Goal: Information Seeking & Learning: Check status

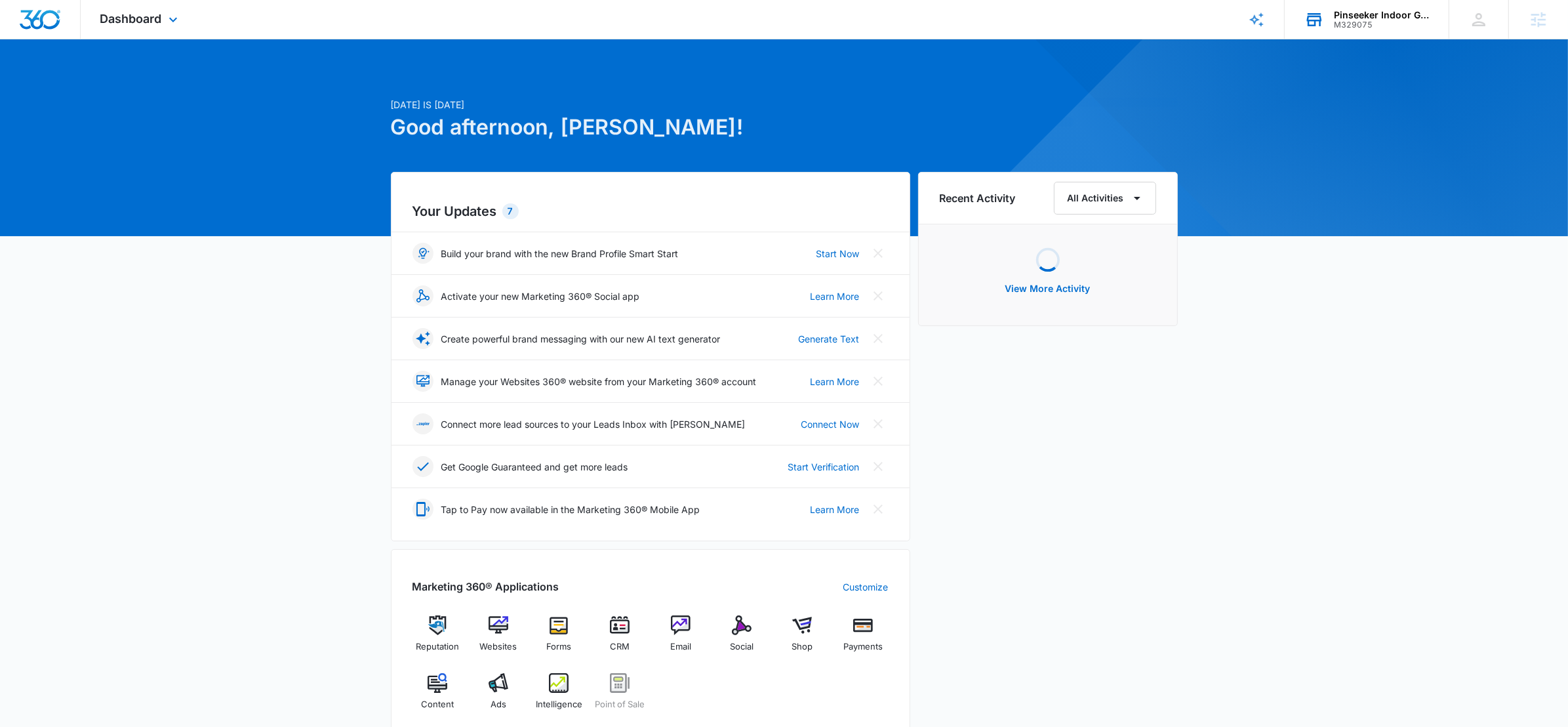
click at [1377, 27] on div "M329075" at bounding box center [1381, 24] width 95 height 9
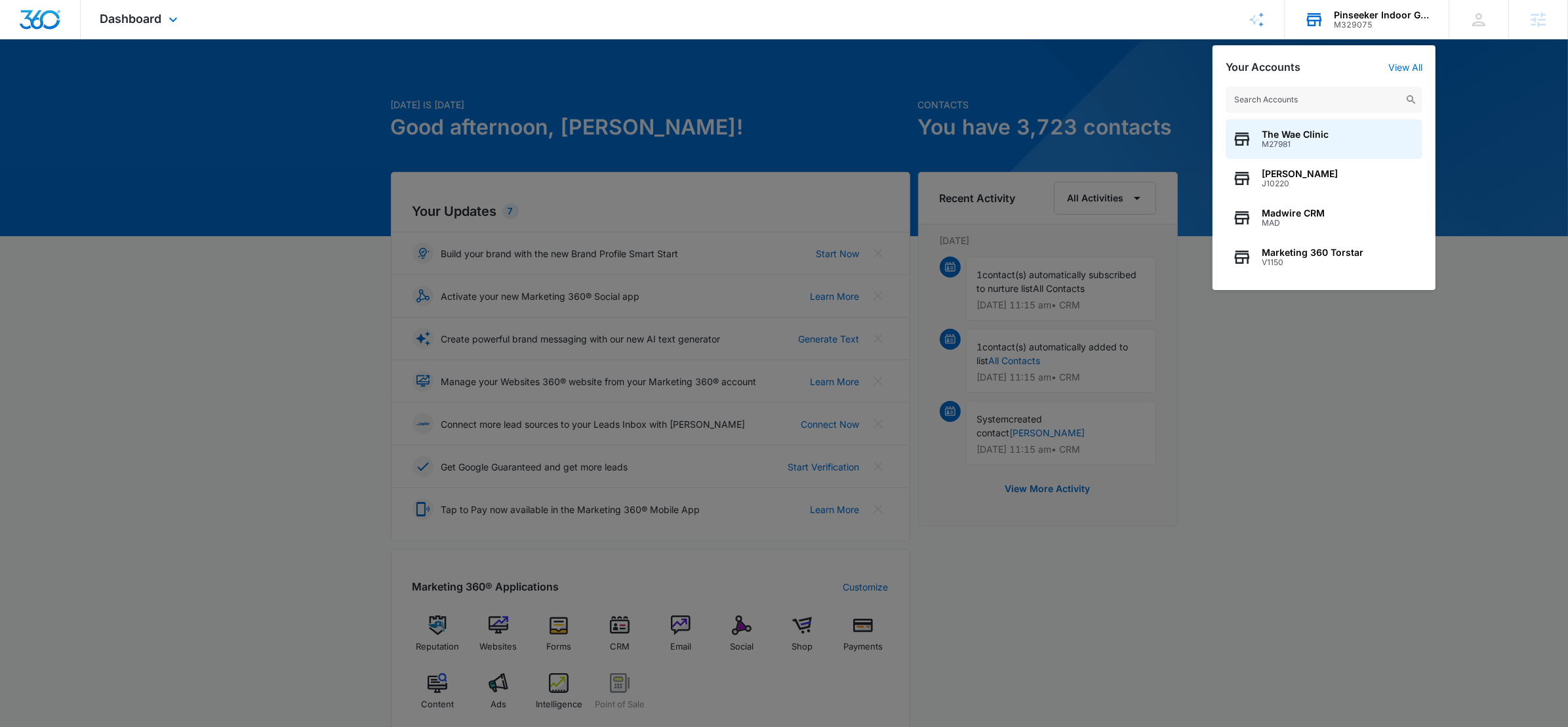
click at [1263, 99] on input "text" at bounding box center [1325, 100] width 197 height 27
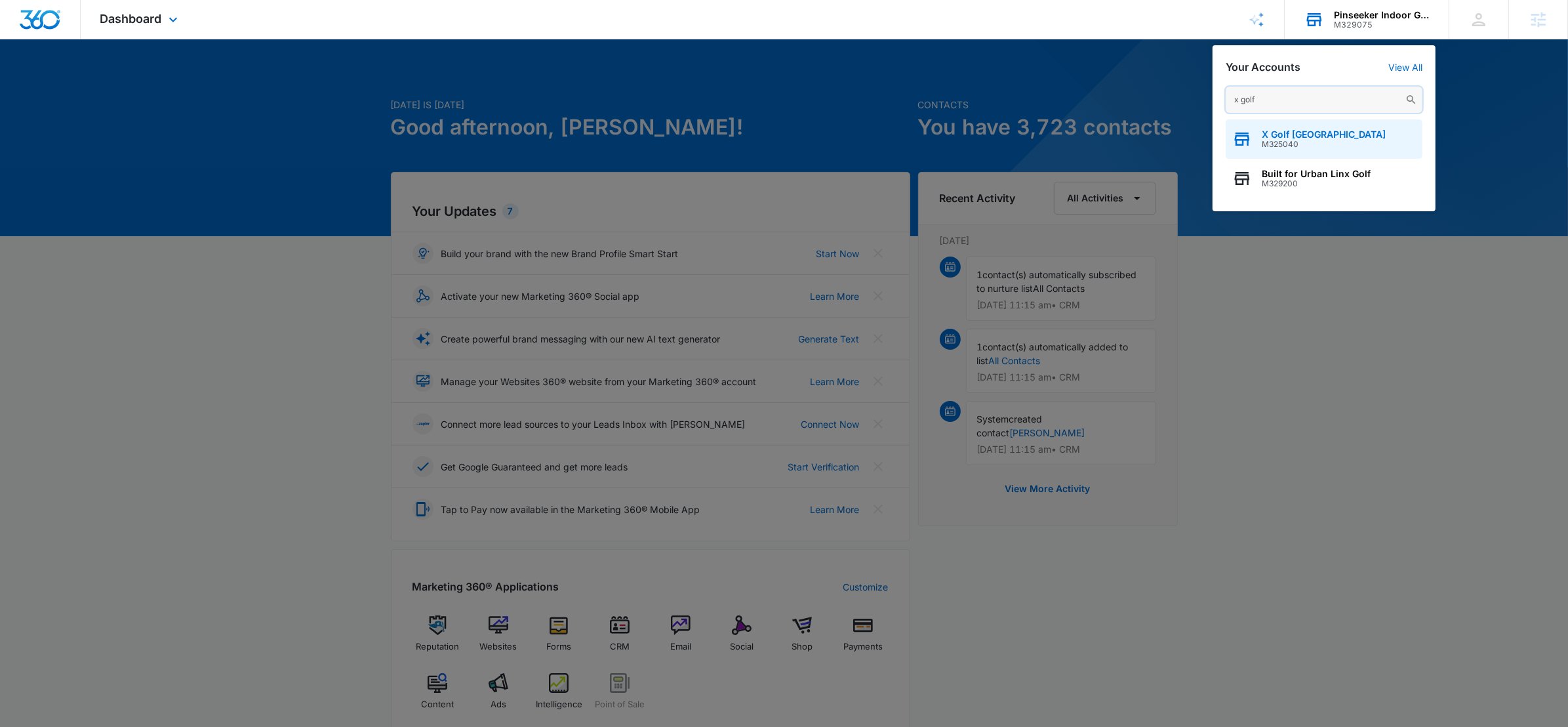
type input "x golf"
click at [1325, 134] on span "X Golf [GEOGRAPHIC_DATA]" at bounding box center [1324, 134] width 124 height 11
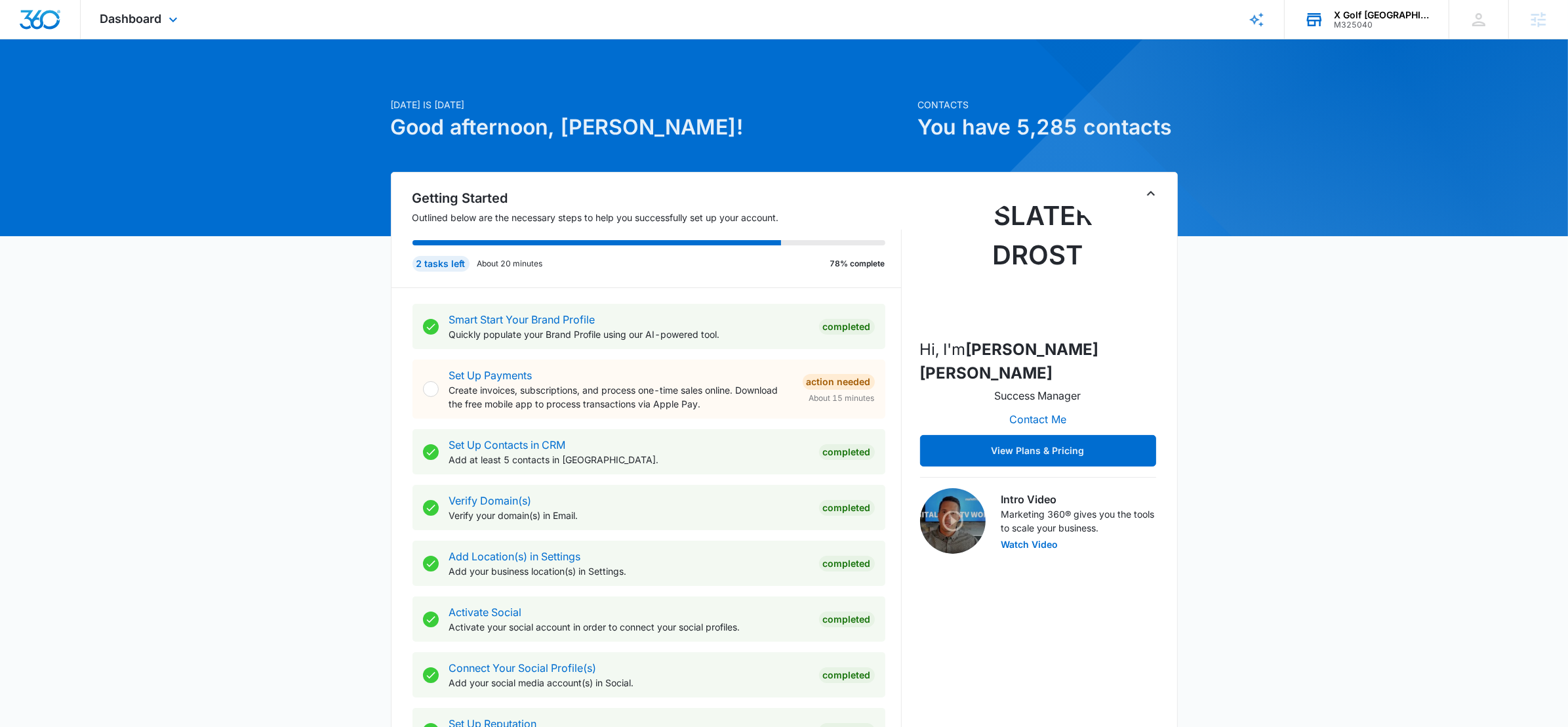
click at [169, 1] on div "Dashboard Apps Reputation Websites Forms CRM Email Social POS Content Ads Intel…" at bounding box center [140, 19] width 120 height 39
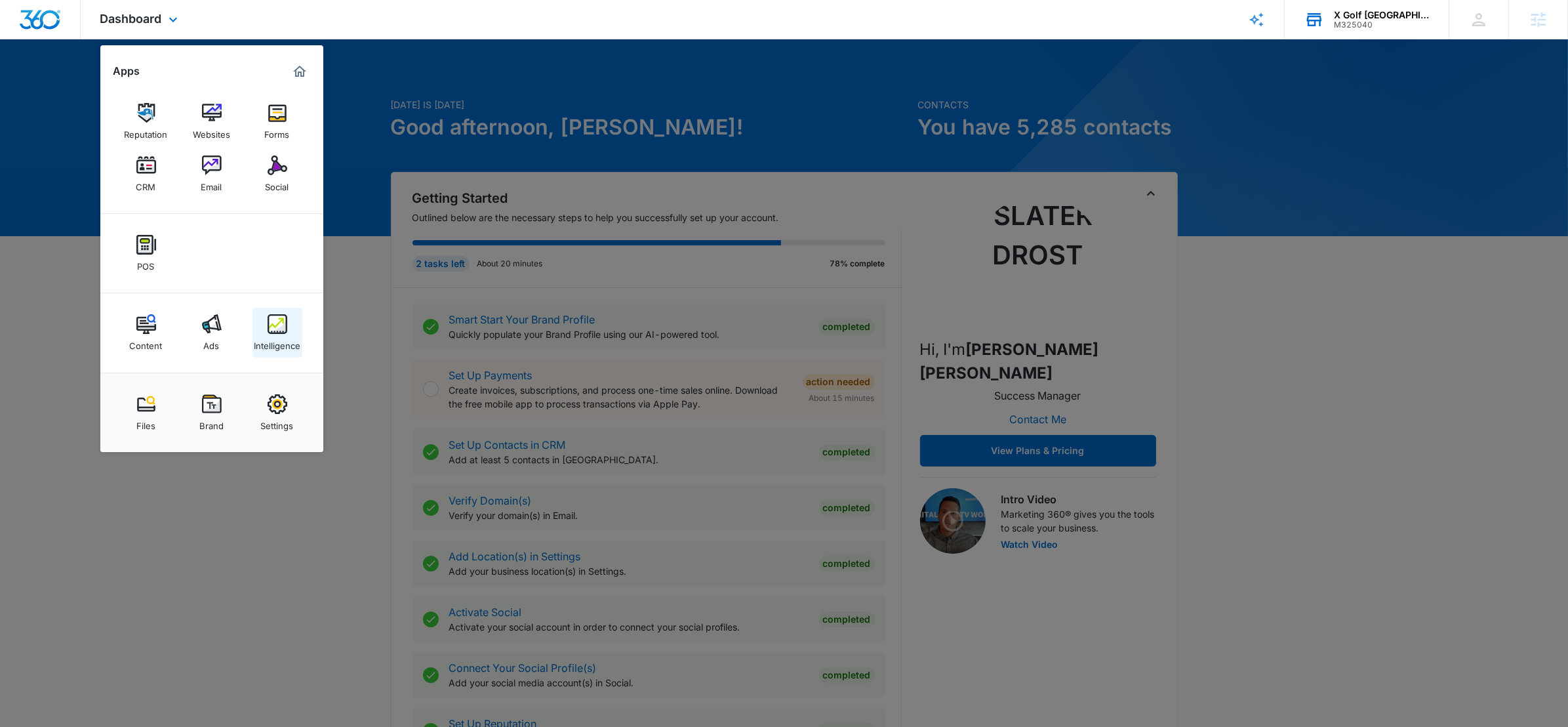
click at [279, 320] on img at bounding box center [277, 324] width 19 height 19
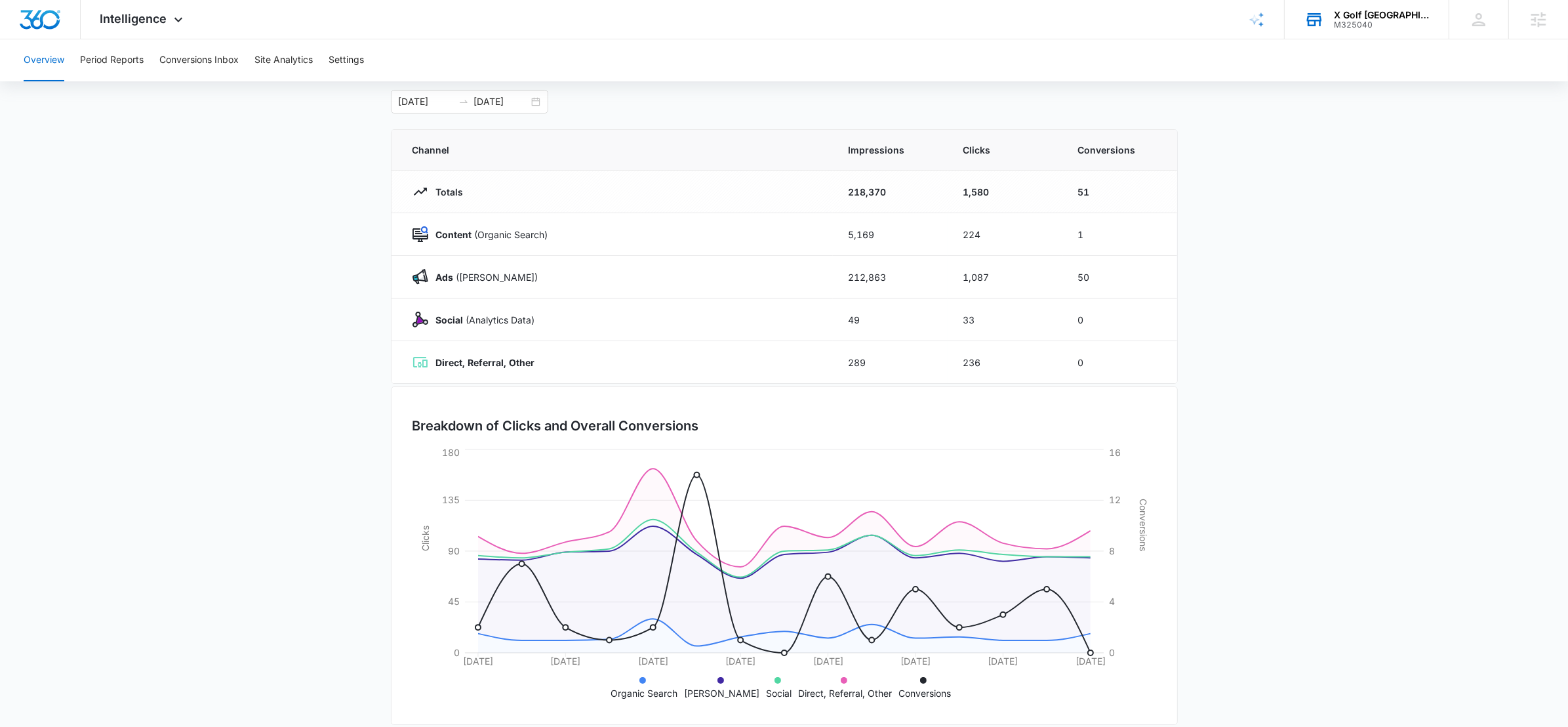
scroll to position [86, 0]
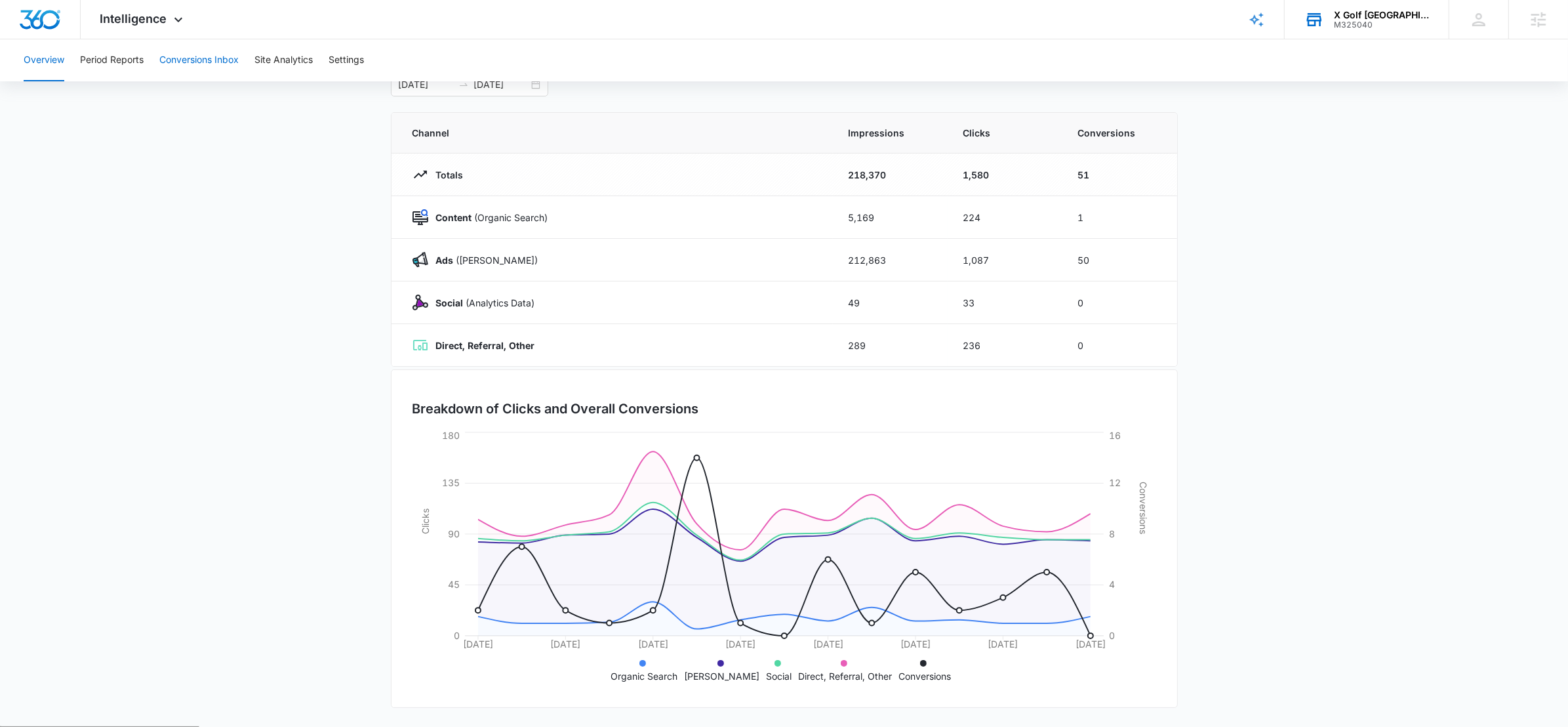
click at [187, 66] on button "Conversions Inbox" at bounding box center [199, 60] width 80 height 42
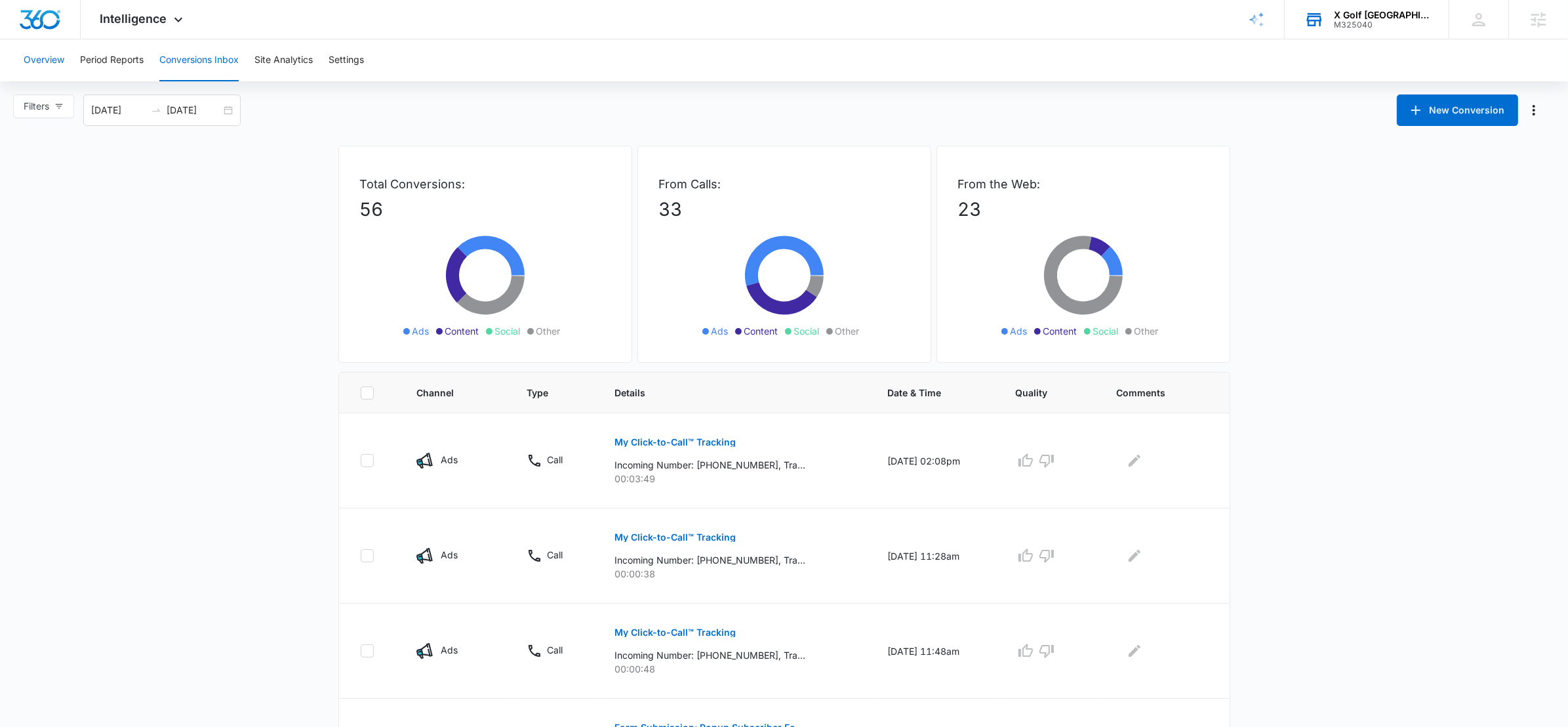
click at [54, 60] on button "Overview" at bounding box center [44, 60] width 41 height 42
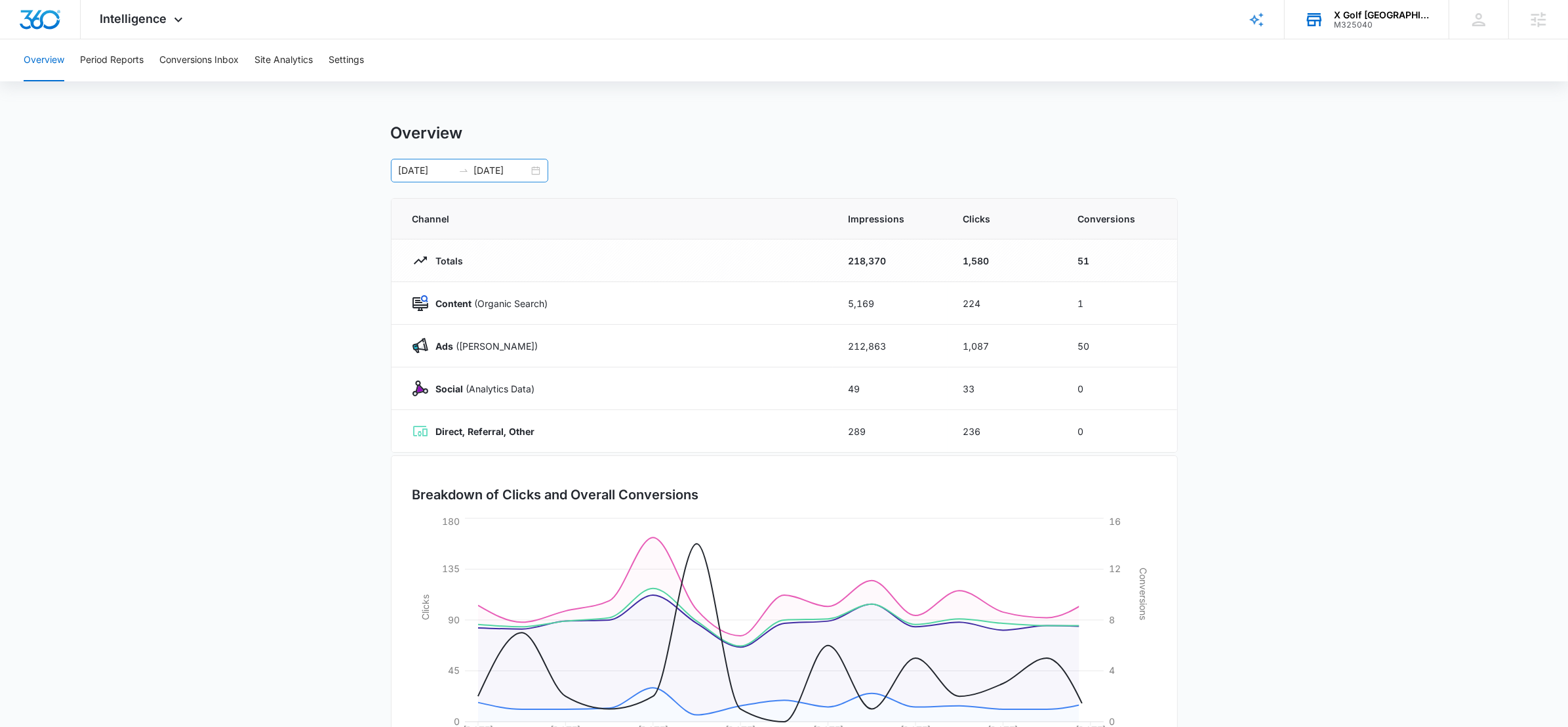
click at [536, 167] on div "07/03/2025 07/17/2025" at bounding box center [470, 170] width 157 height 24
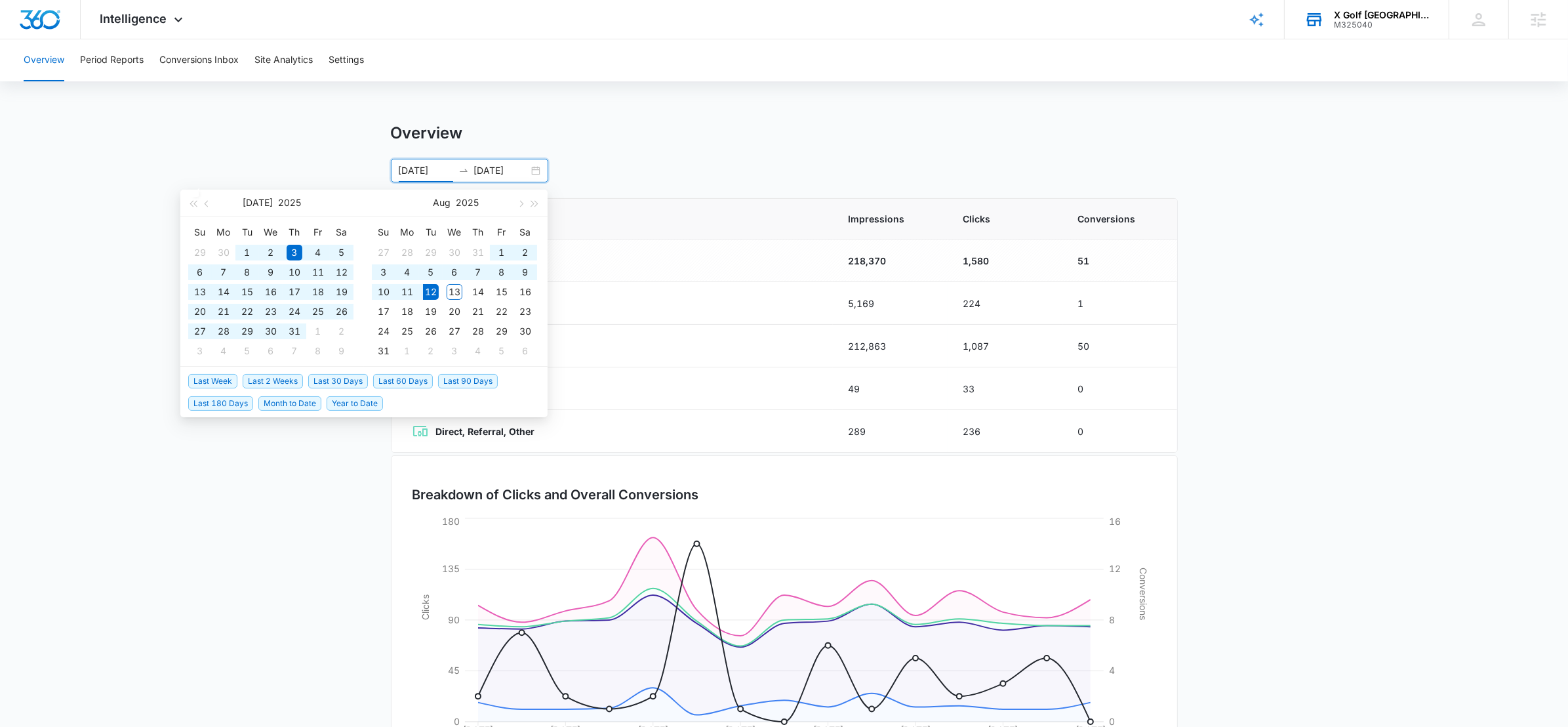
click at [226, 397] on span "Last 180 Days" at bounding box center [220, 404] width 65 height 14
type input "02/13/2025"
type input "08/12/2025"
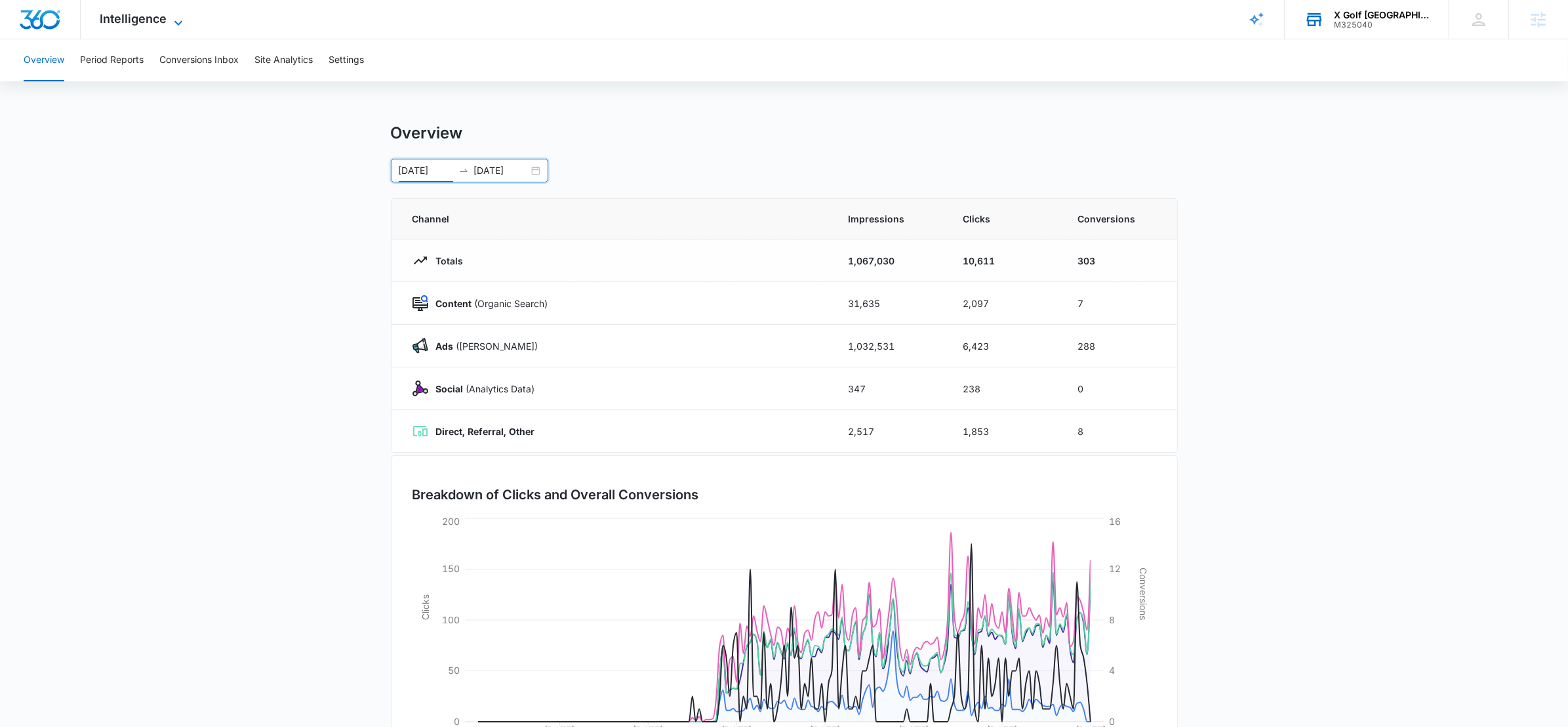
click at [143, 15] on span "Intelligence" at bounding box center [134, 18] width 67 height 14
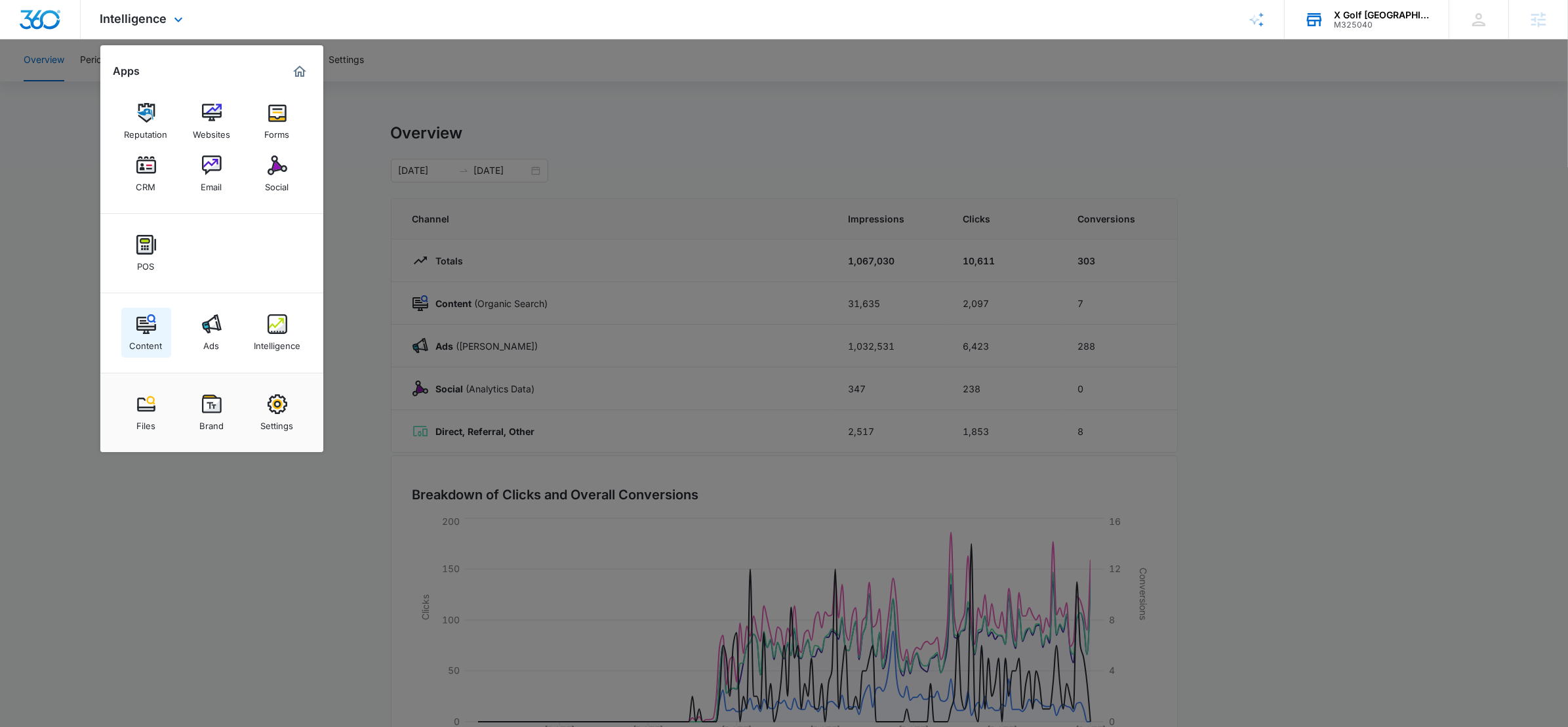
click at [148, 323] on img at bounding box center [146, 324] width 19 height 19
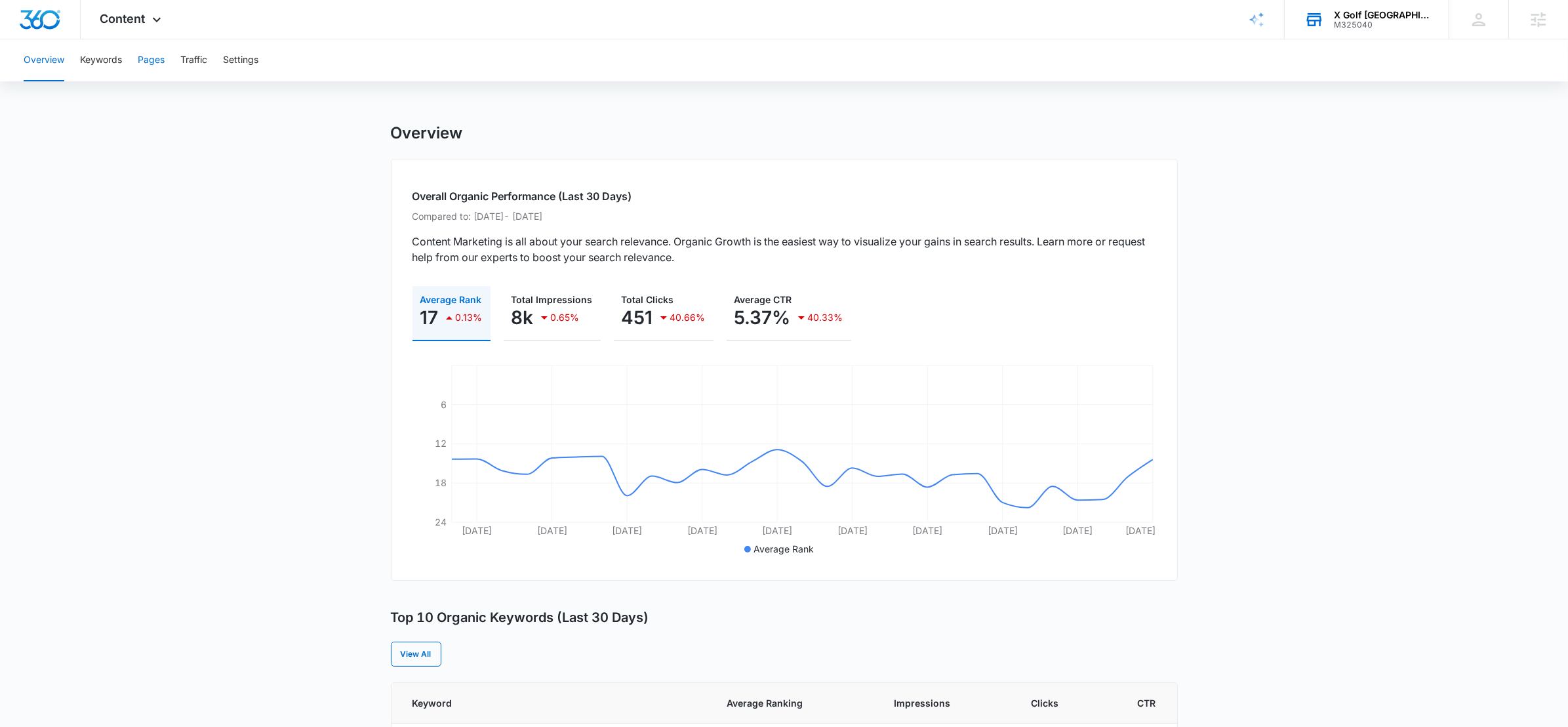
click at [144, 52] on button "Pages" at bounding box center [151, 60] width 27 height 42
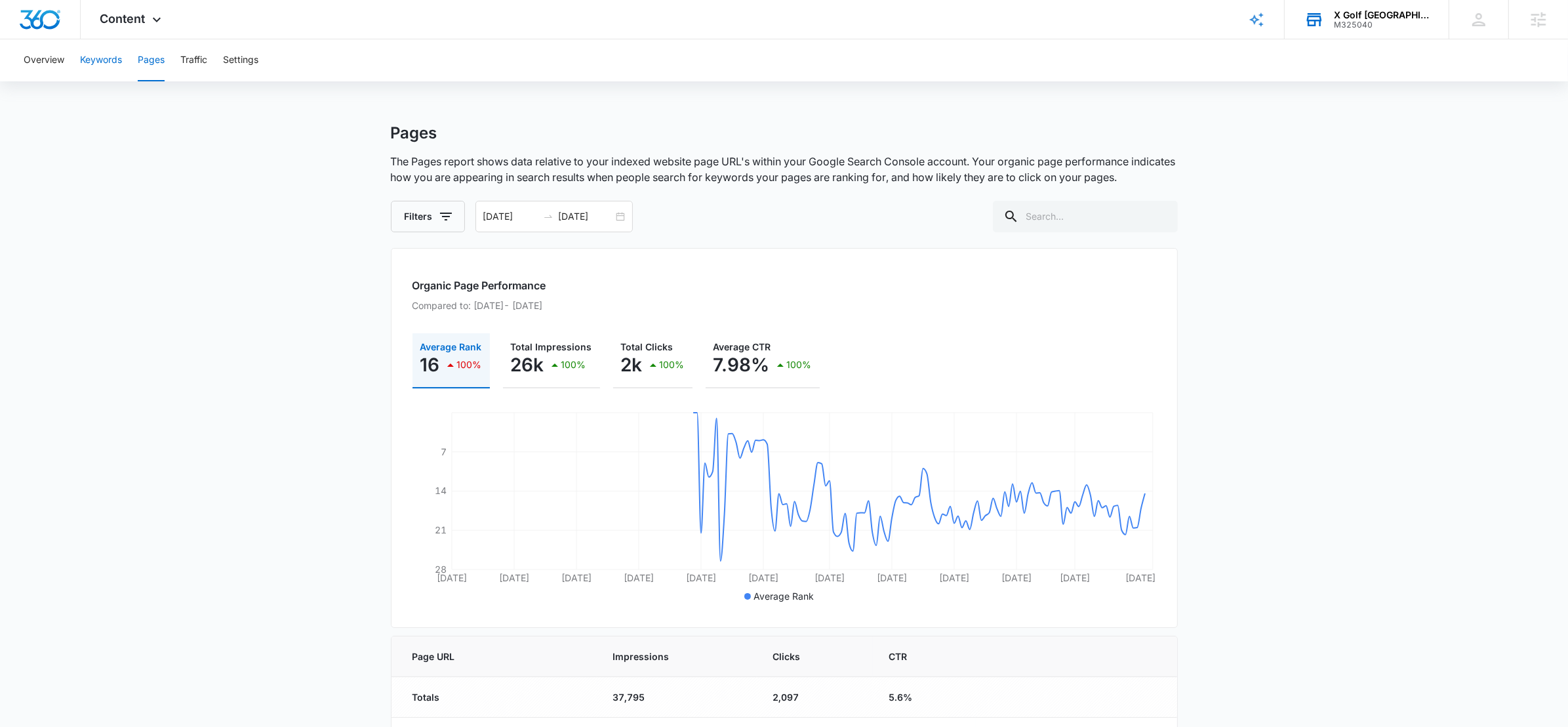
click at [110, 55] on button "Keywords" at bounding box center [101, 60] width 42 height 42
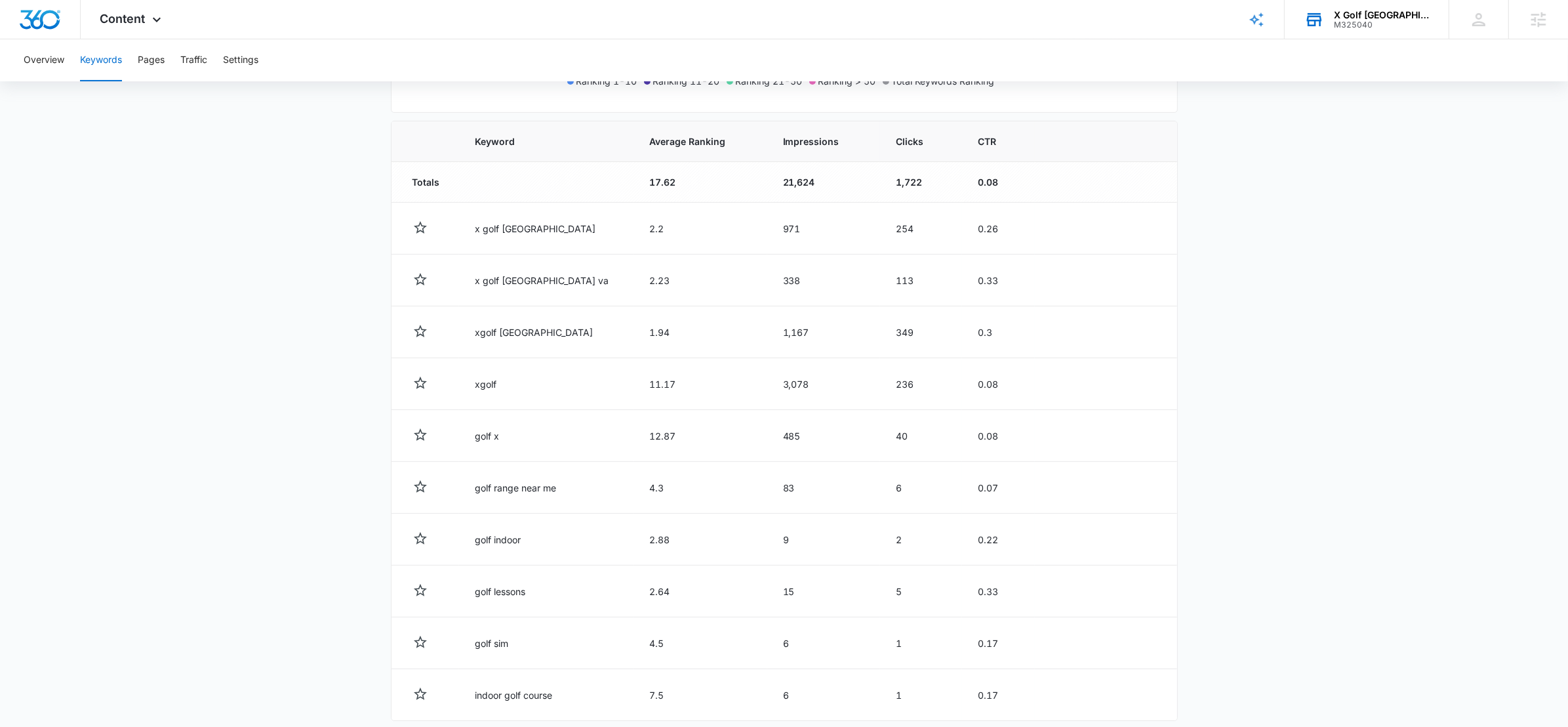
scroll to position [488, 0]
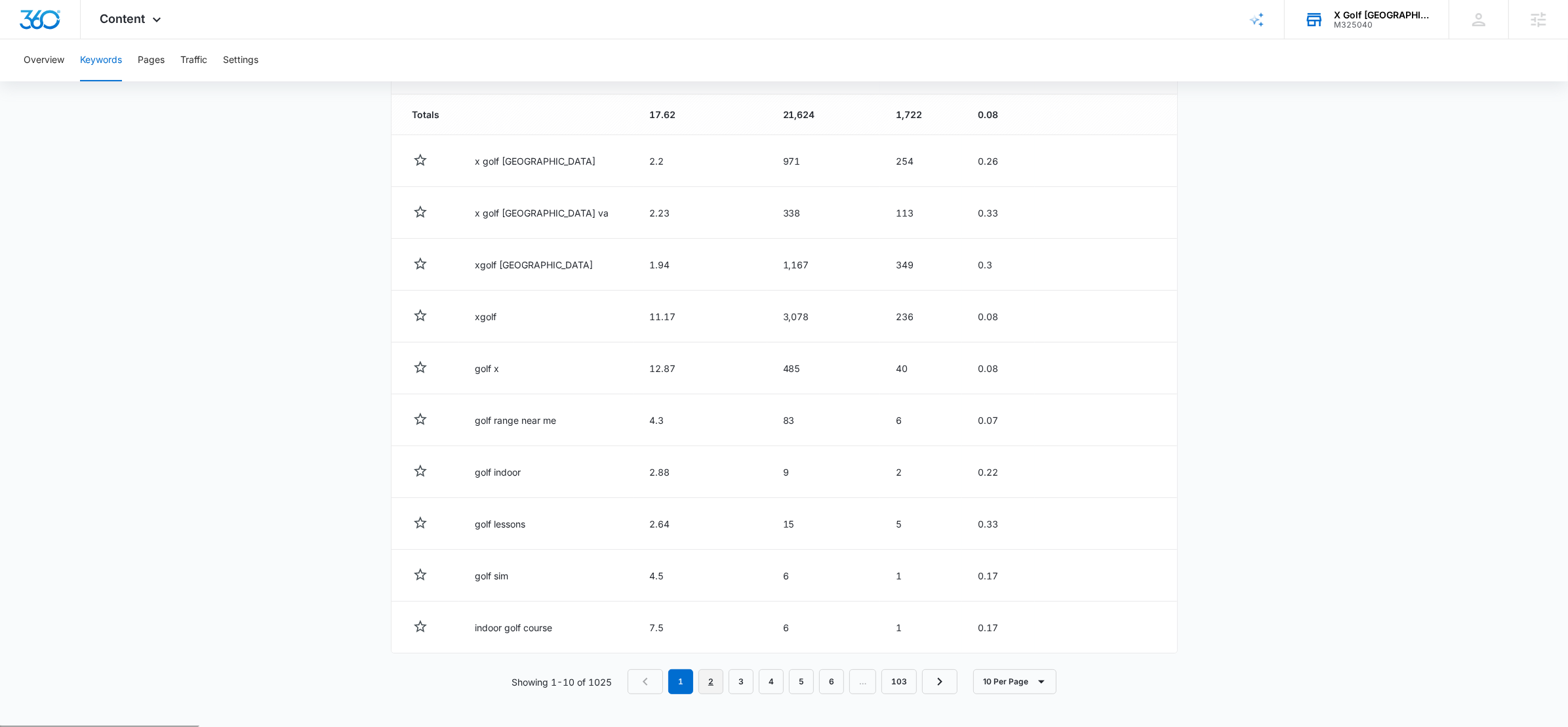
click at [711, 687] on link "2" at bounding box center [711, 682] width 25 height 25
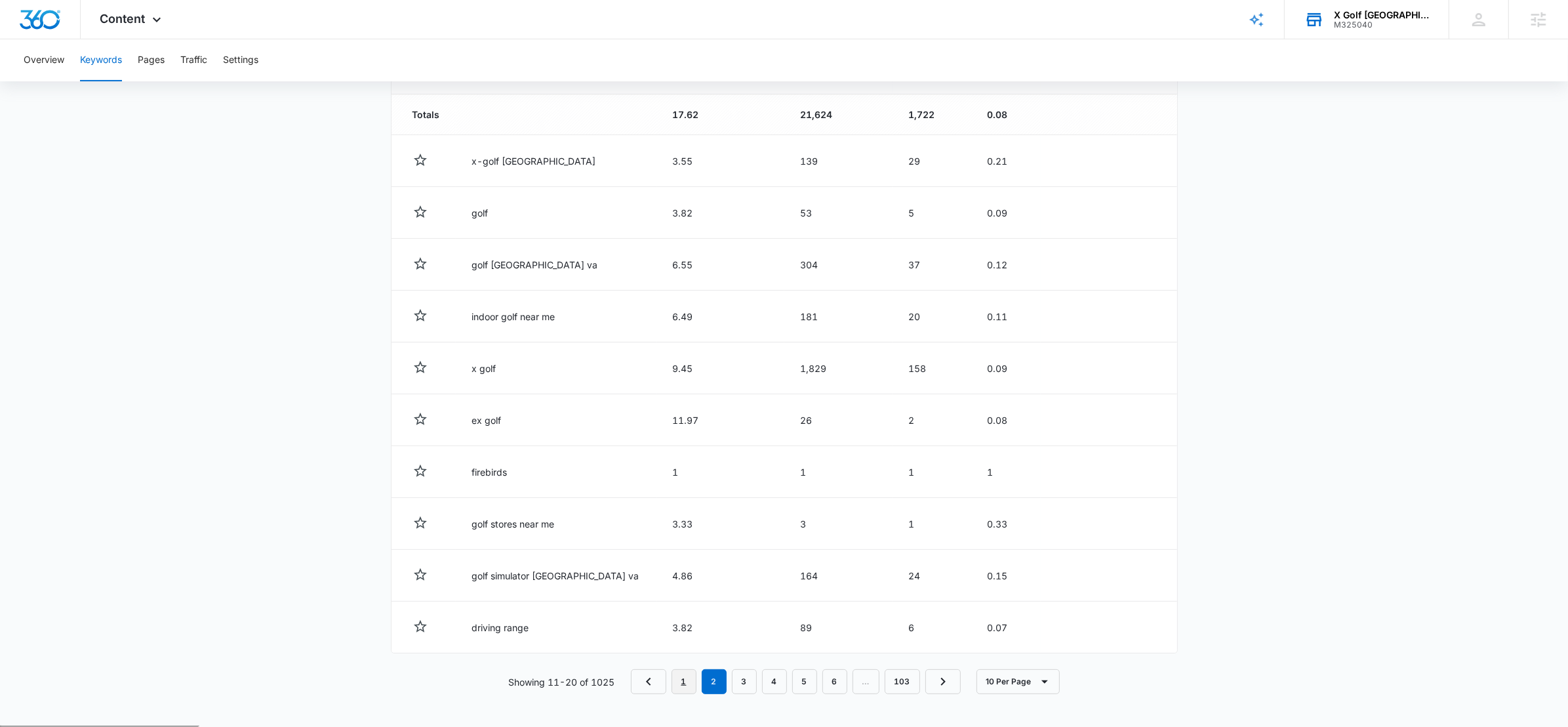
click at [676, 681] on link "1" at bounding box center [684, 682] width 25 height 25
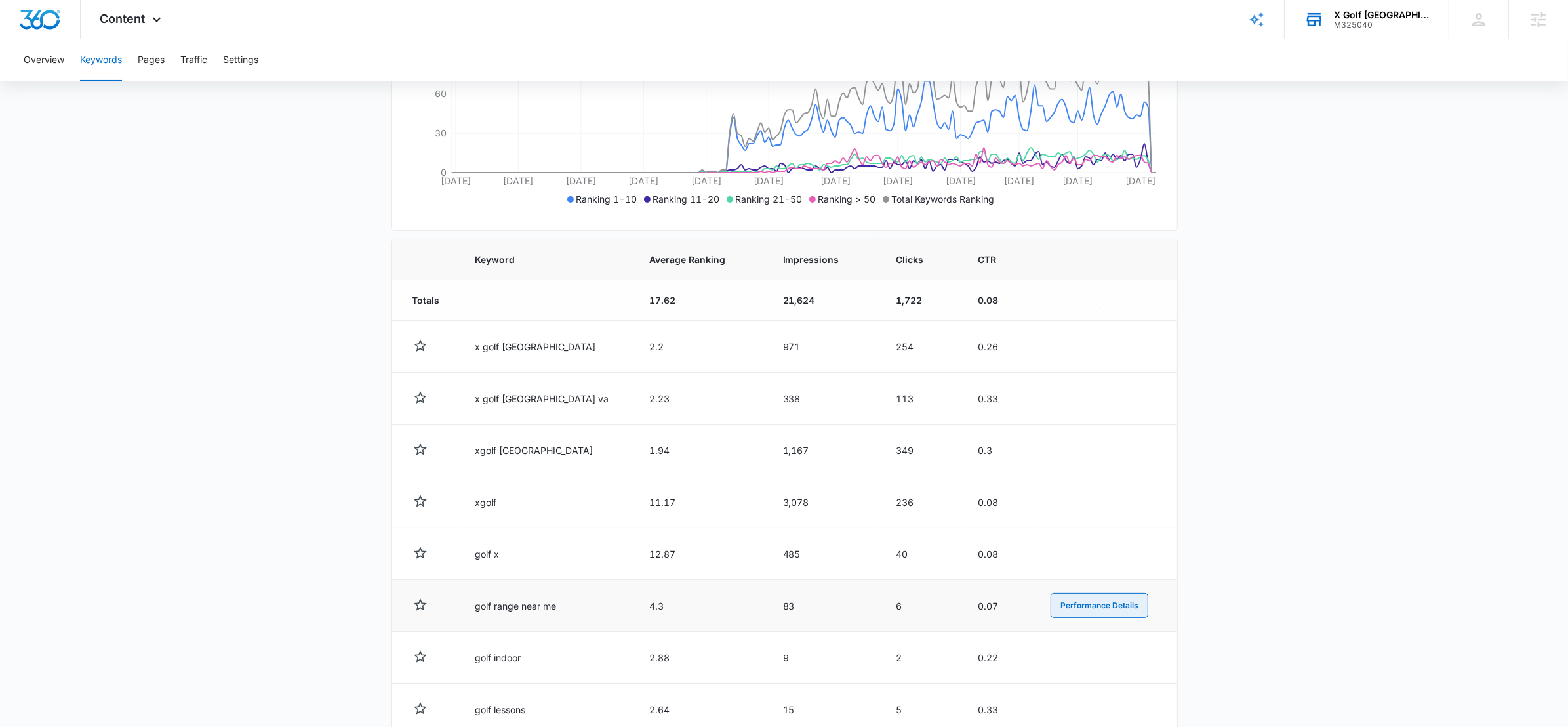
scroll to position [0, 0]
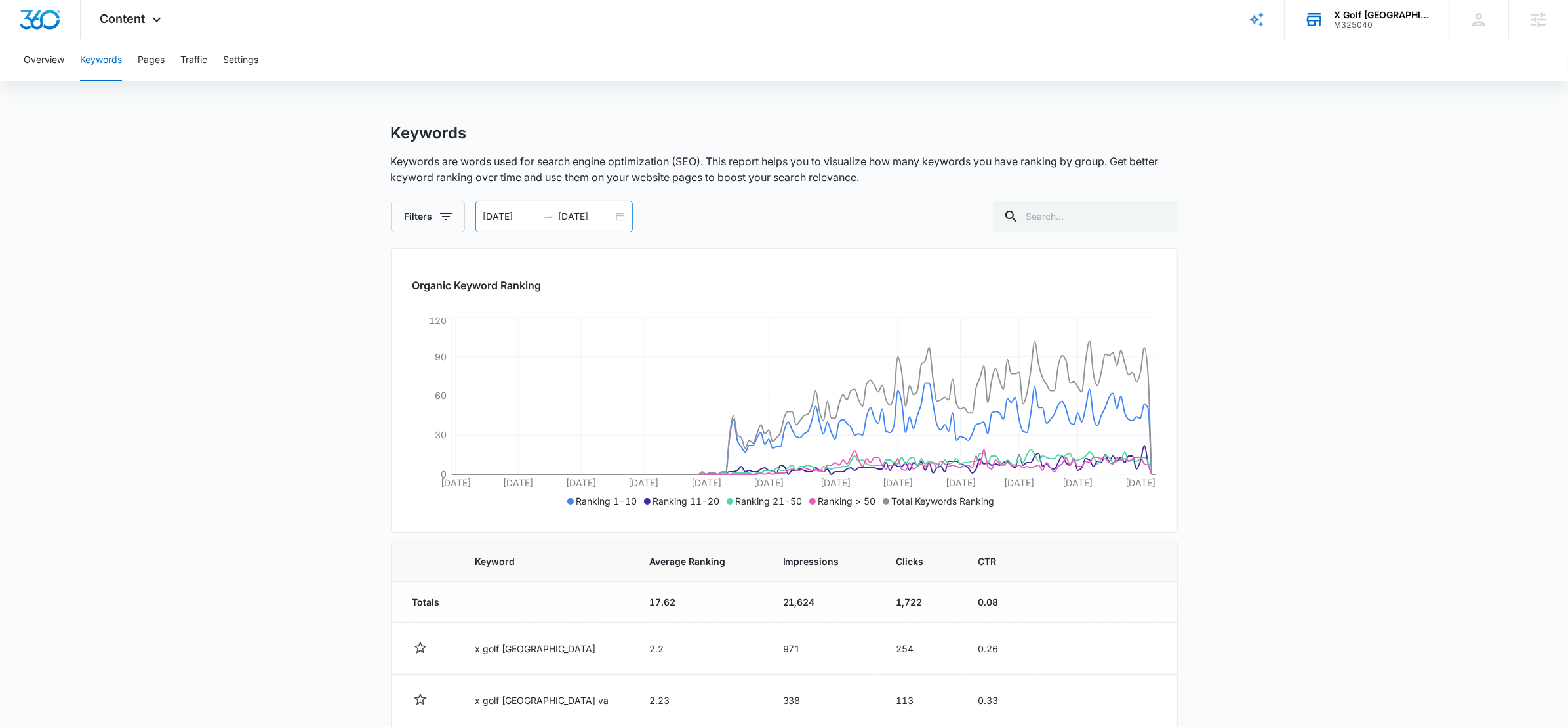
click at [616, 218] on div "02/13/2025 08/12/2025" at bounding box center [554, 217] width 157 height 32
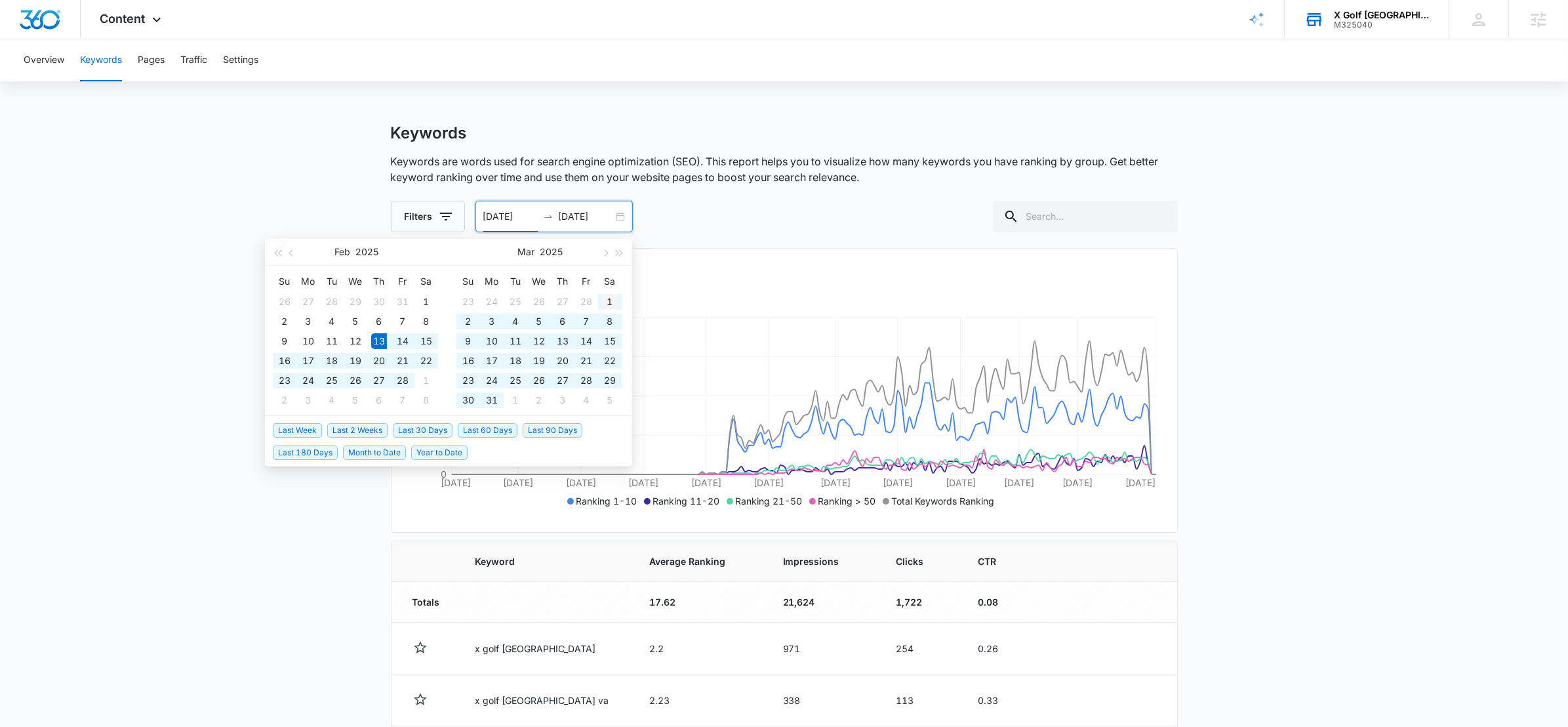
type input "03/01/2025"
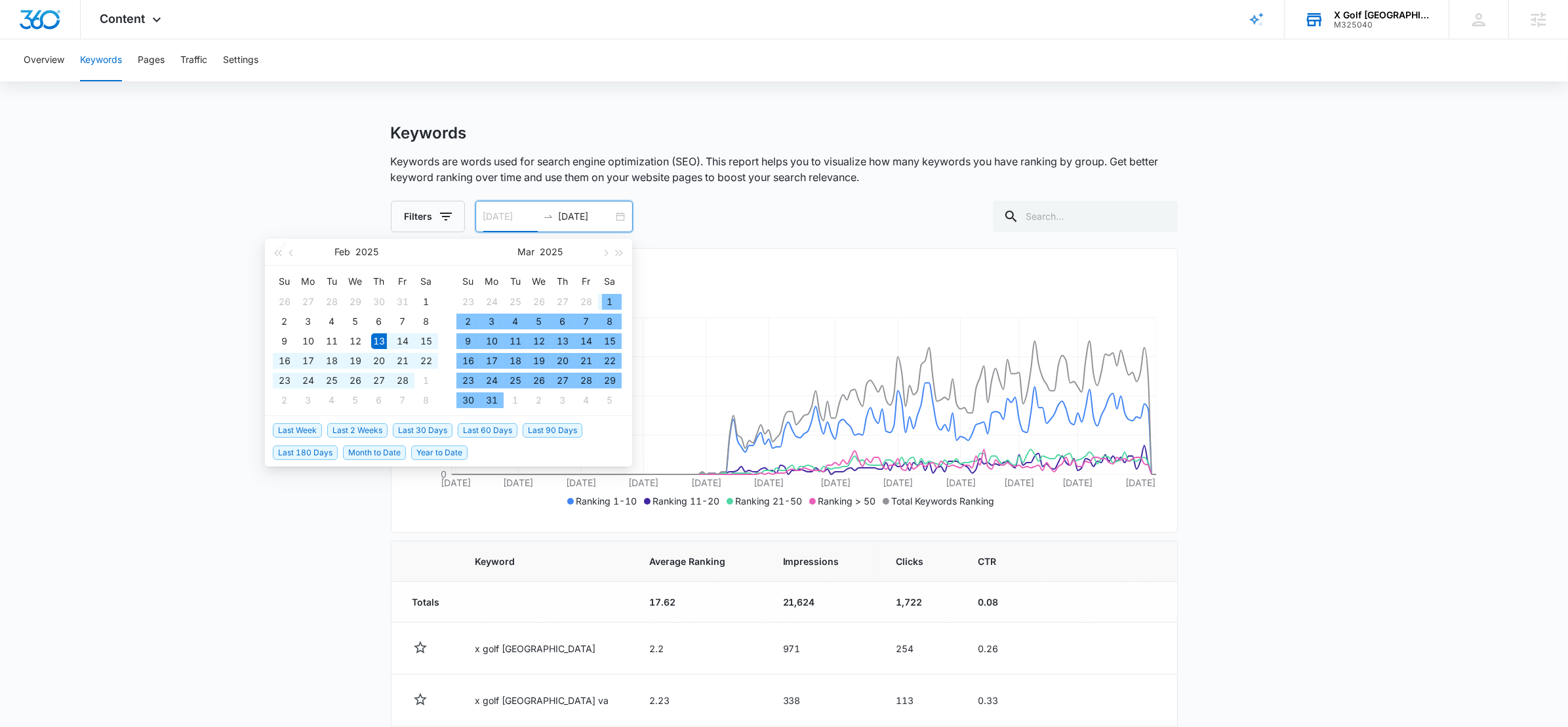
click at [607, 302] on div "1" at bounding box center [610, 302] width 16 height 16
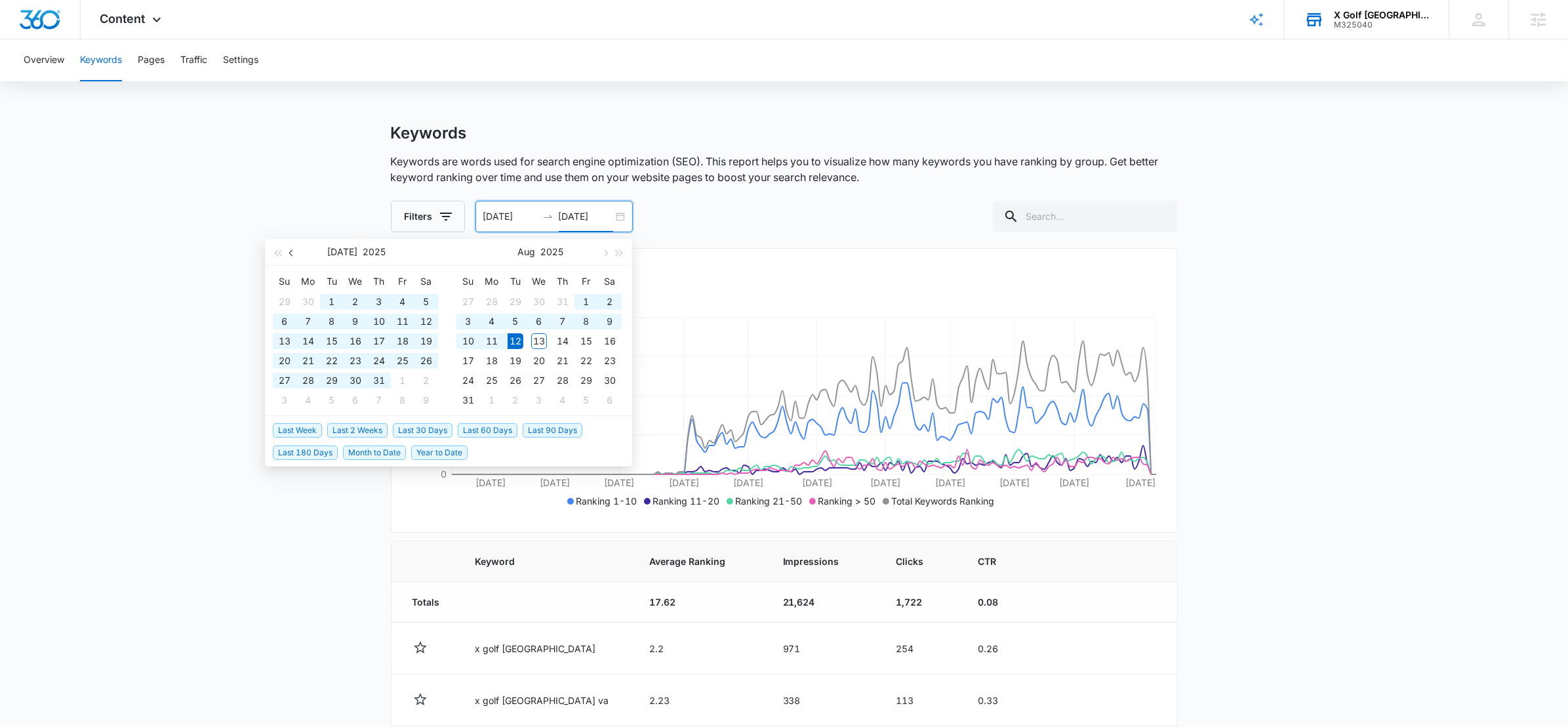
click at [292, 245] on button "button" at bounding box center [292, 252] width 14 height 27
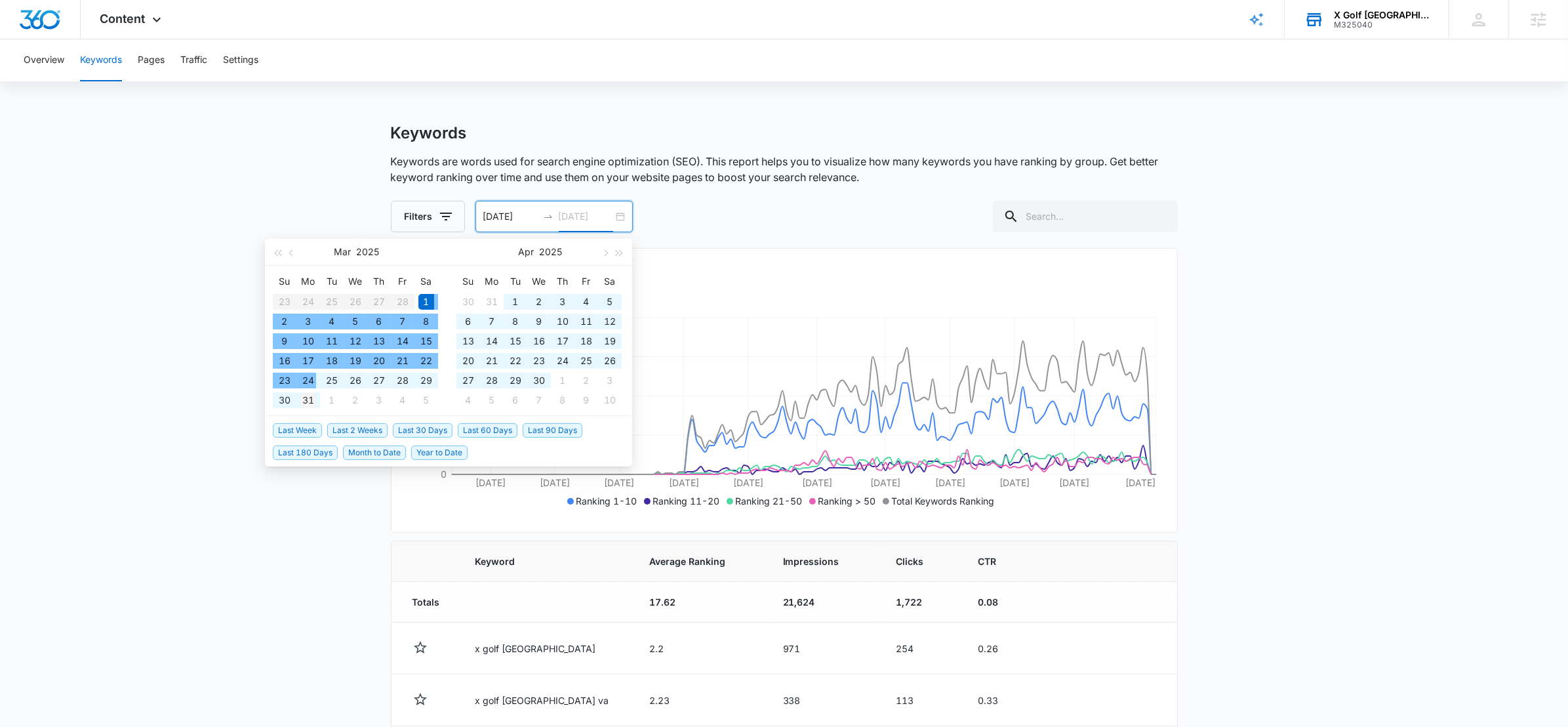
type input "03/31/2025"
click at [307, 398] on div "31" at bounding box center [308, 400] width 16 height 16
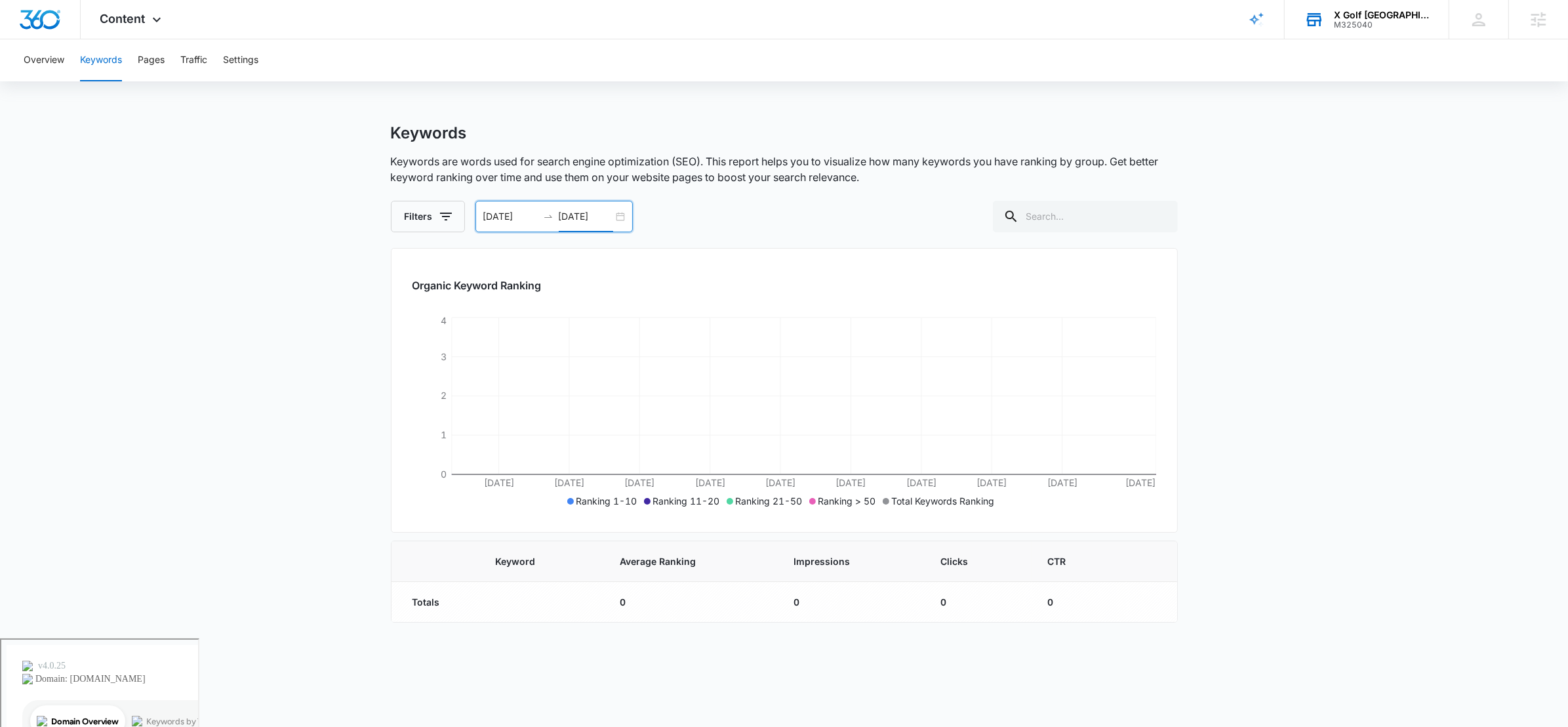
click at [620, 218] on div "03/01/2025 03/31/2025" at bounding box center [554, 217] width 157 height 32
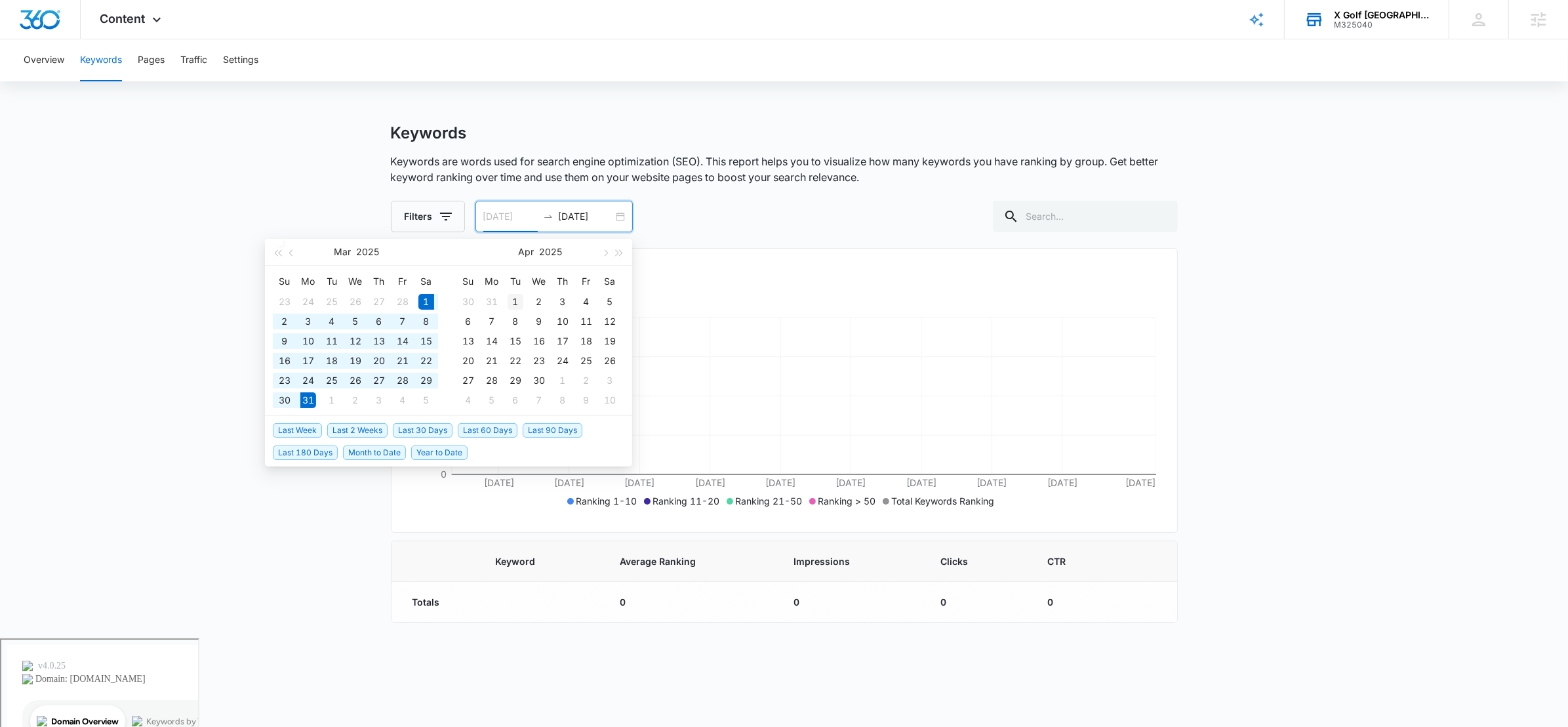
type input "04/01/2025"
click at [514, 297] on div "1" at bounding box center [515, 302] width 16 height 16
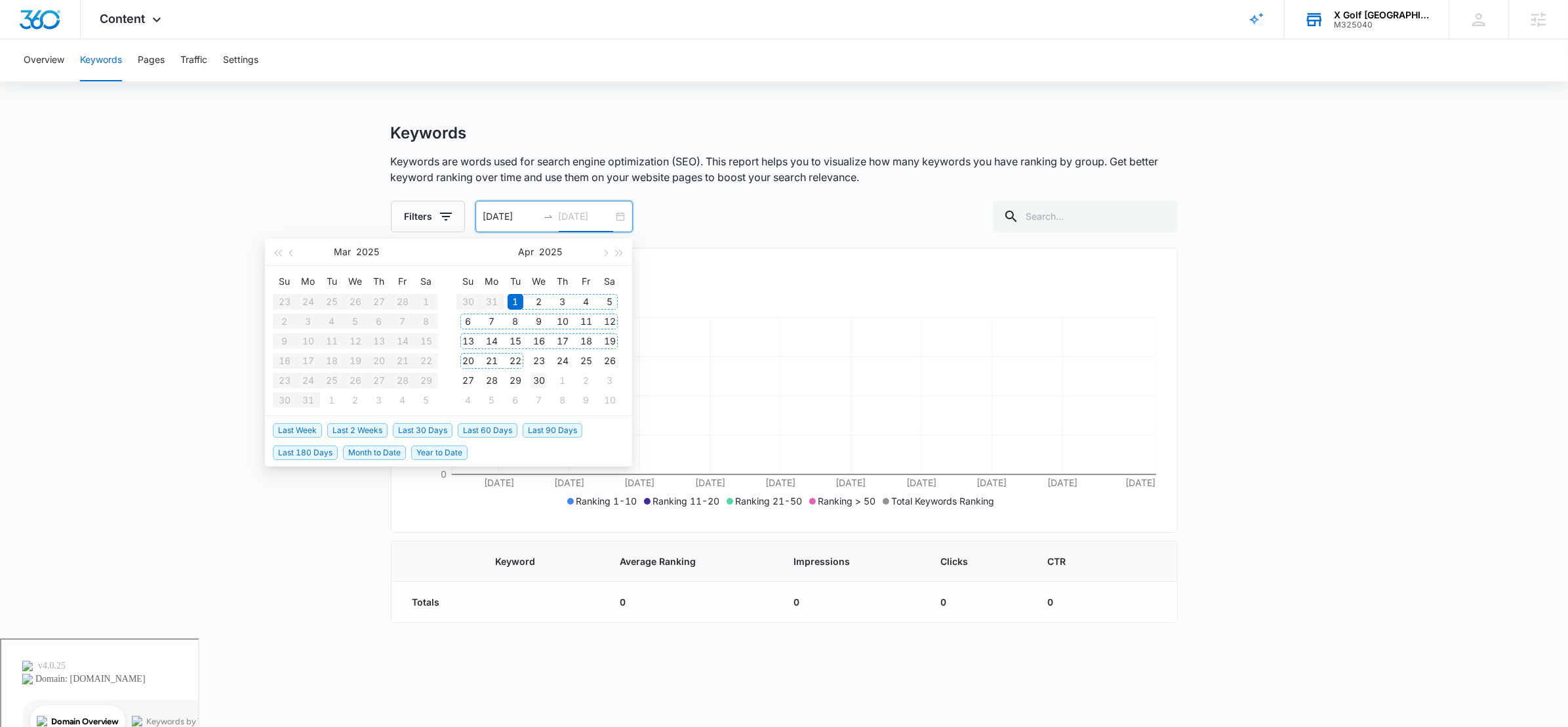
type input "04/30/2025"
click at [537, 374] on div "30" at bounding box center [539, 381] width 16 height 16
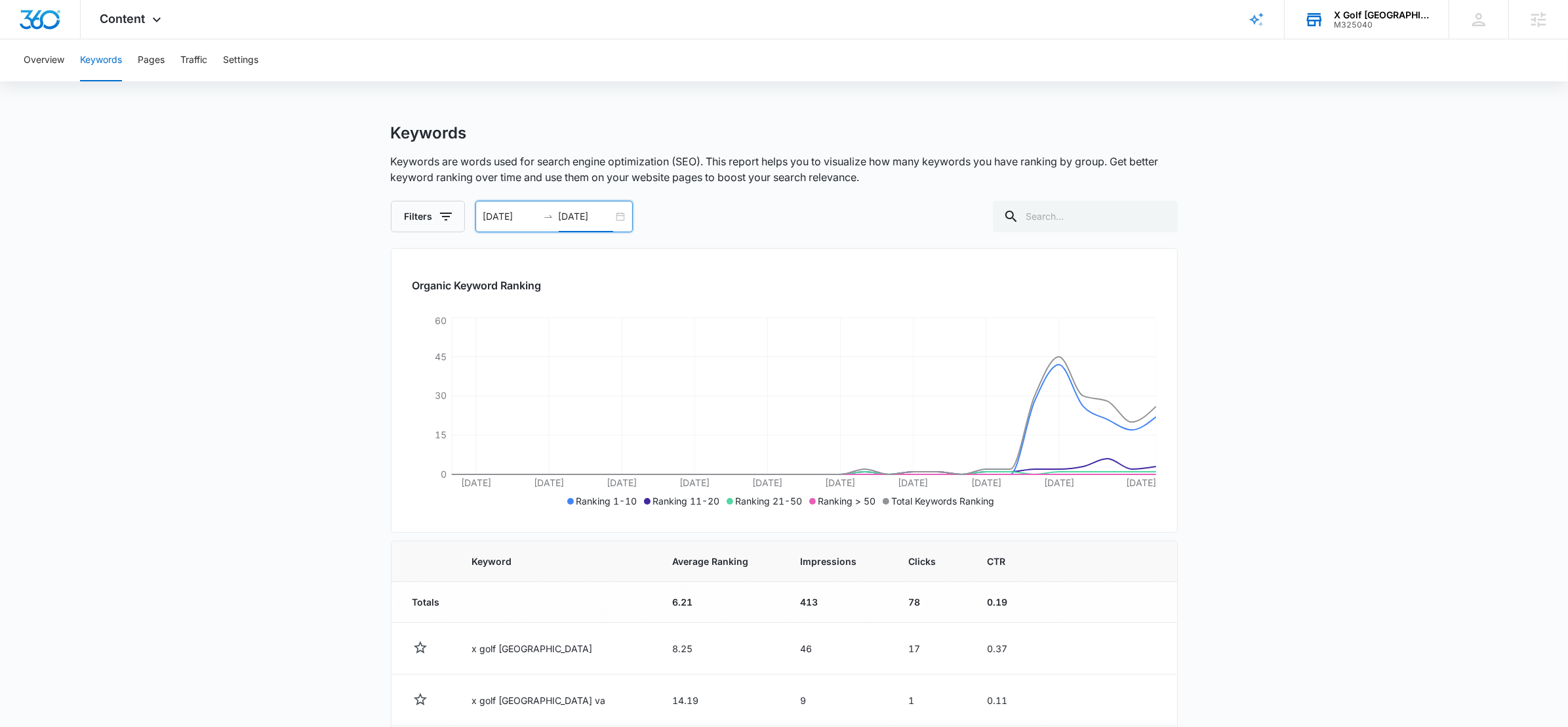
click at [619, 213] on div "04/01/2025 04/30/2025" at bounding box center [554, 217] width 157 height 32
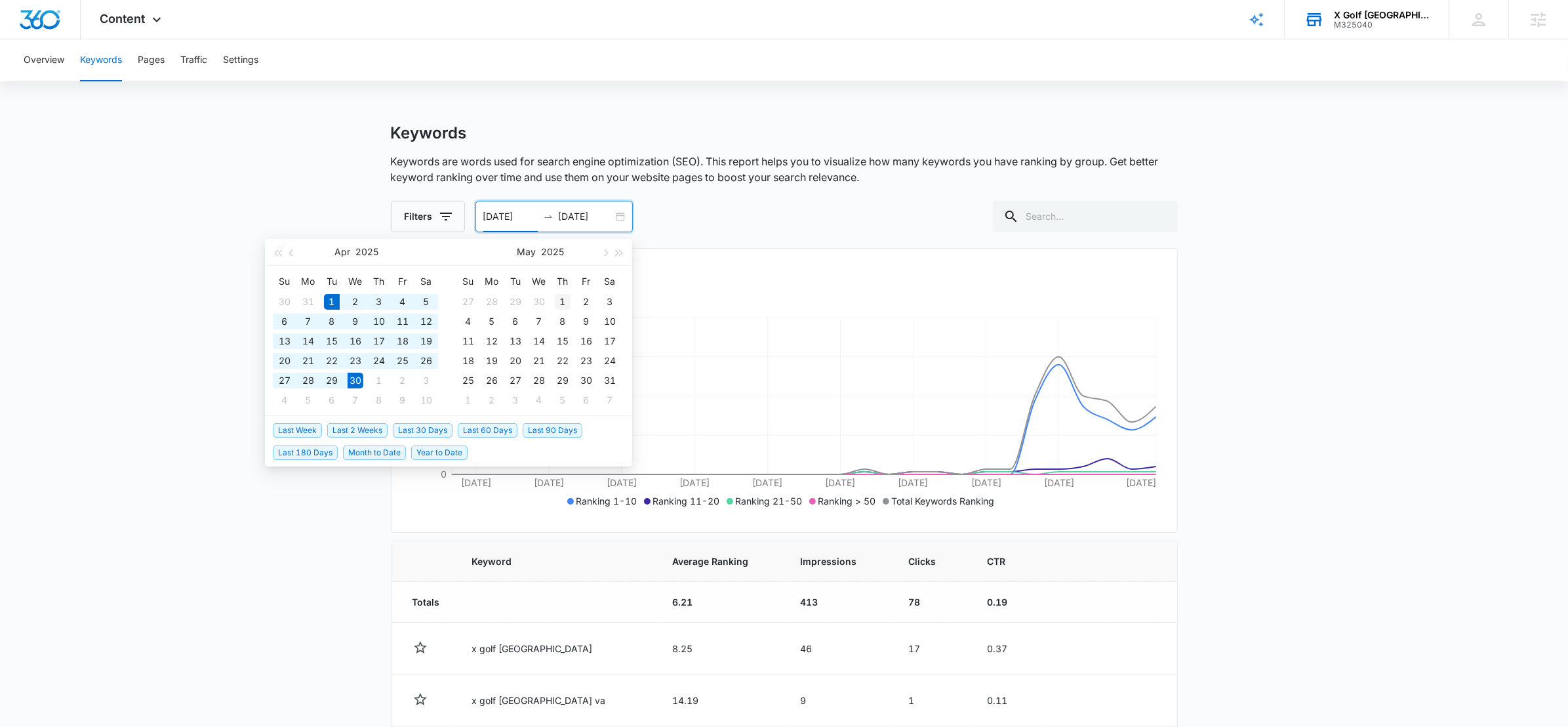
type input "05/01/2025"
click at [565, 307] on div "1" at bounding box center [563, 302] width 16 height 16
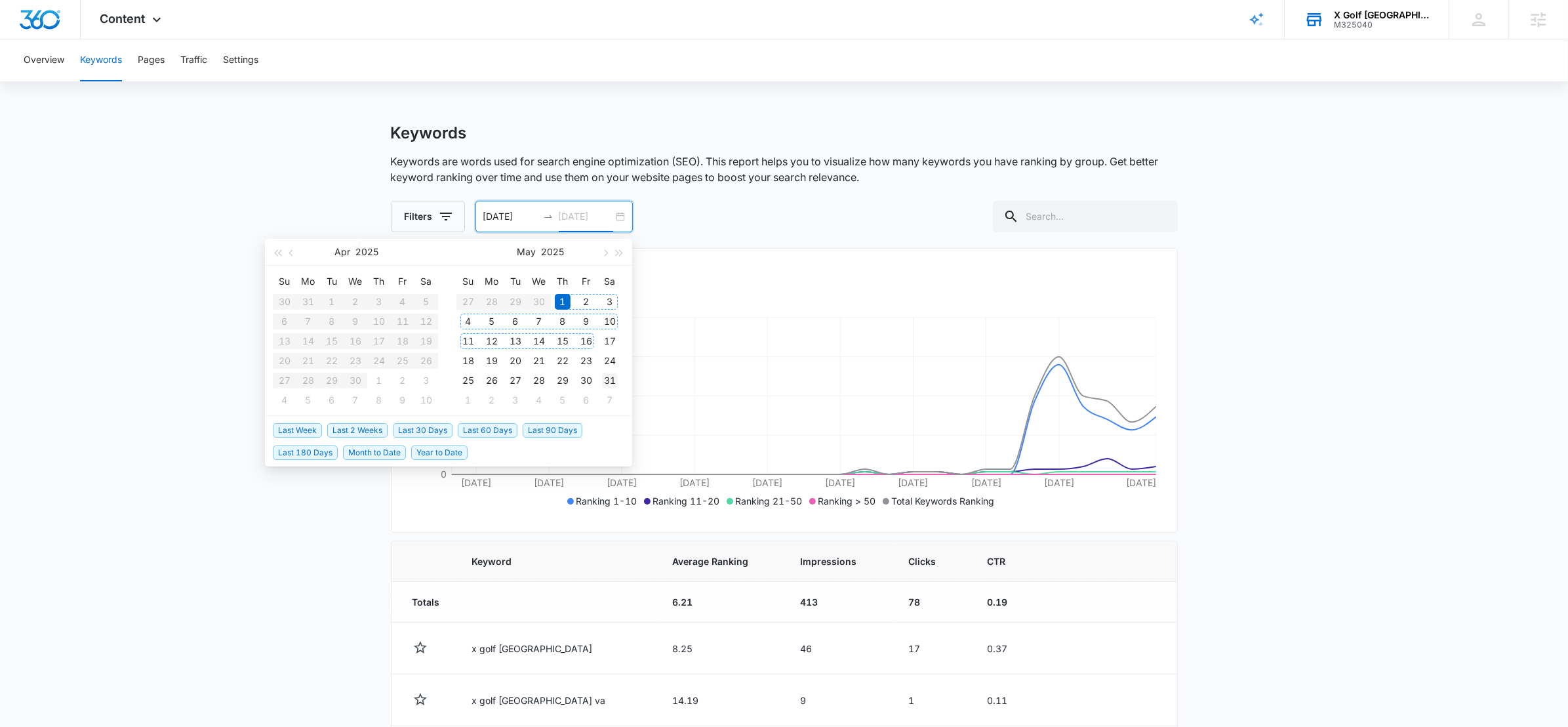
type input "05/31/2025"
click at [609, 374] on div "31" at bounding box center [610, 381] width 16 height 16
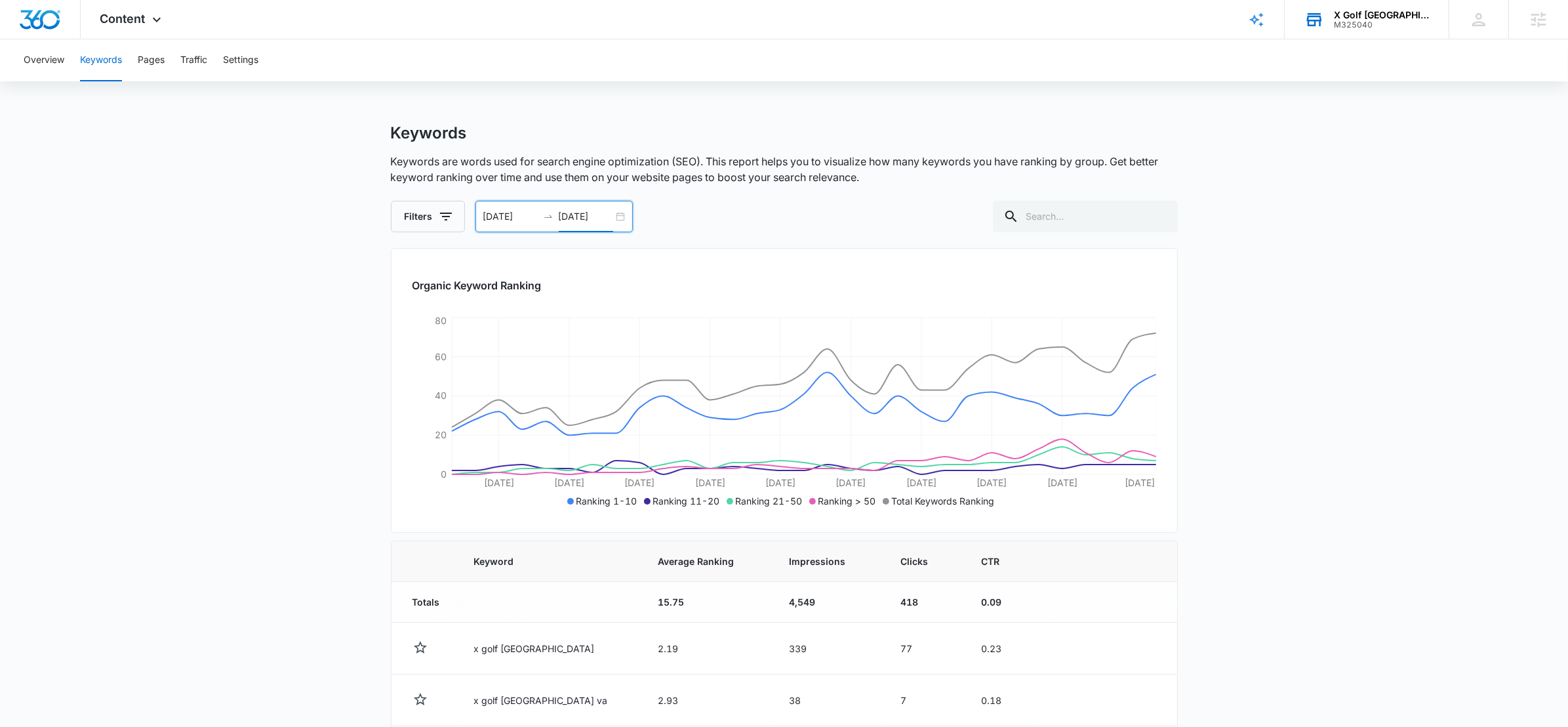
click at [622, 209] on div "05/01/2025 05/31/2025" at bounding box center [554, 217] width 157 height 32
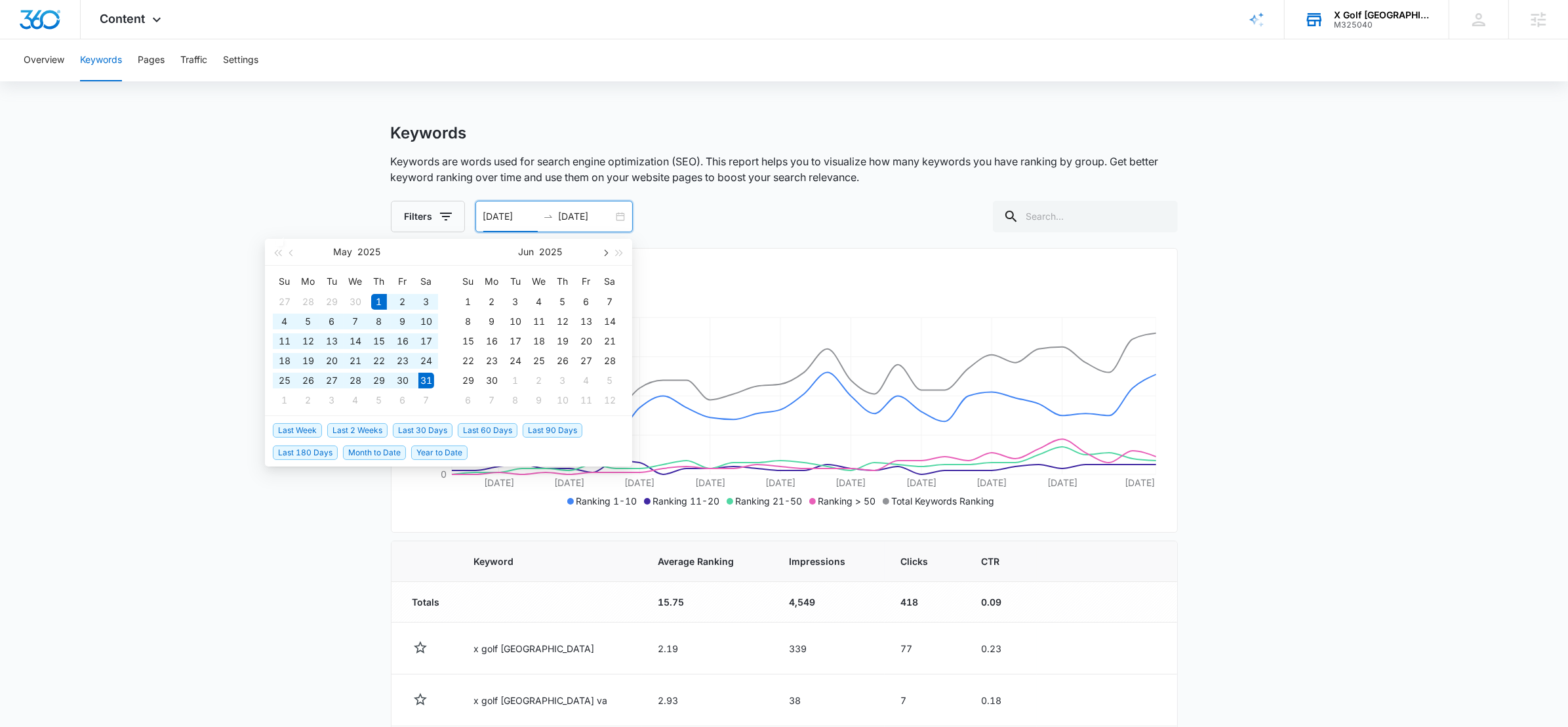
click at [602, 255] on button "button" at bounding box center [605, 252] width 14 height 27
type input "07/01/2025"
click at [326, 302] on div "1" at bounding box center [332, 302] width 16 height 16
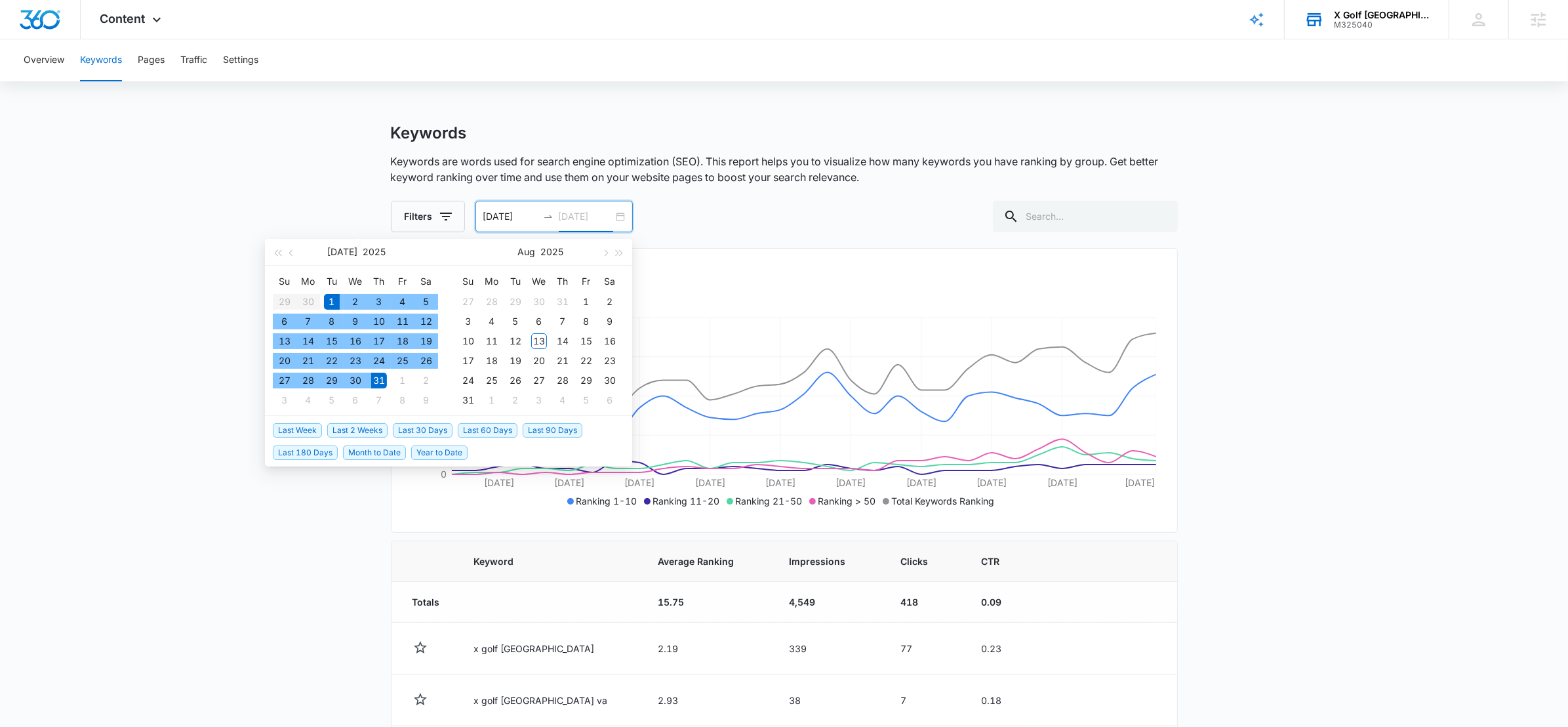
click at [375, 379] on div "31" at bounding box center [379, 381] width 16 height 16
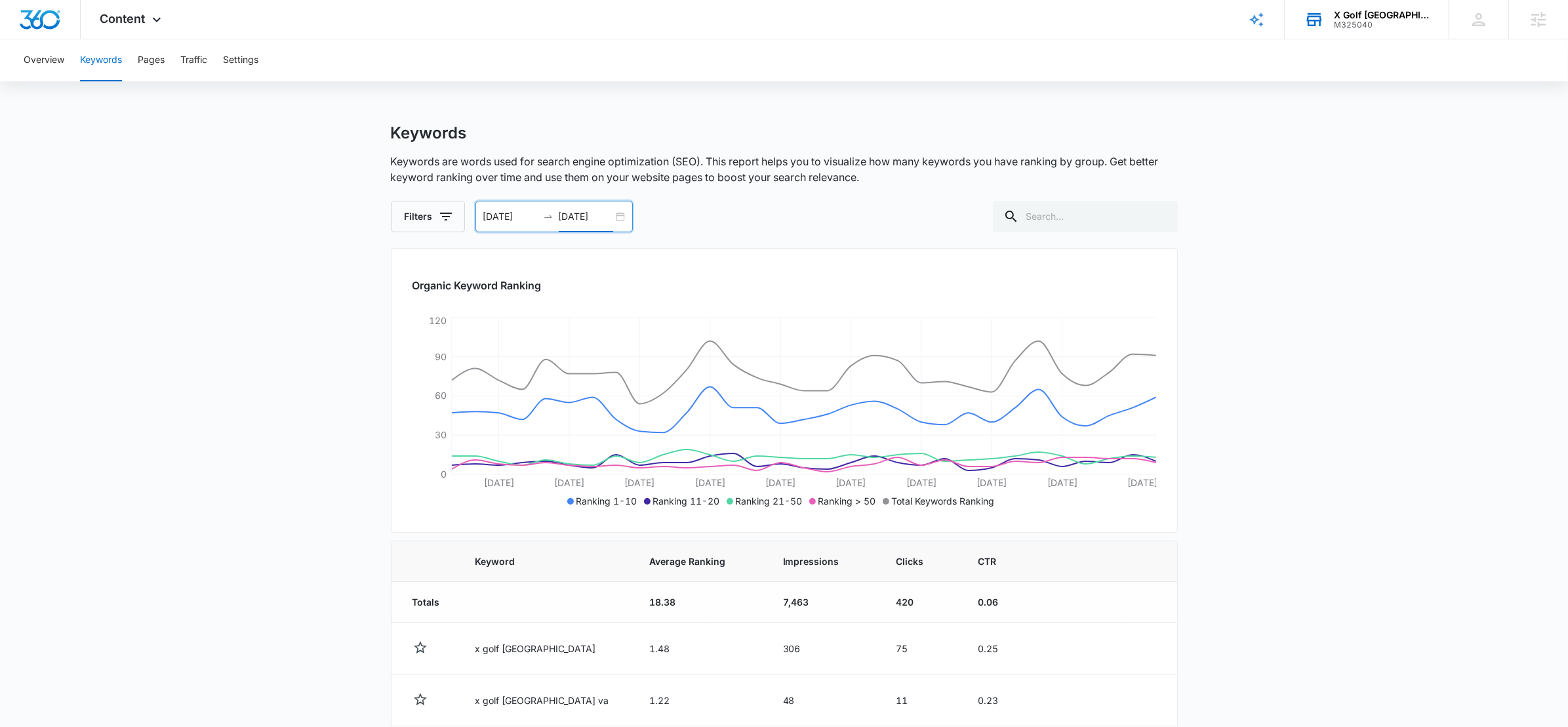
type input "07/31/2025"
click at [620, 213] on div "07/01/2025 07/31/2025" at bounding box center [554, 217] width 157 height 32
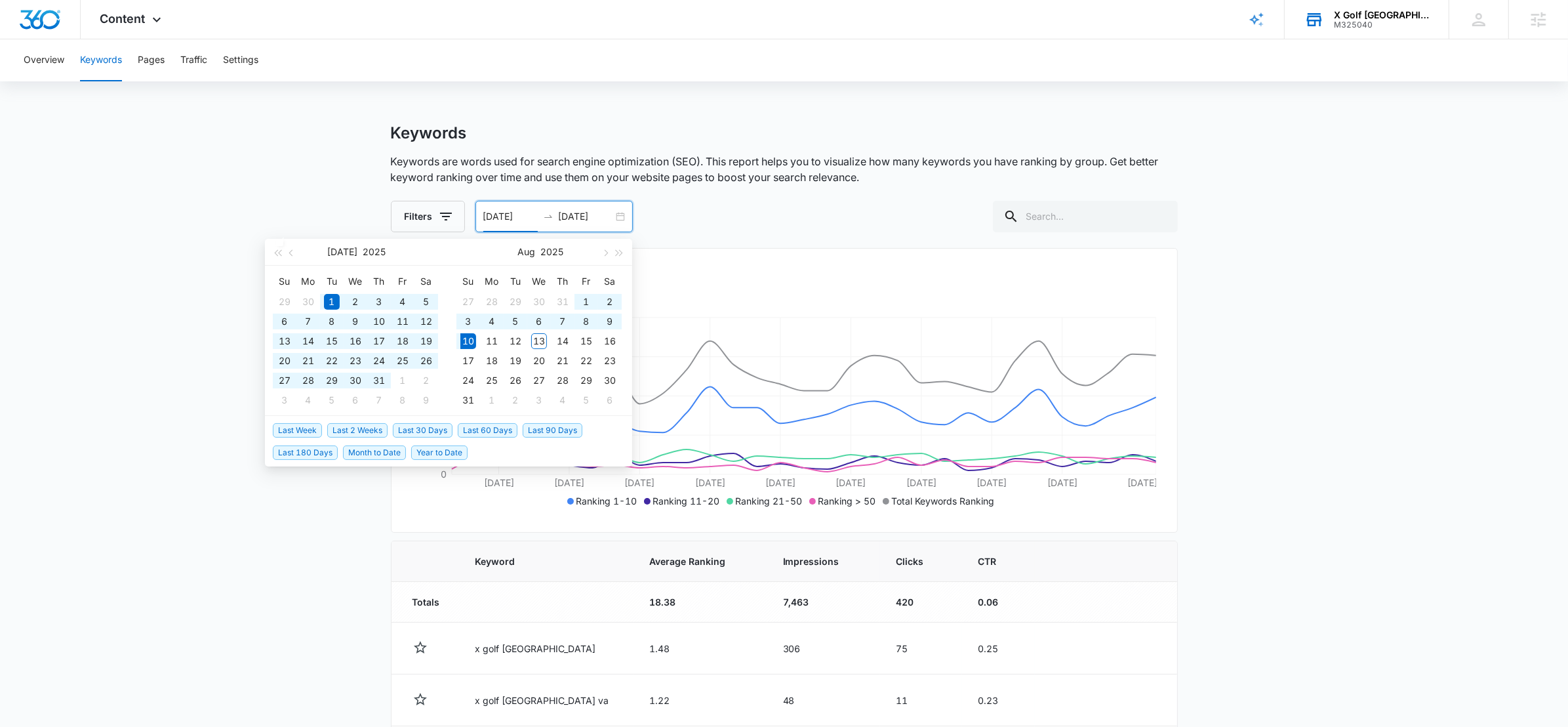
click at [307, 450] on span "Last 180 Days" at bounding box center [305, 453] width 65 height 14
type input "[DATE]"
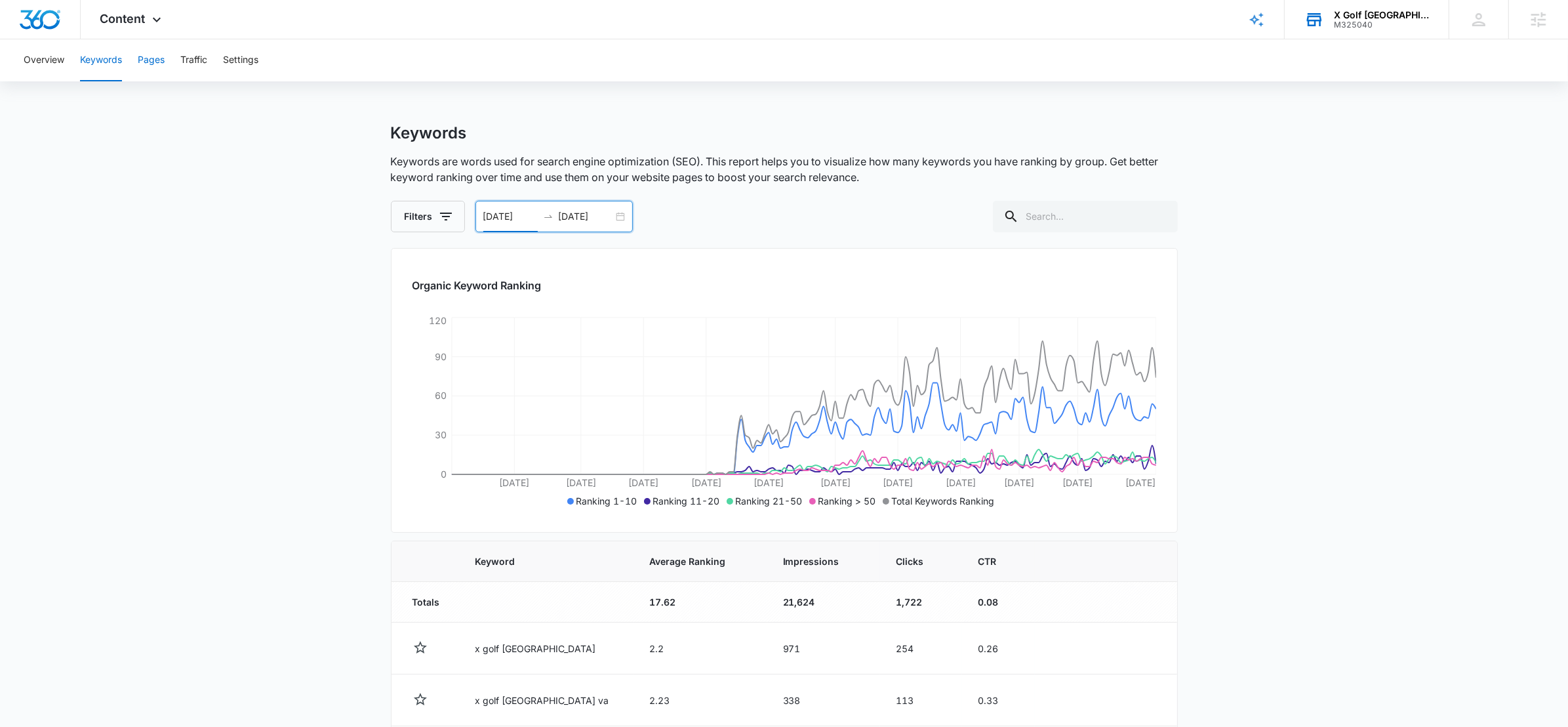
click at [146, 57] on button "Pages" at bounding box center [151, 60] width 27 height 42
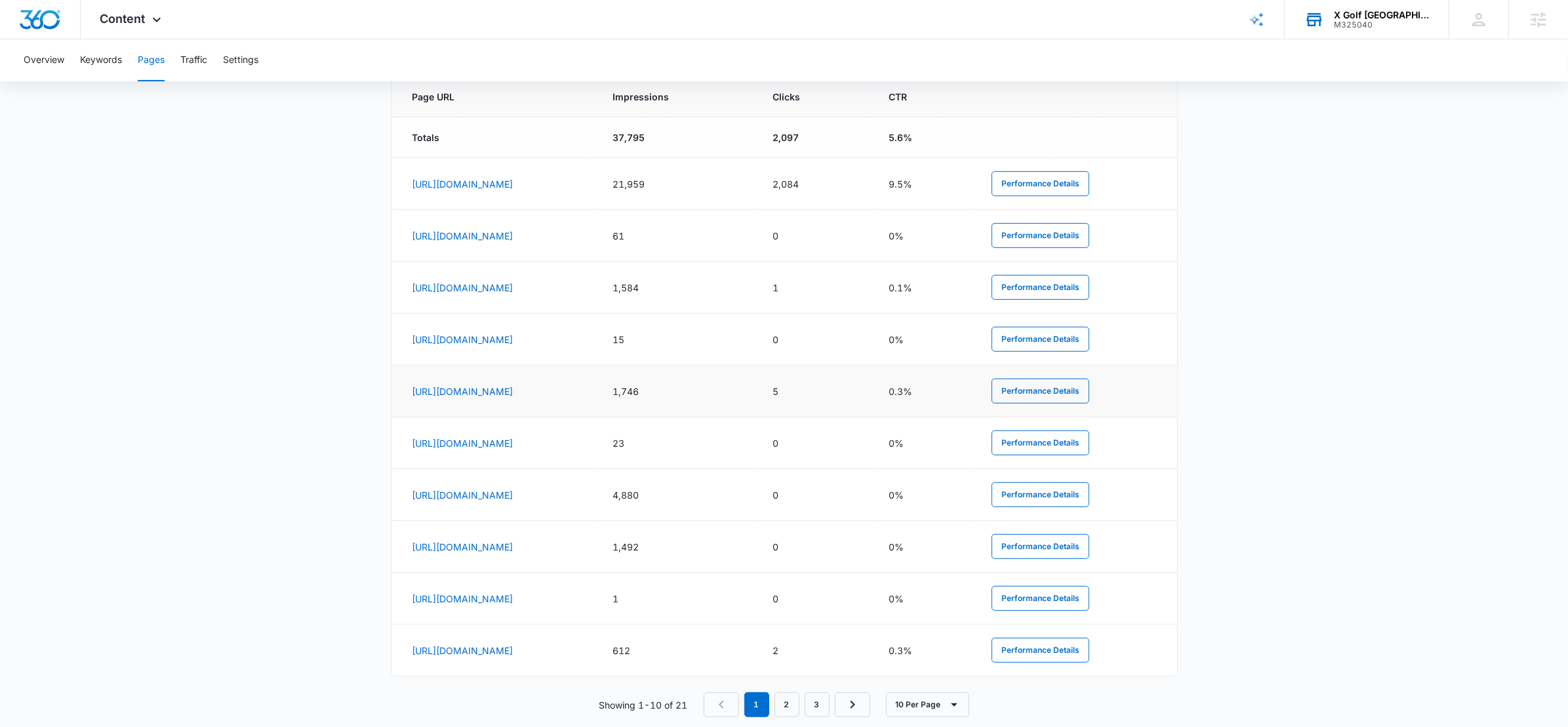
scroll to position [582, 0]
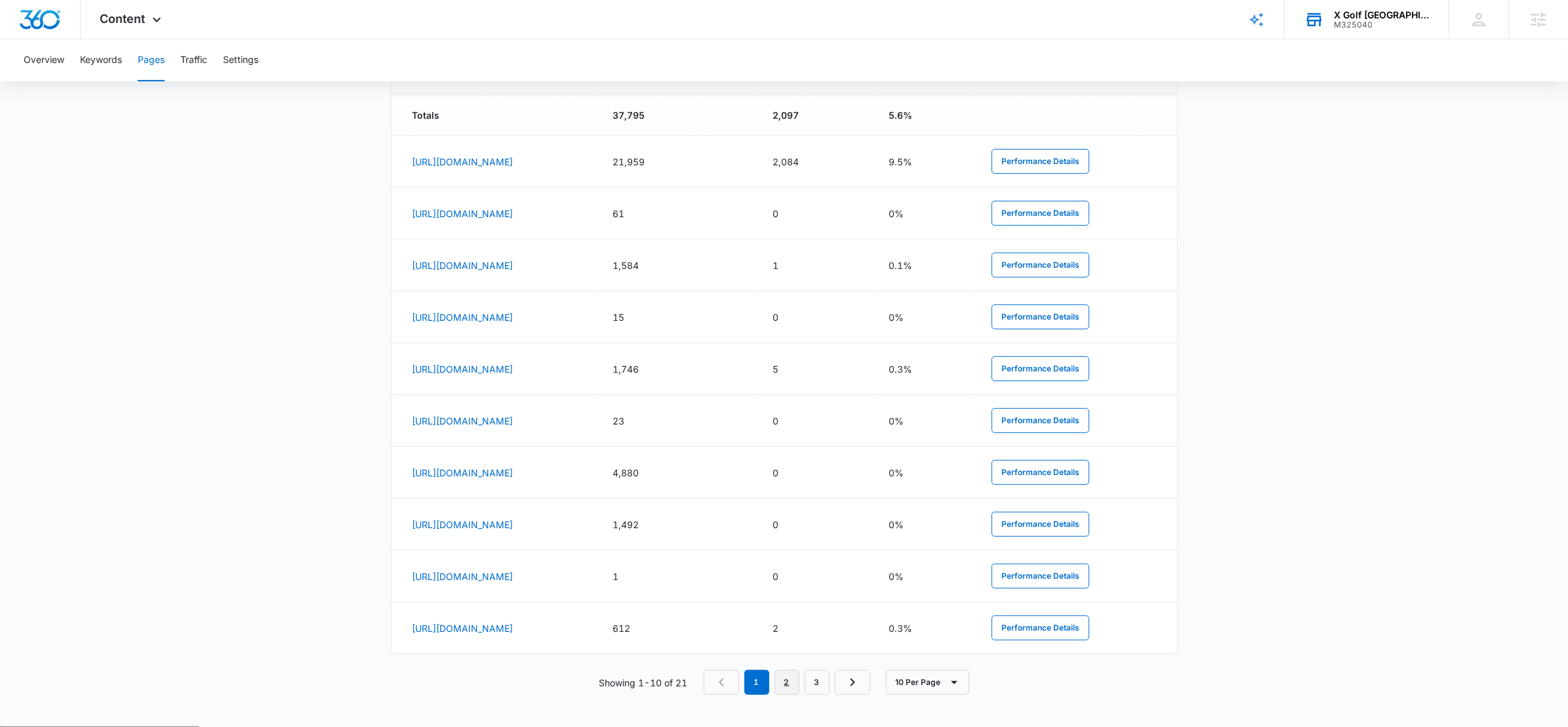
click at [784, 687] on link "2" at bounding box center [787, 682] width 25 height 25
click at [817, 690] on link "3" at bounding box center [820, 682] width 25 height 25
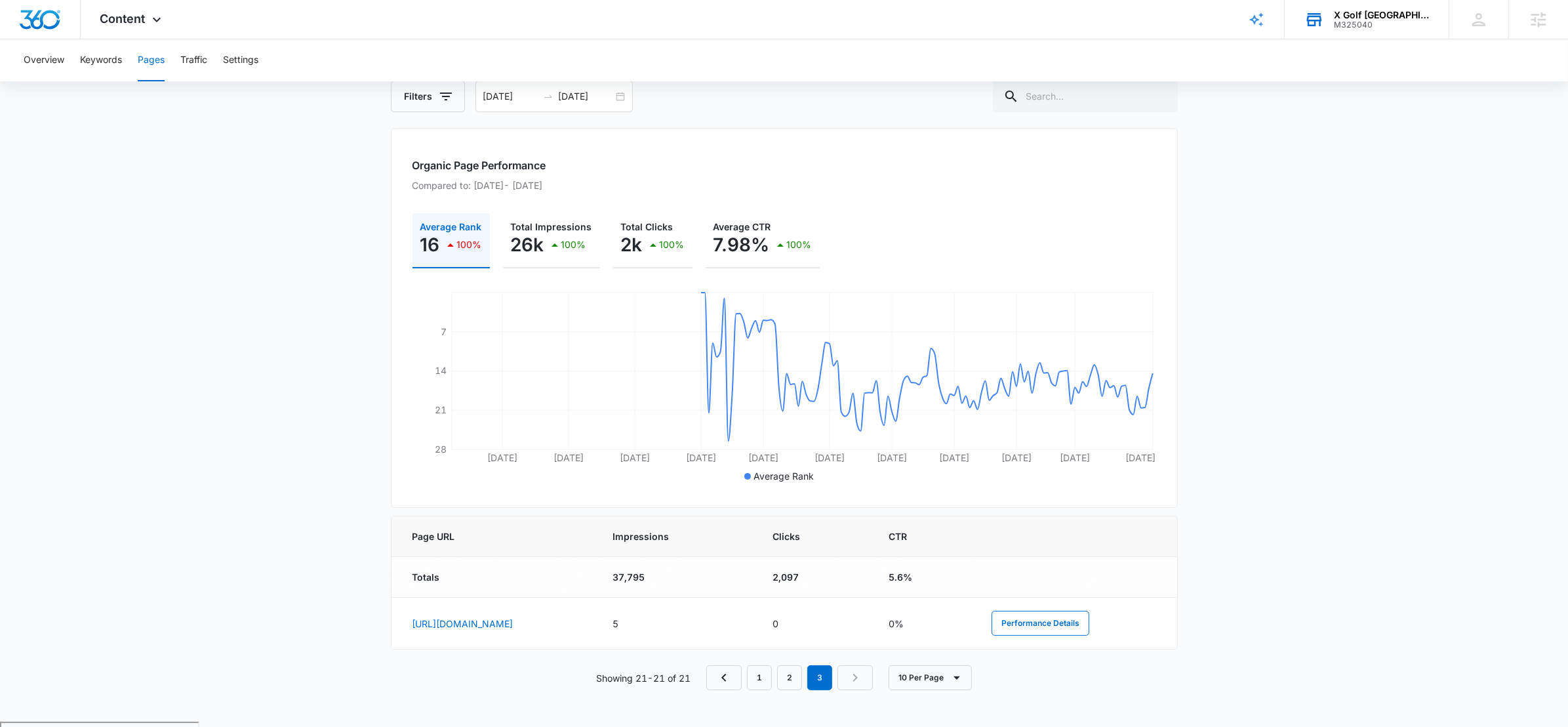
scroll to position [115, 0]
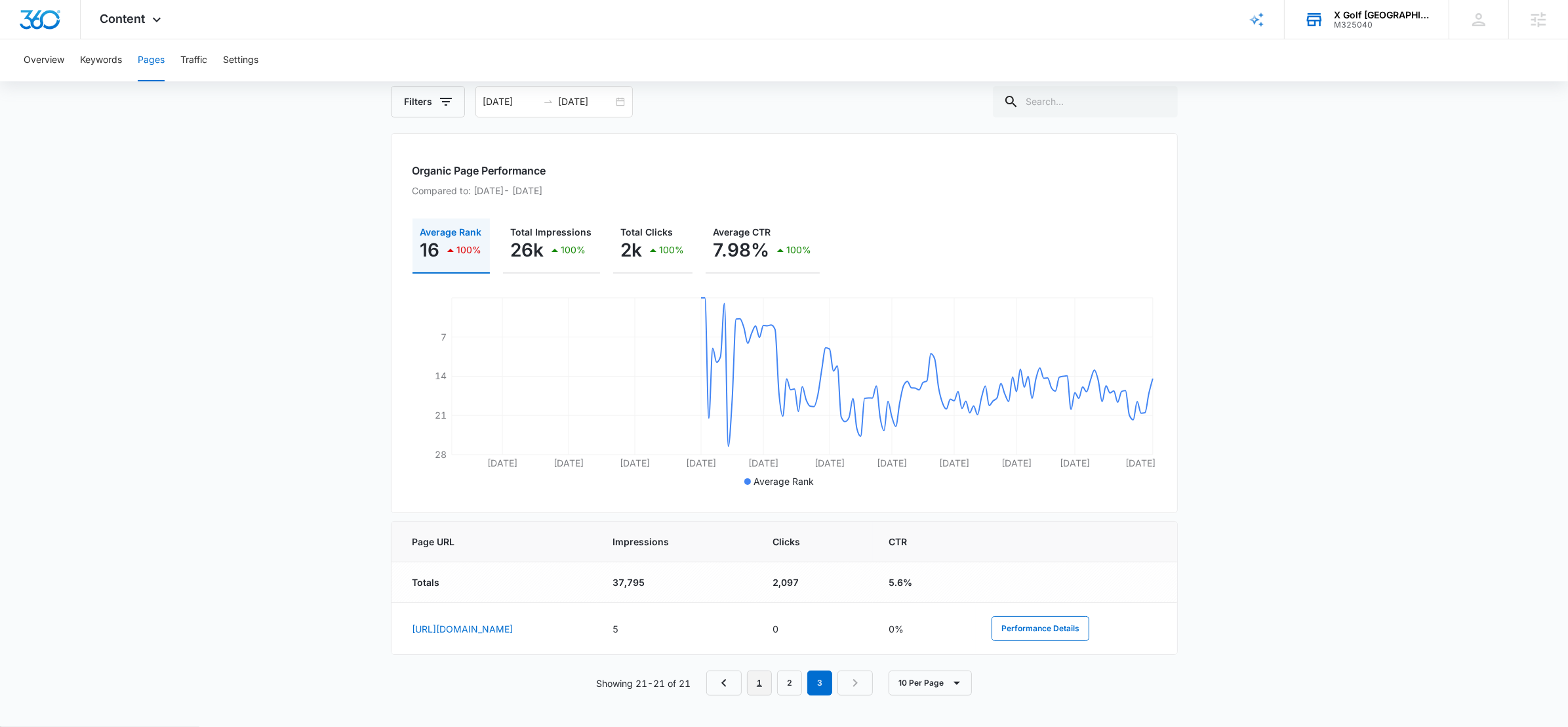
click at [754, 677] on link "1" at bounding box center [760, 683] width 25 height 25
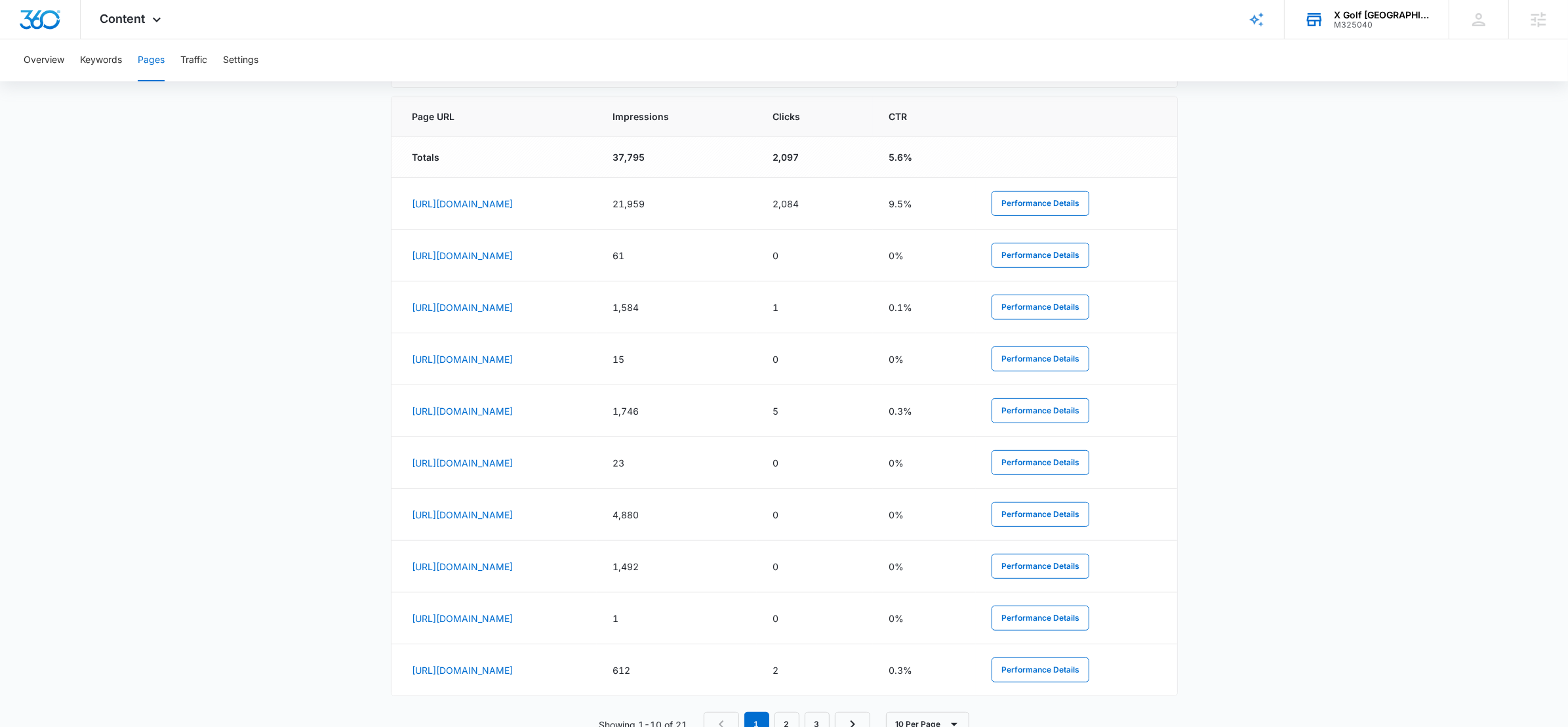
scroll to position [0, 0]
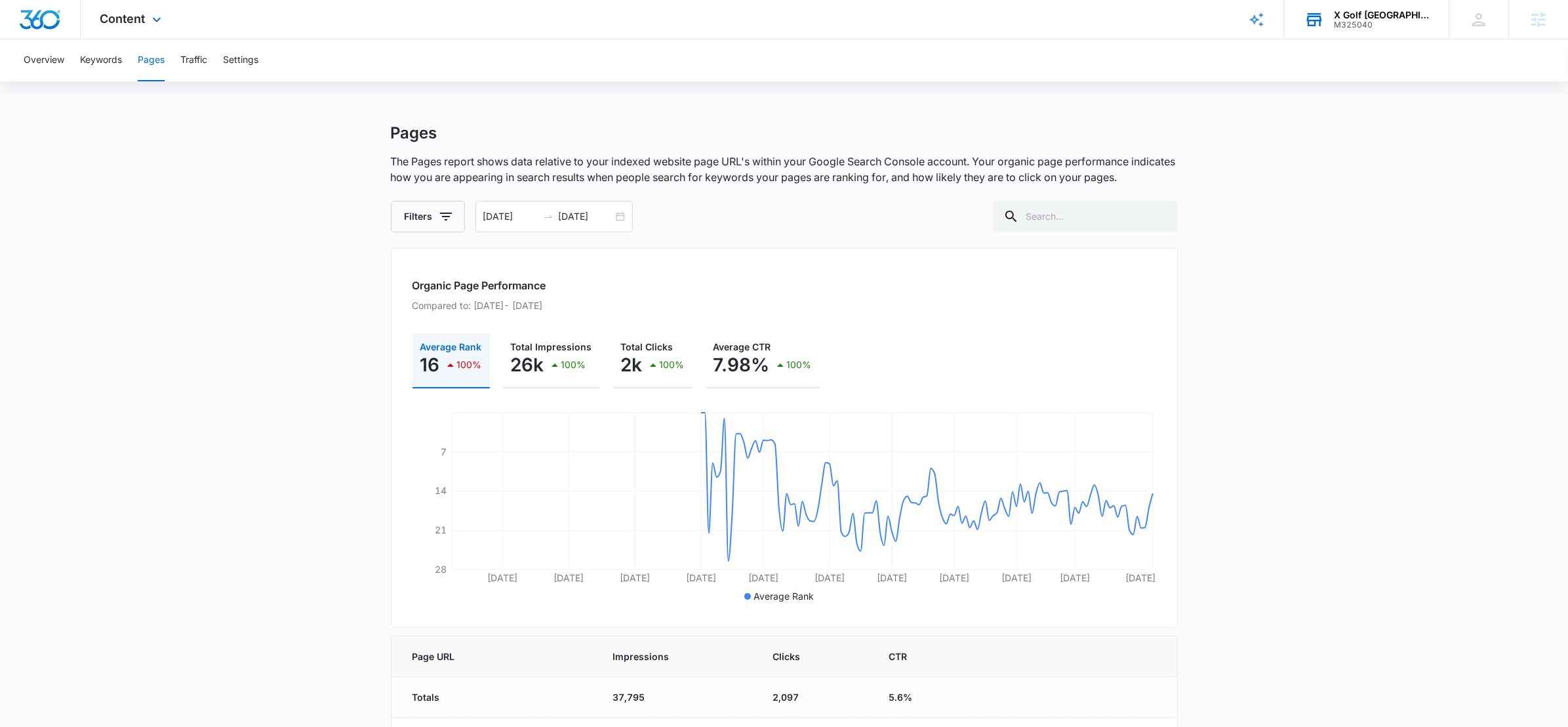
click at [154, 6] on div "Content Apps Reputation Websites Forms CRM Email Social POS Content Ads Intelli…" at bounding box center [132, 19] width 103 height 39
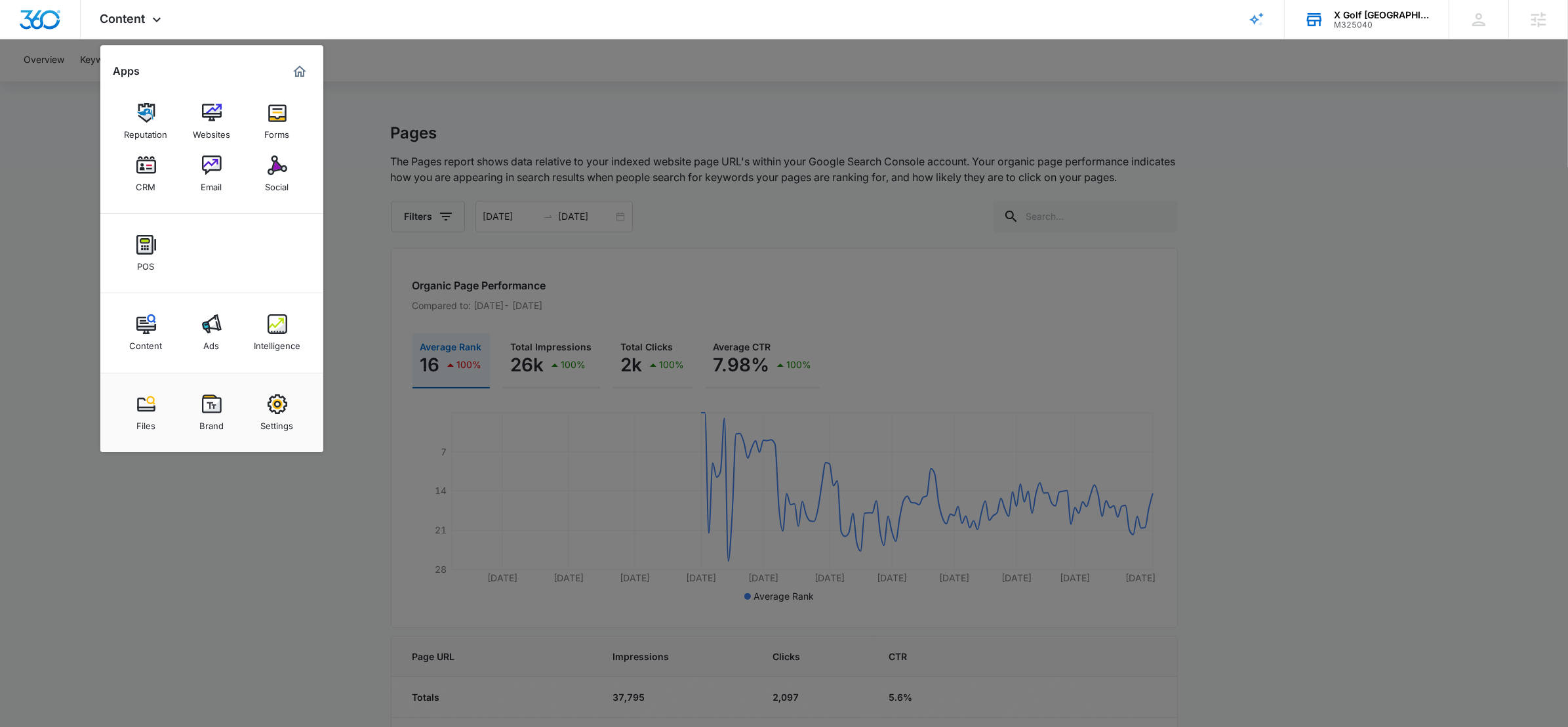
click at [526, 198] on div at bounding box center [784, 364] width 1568 height 727
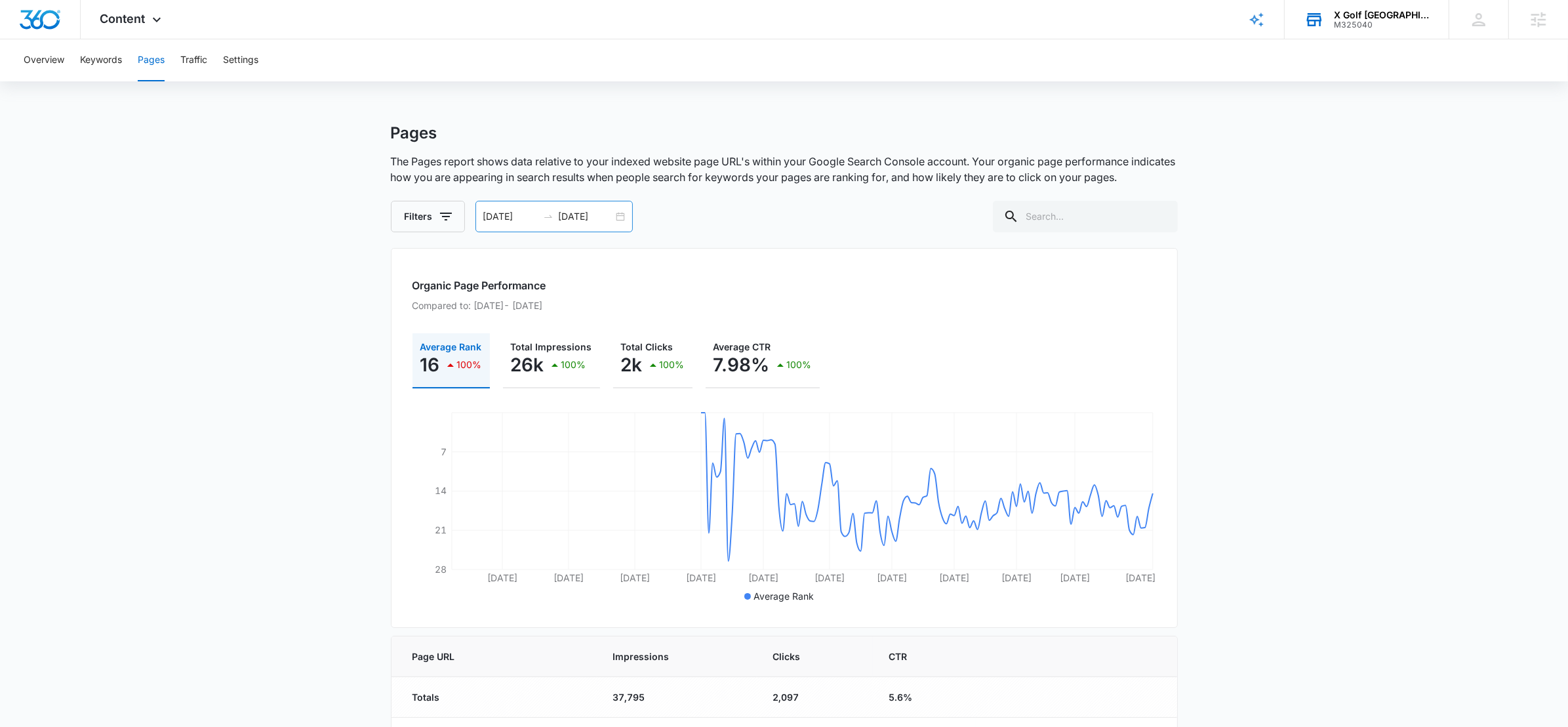
click at [623, 219] on div "02/11/2025 08/10/2025" at bounding box center [554, 217] width 157 height 32
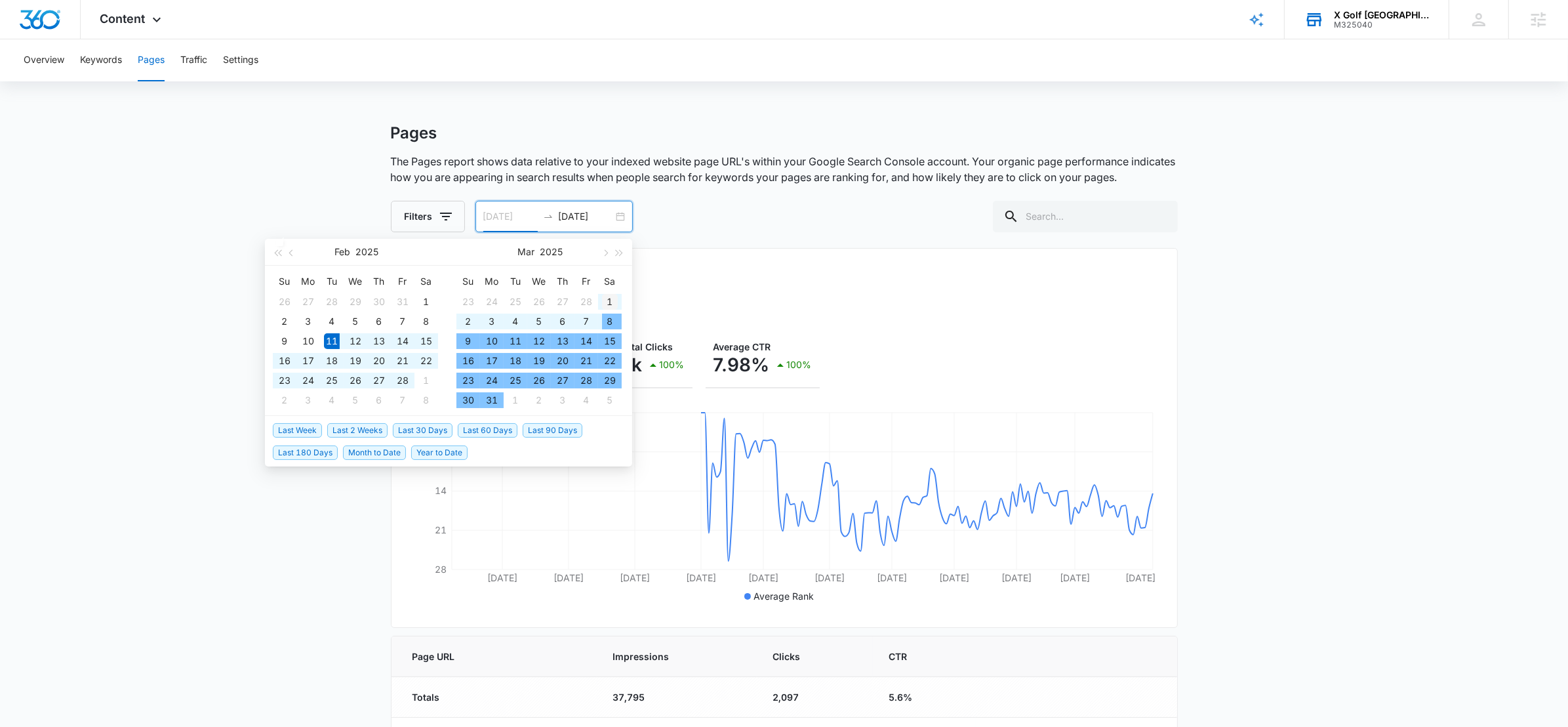
type input "03/01/2025"
click at [613, 306] on div "1" at bounding box center [610, 302] width 16 height 16
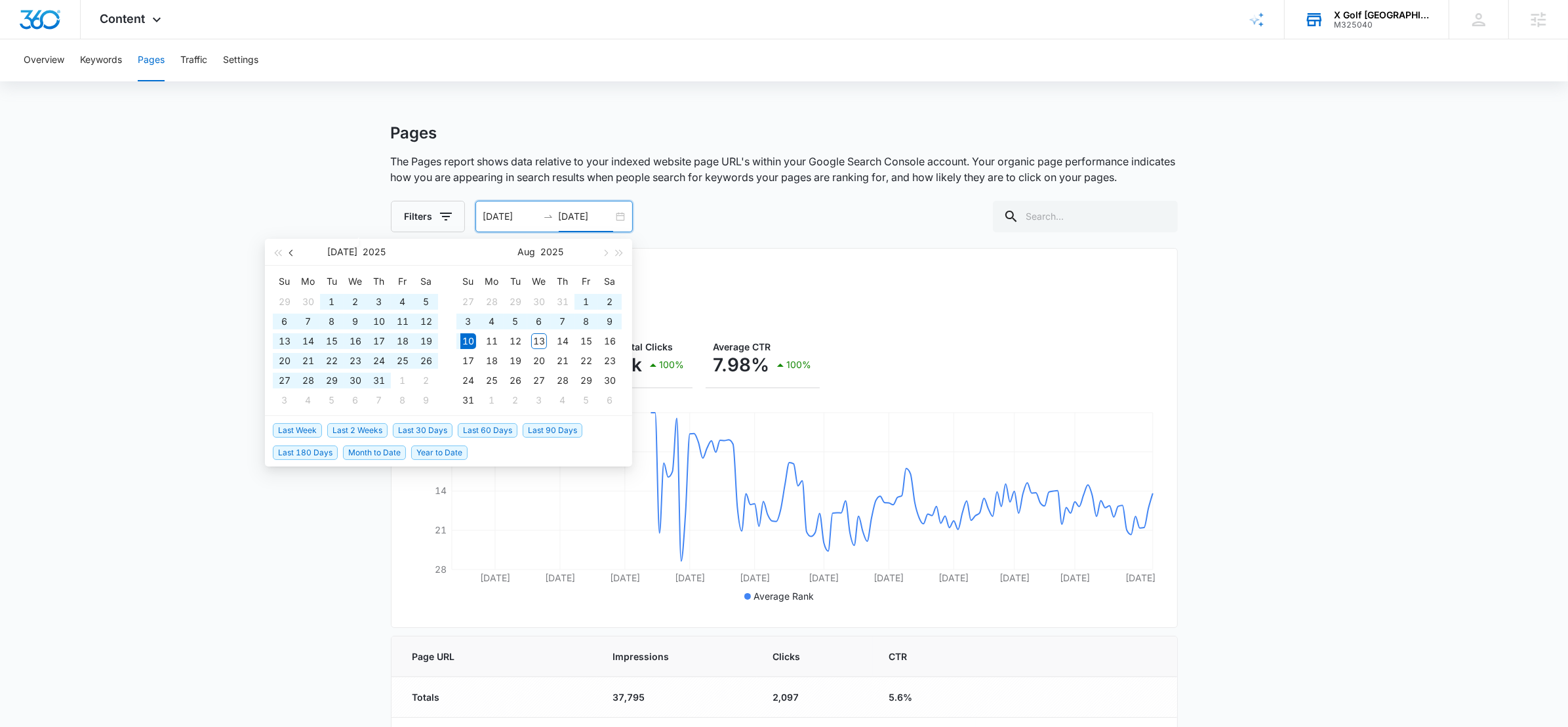
click at [289, 249] on button "button" at bounding box center [292, 252] width 14 height 27
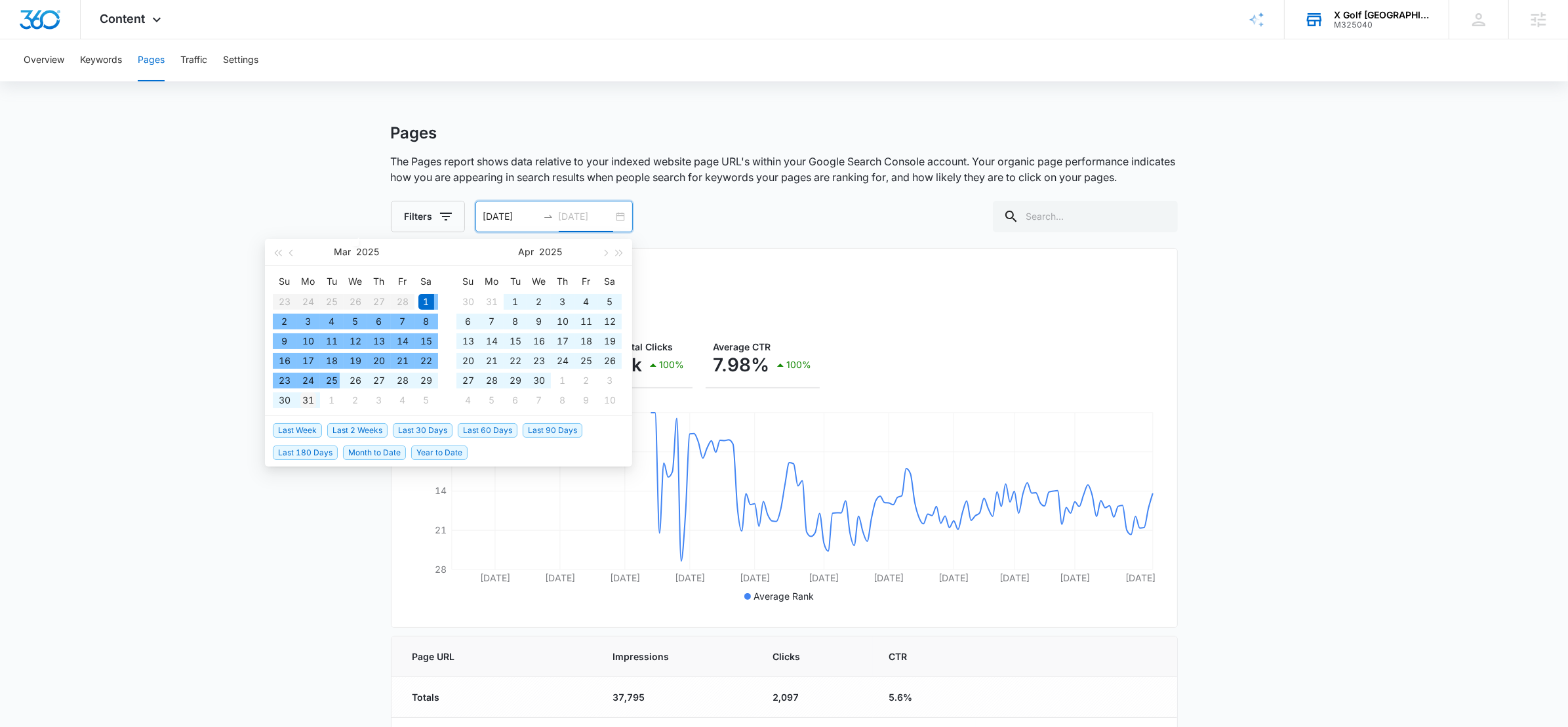
type input "03/31/2025"
click at [312, 396] on div "31" at bounding box center [308, 400] width 16 height 16
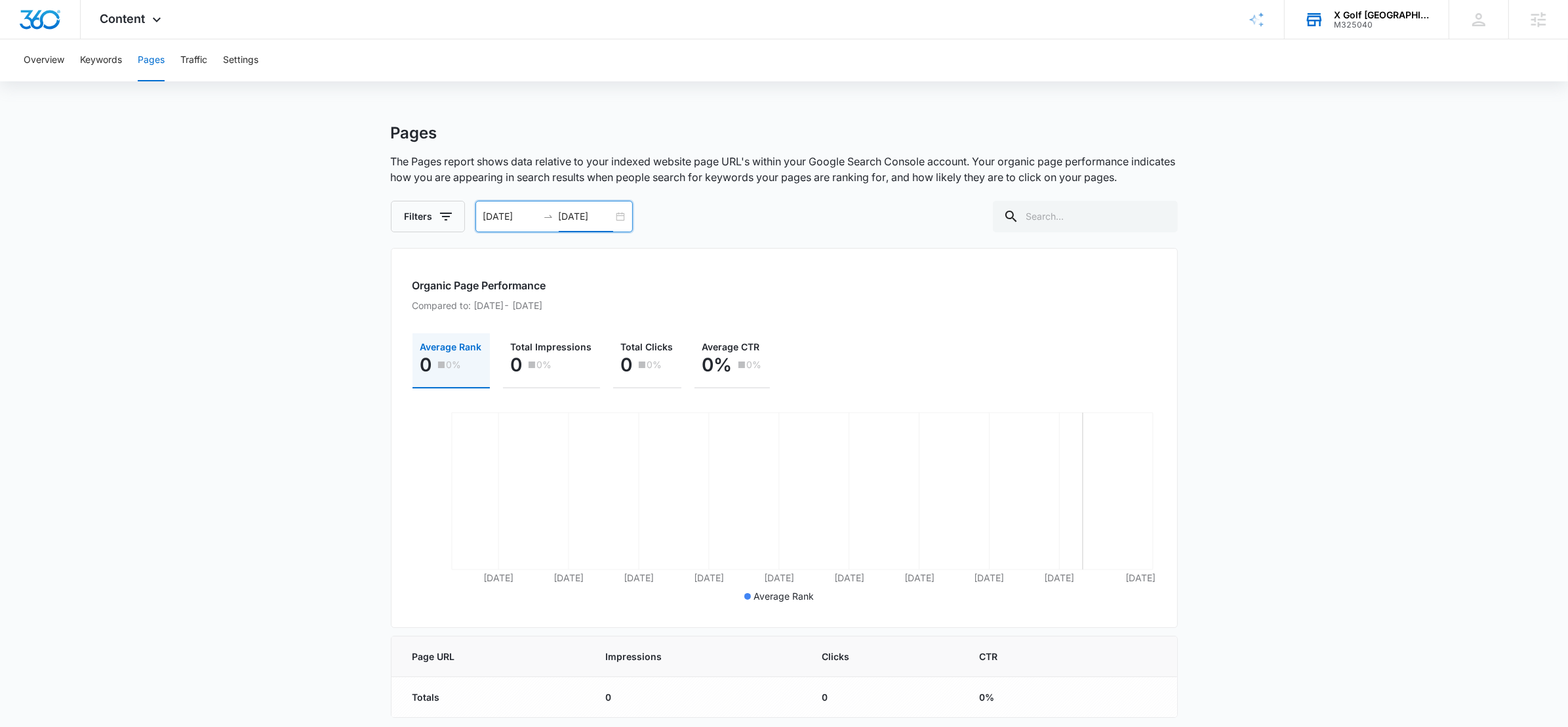
scroll to position [6, 0]
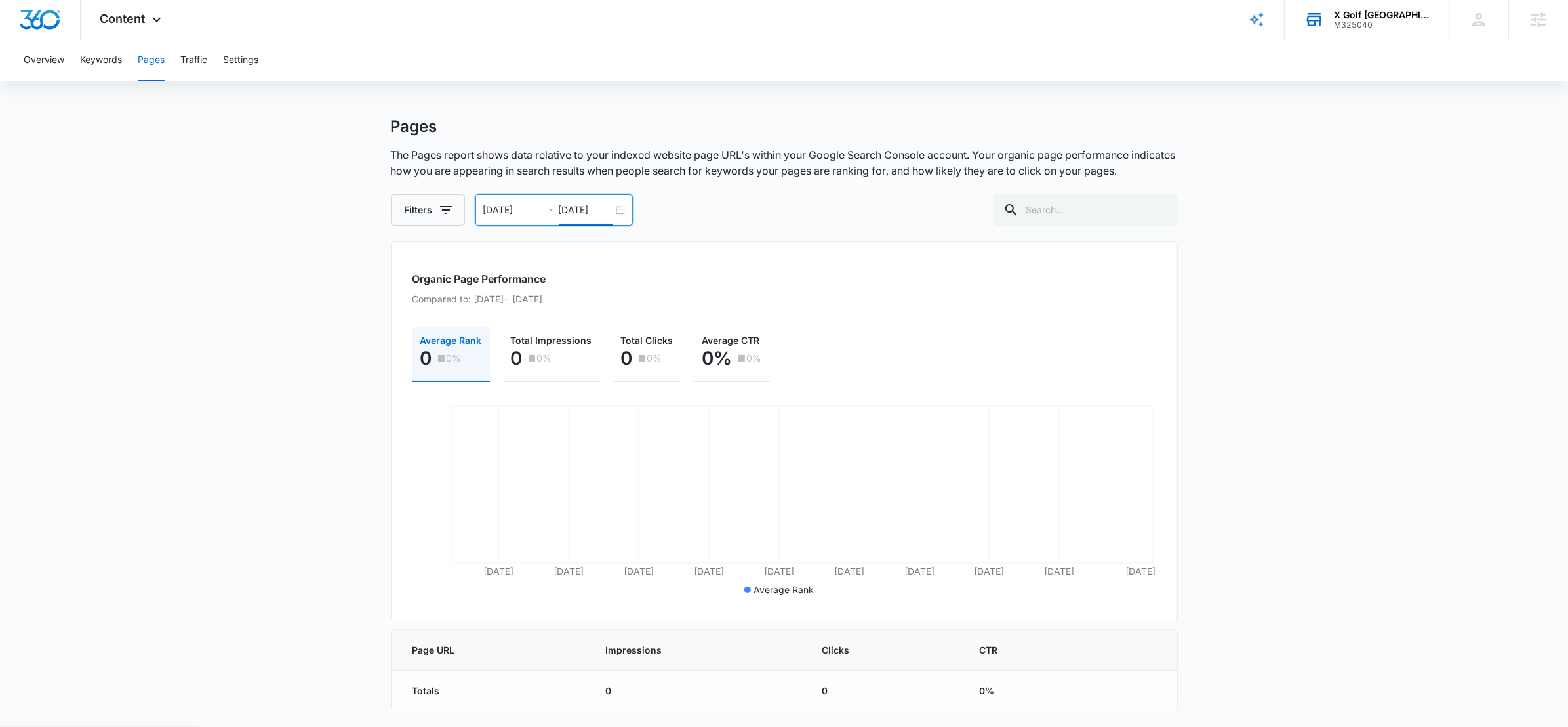
click at [620, 207] on div "03/01/2025 03/31/2025" at bounding box center [554, 210] width 157 height 32
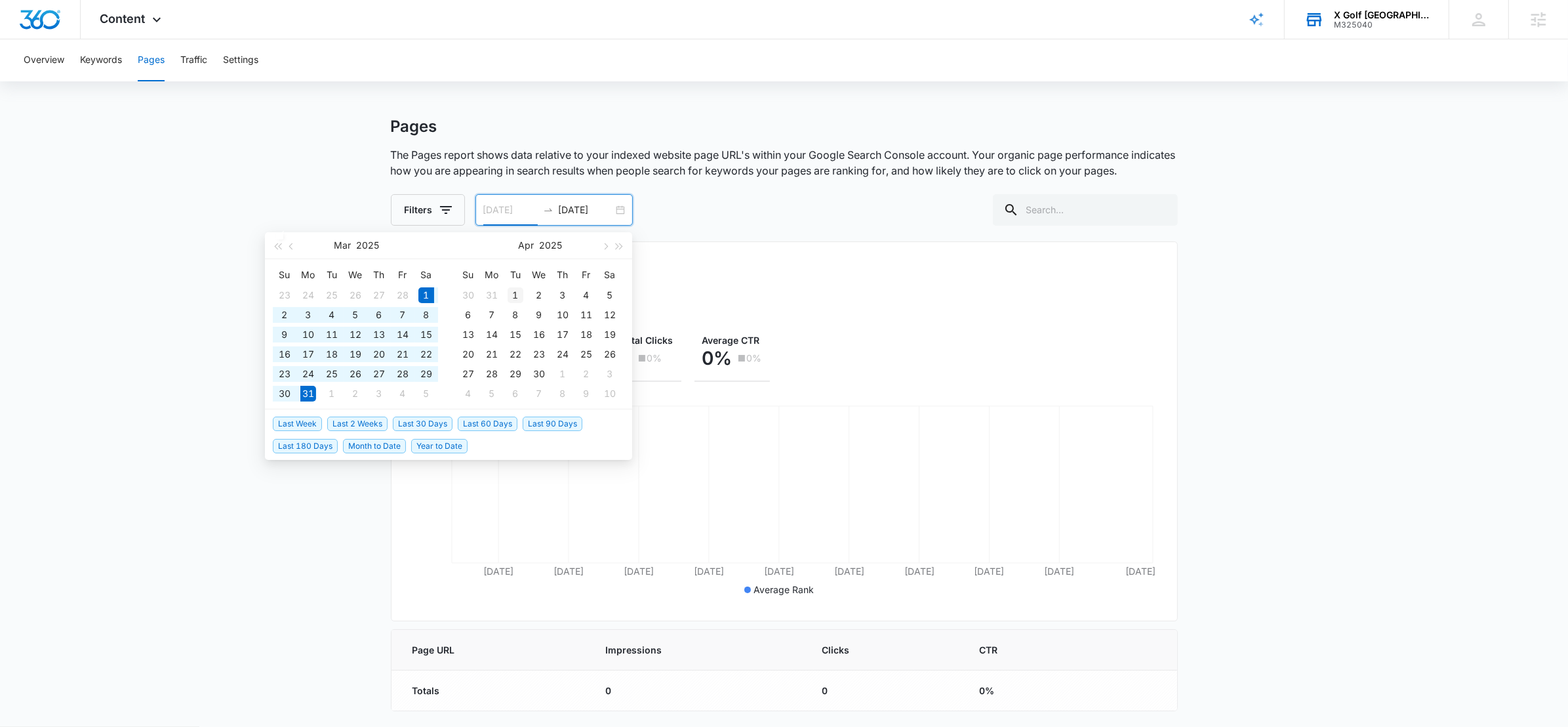
type input "04/01/2025"
click at [513, 292] on div "1" at bounding box center [515, 295] width 16 height 16
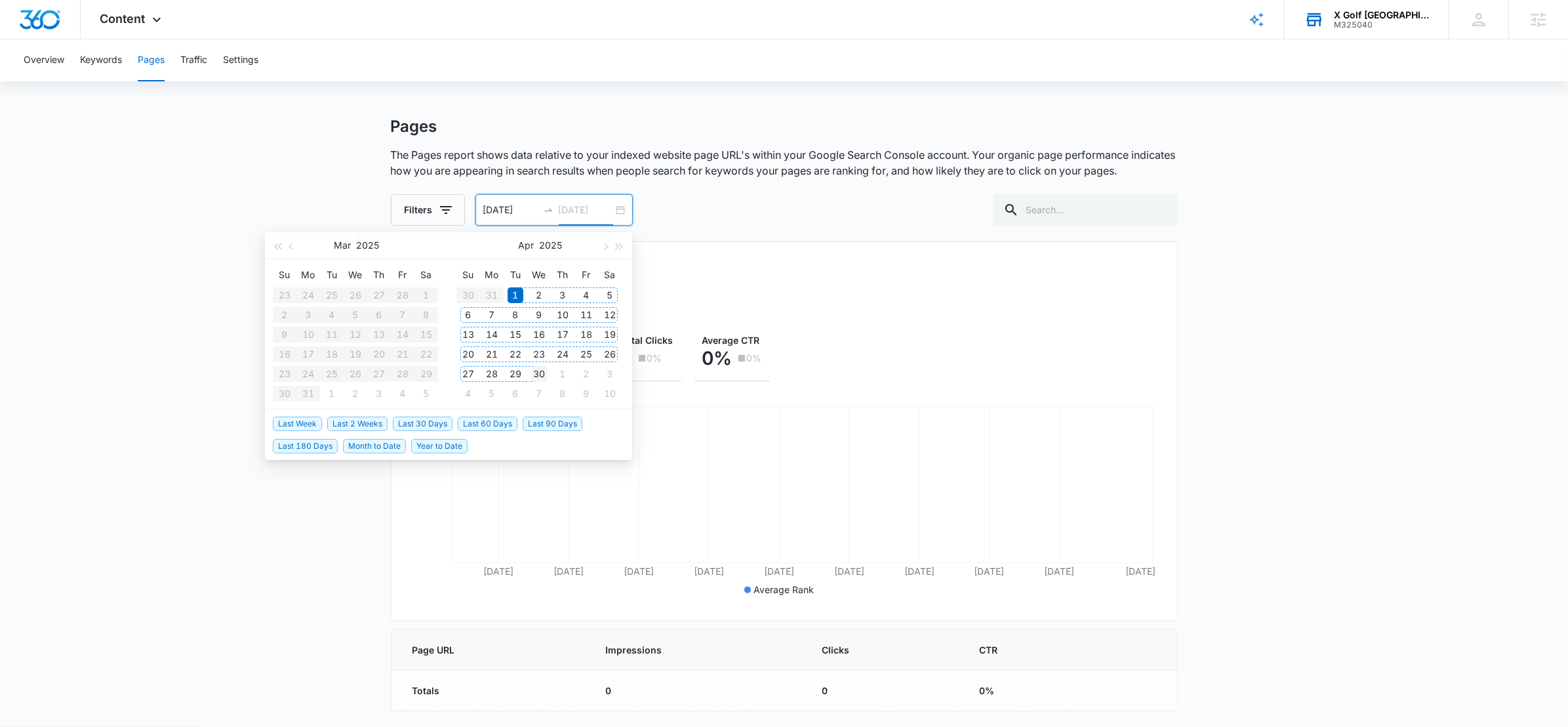
type input "04/30/2025"
click at [546, 372] on div "30" at bounding box center [539, 374] width 16 height 16
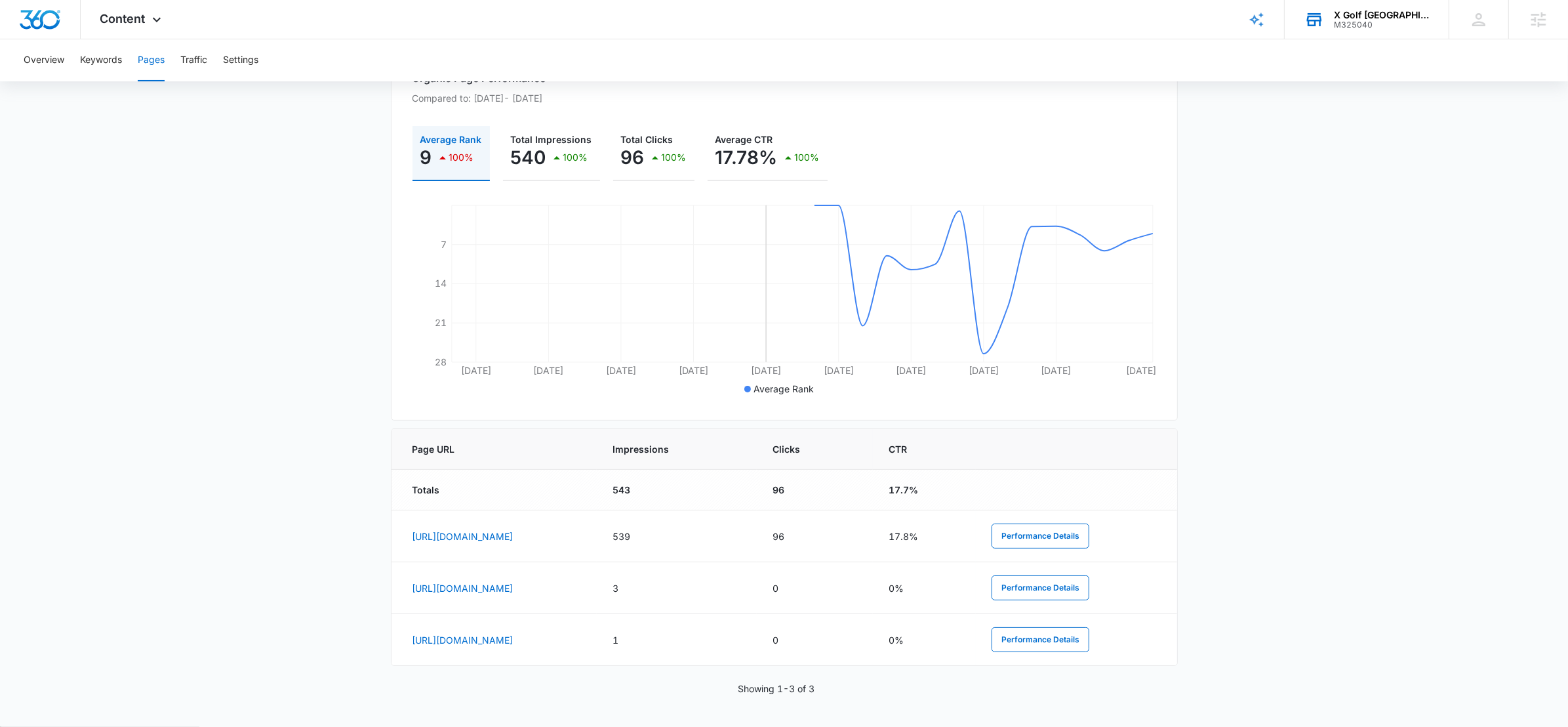
scroll to position [0, 0]
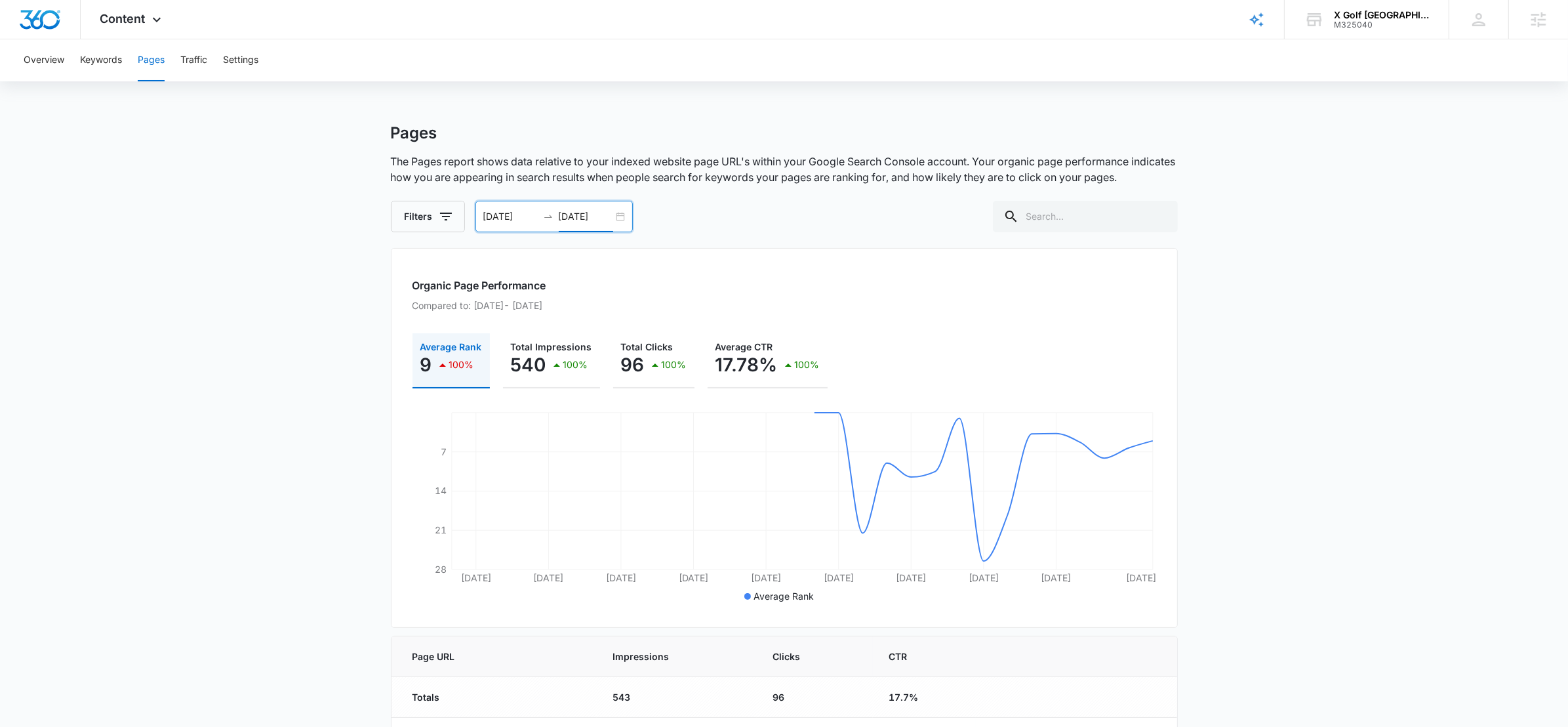
click at [617, 209] on div "04/01/2025 04/30/2025" at bounding box center [554, 217] width 157 height 32
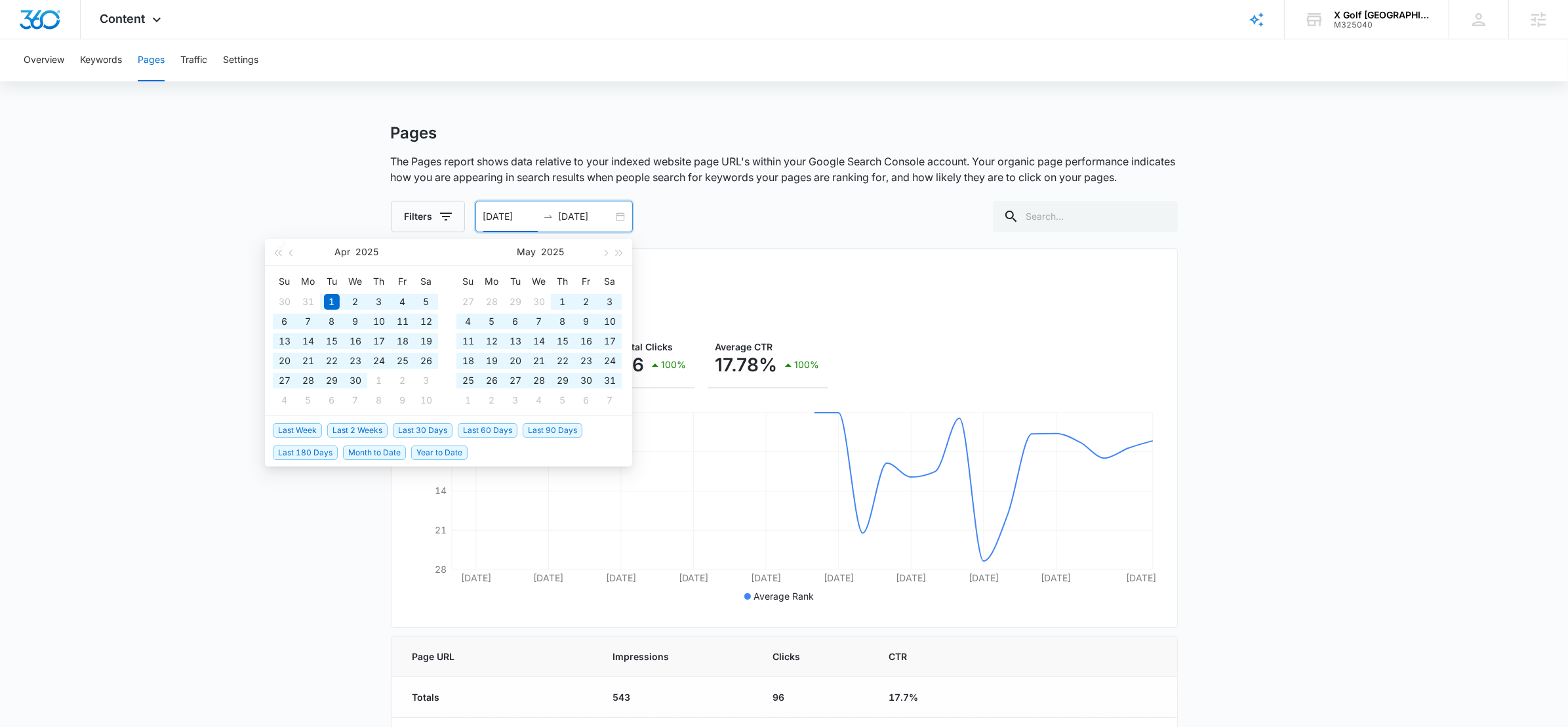
click at [292, 450] on span "Last 180 Days" at bounding box center [305, 453] width 65 height 14
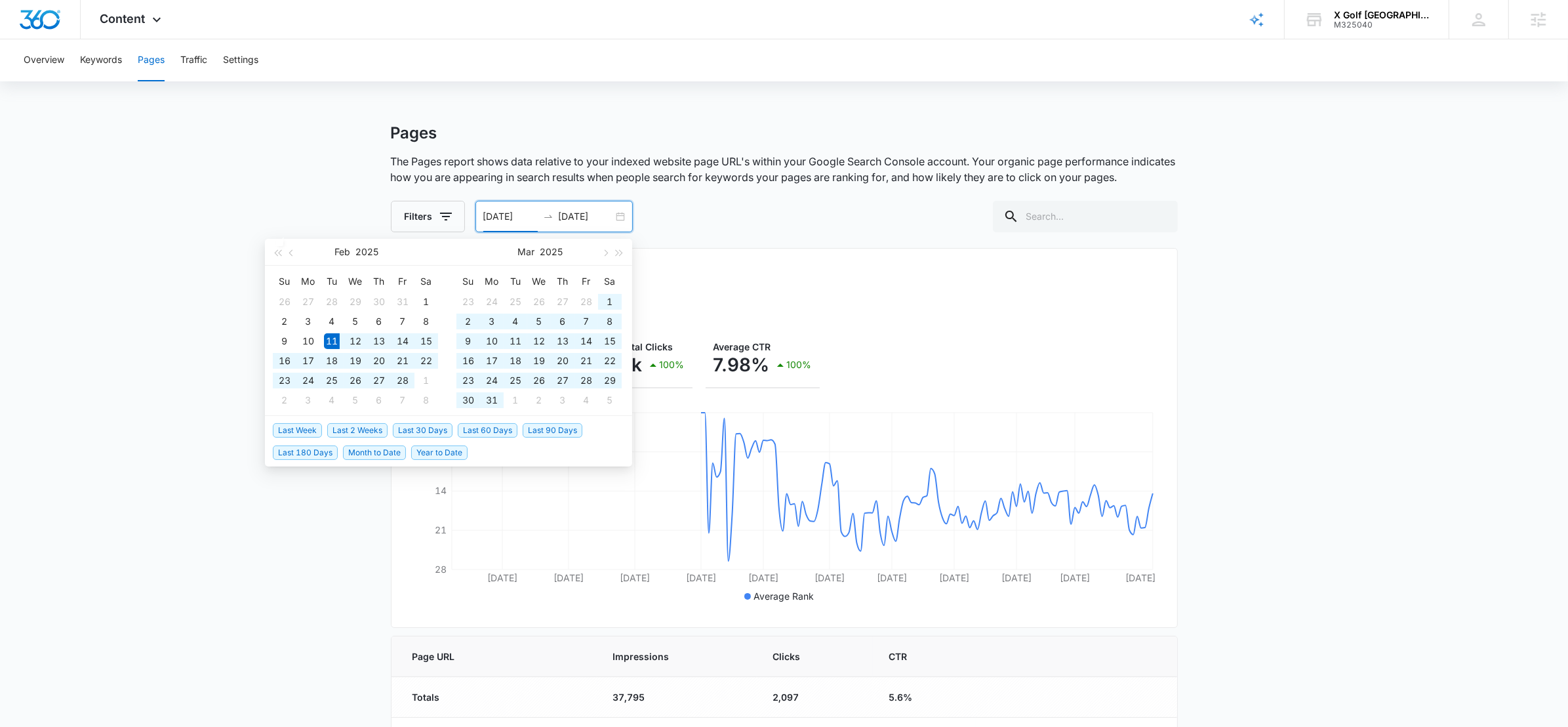
type input "[DATE]"
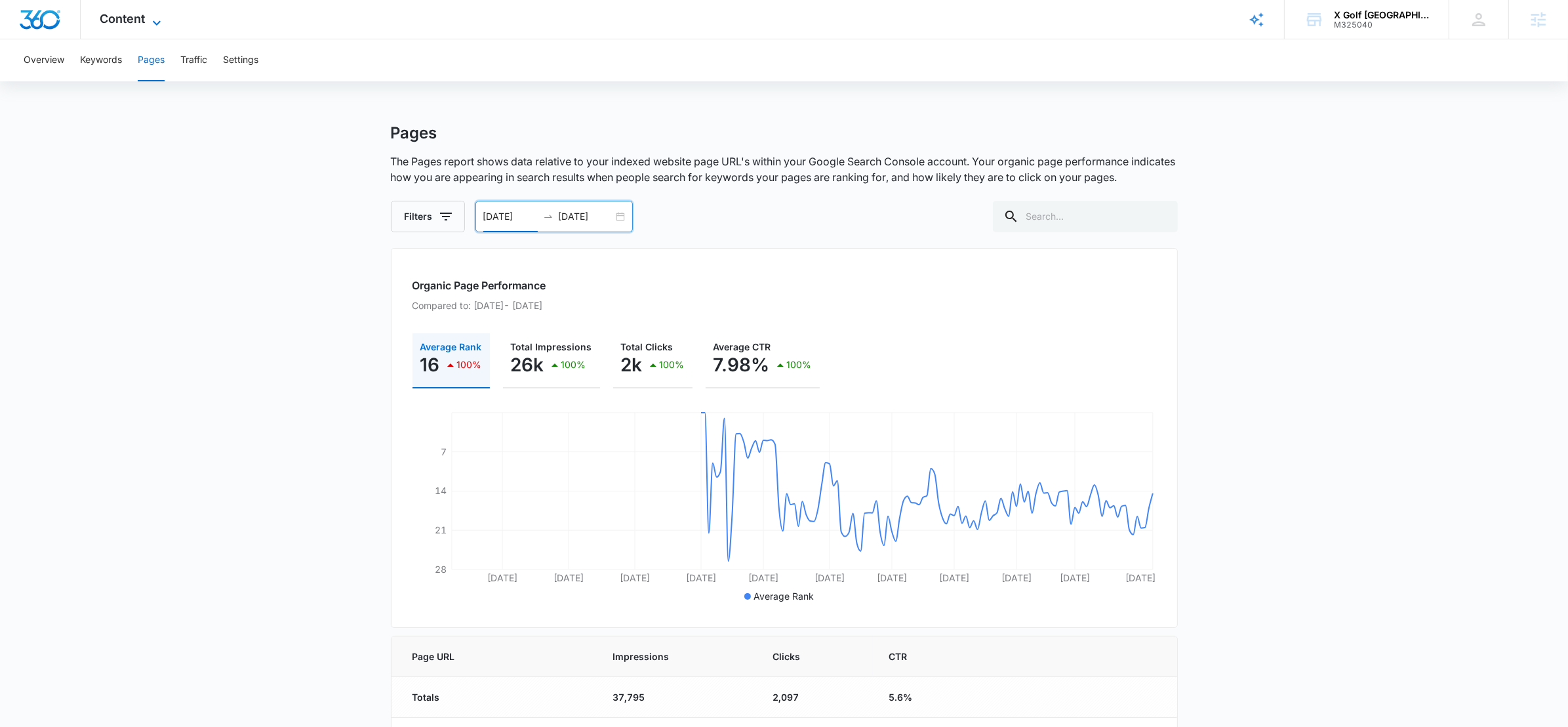
click at [145, 11] on span "Content" at bounding box center [123, 18] width 45 height 14
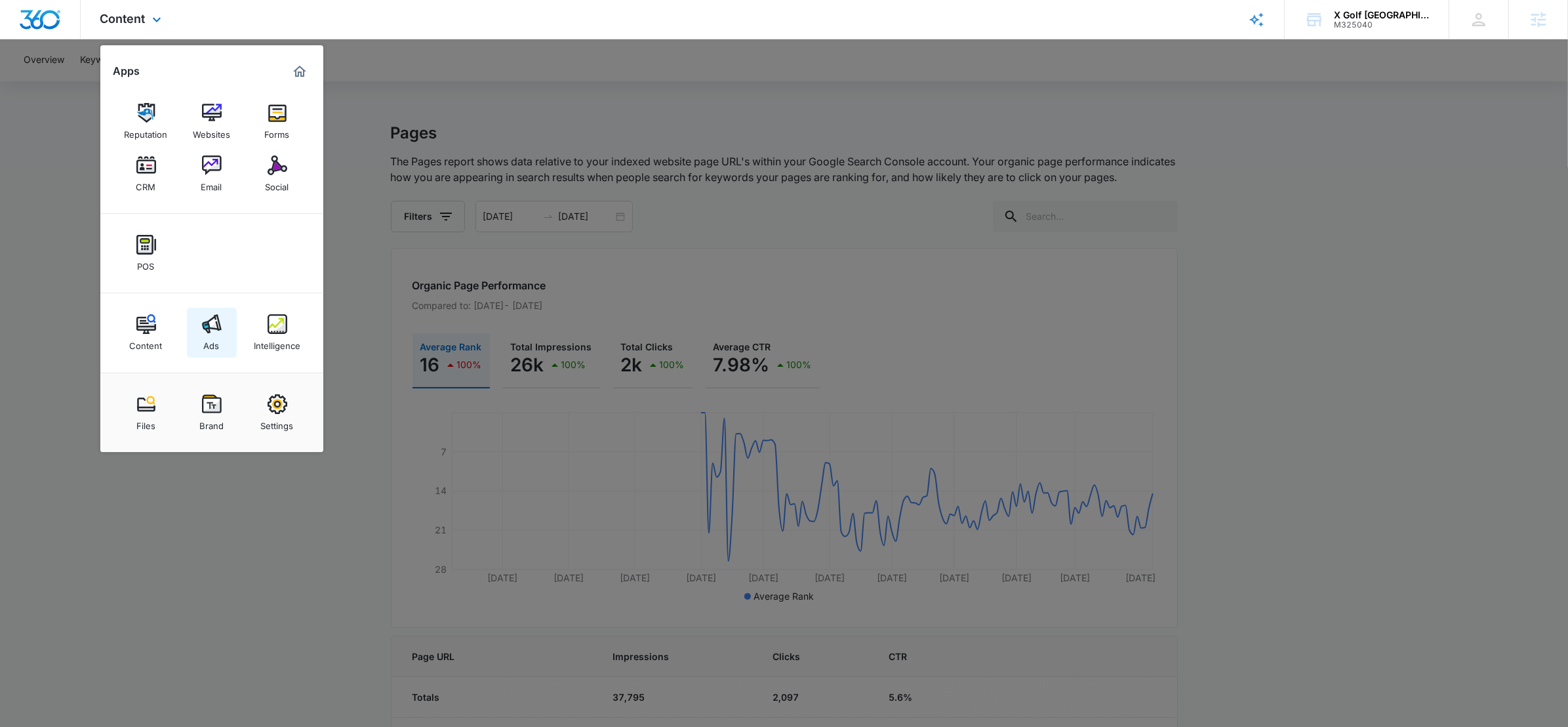
click at [200, 323] on link "Ads" at bounding box center [211, 332] width 50 height 50
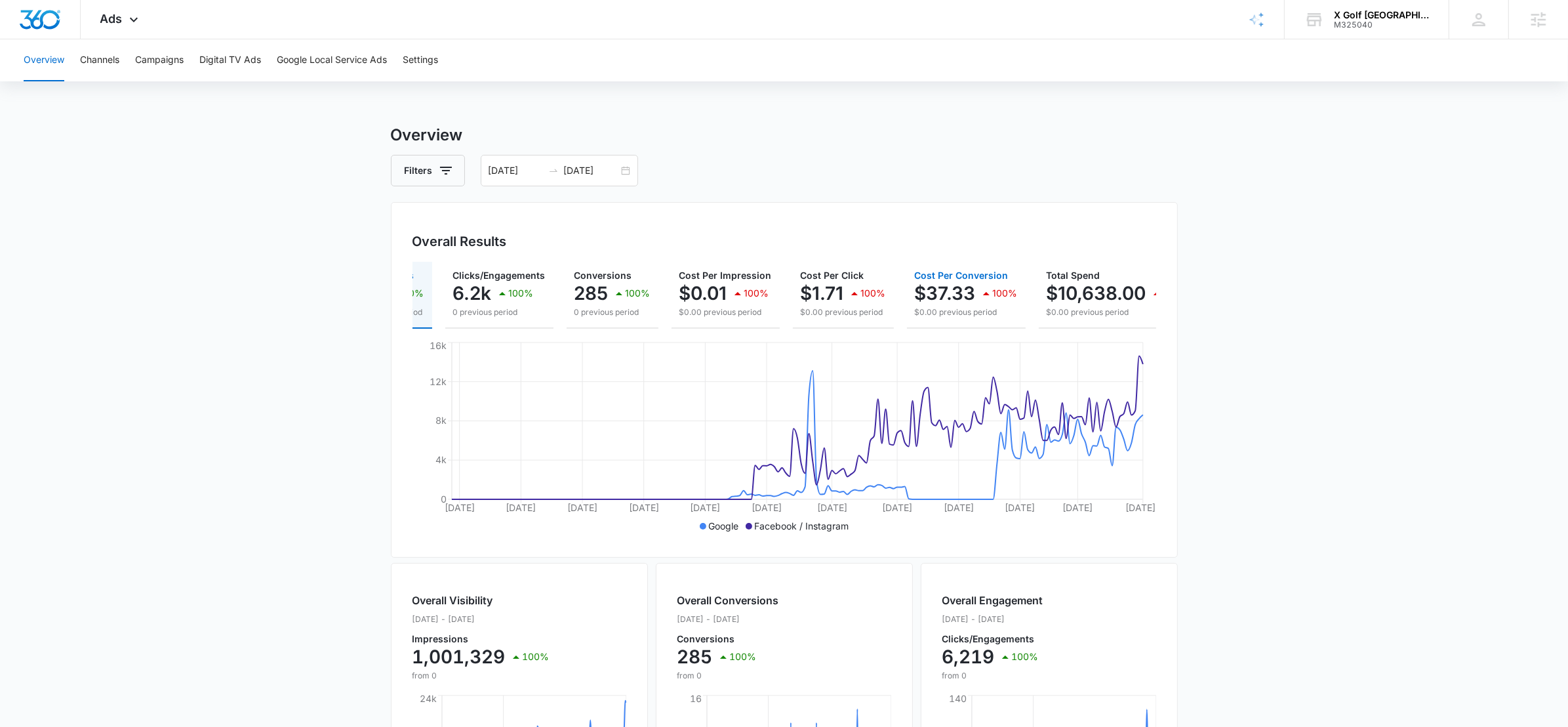
scroll to position [0, 106]
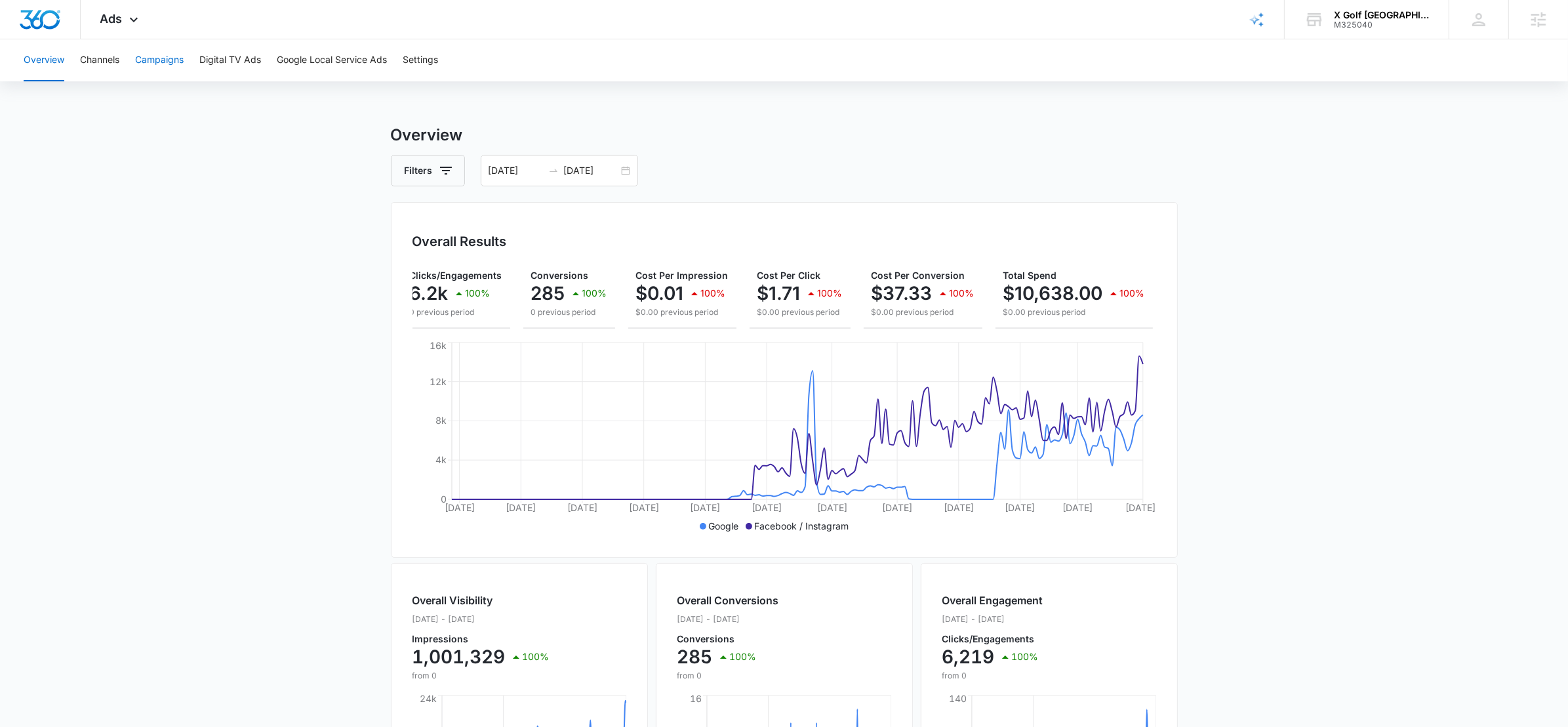
click at [158, 57] on button "Campaigns" at bounding box center [159, 60] width 49 height 42
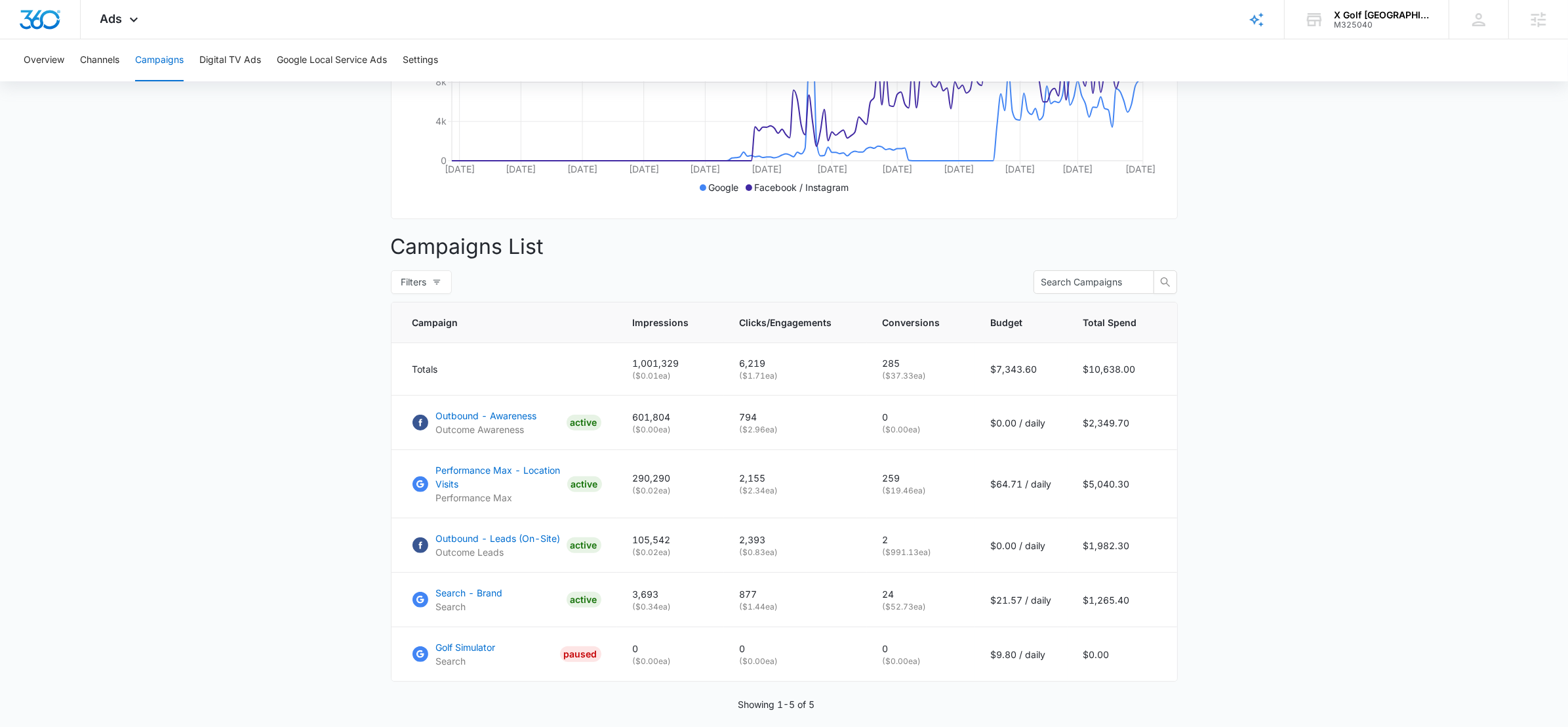
scroll to position [356, 0]
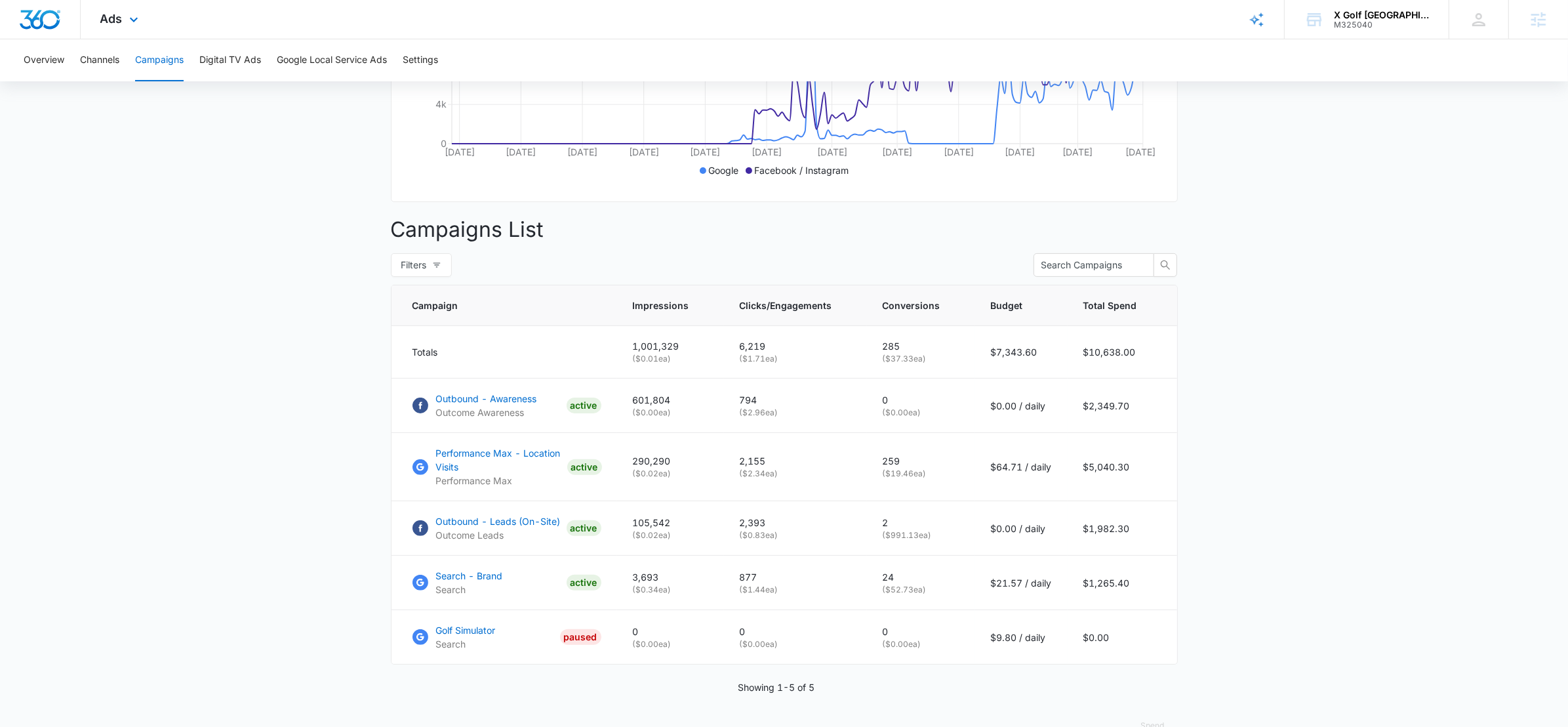
click at [126, 28] on div "Ads Apps Reputation Websites Forms CRM Email Social POS Content Ads Intelligenc…" at bounding box center [121, 19] width 80 height 39
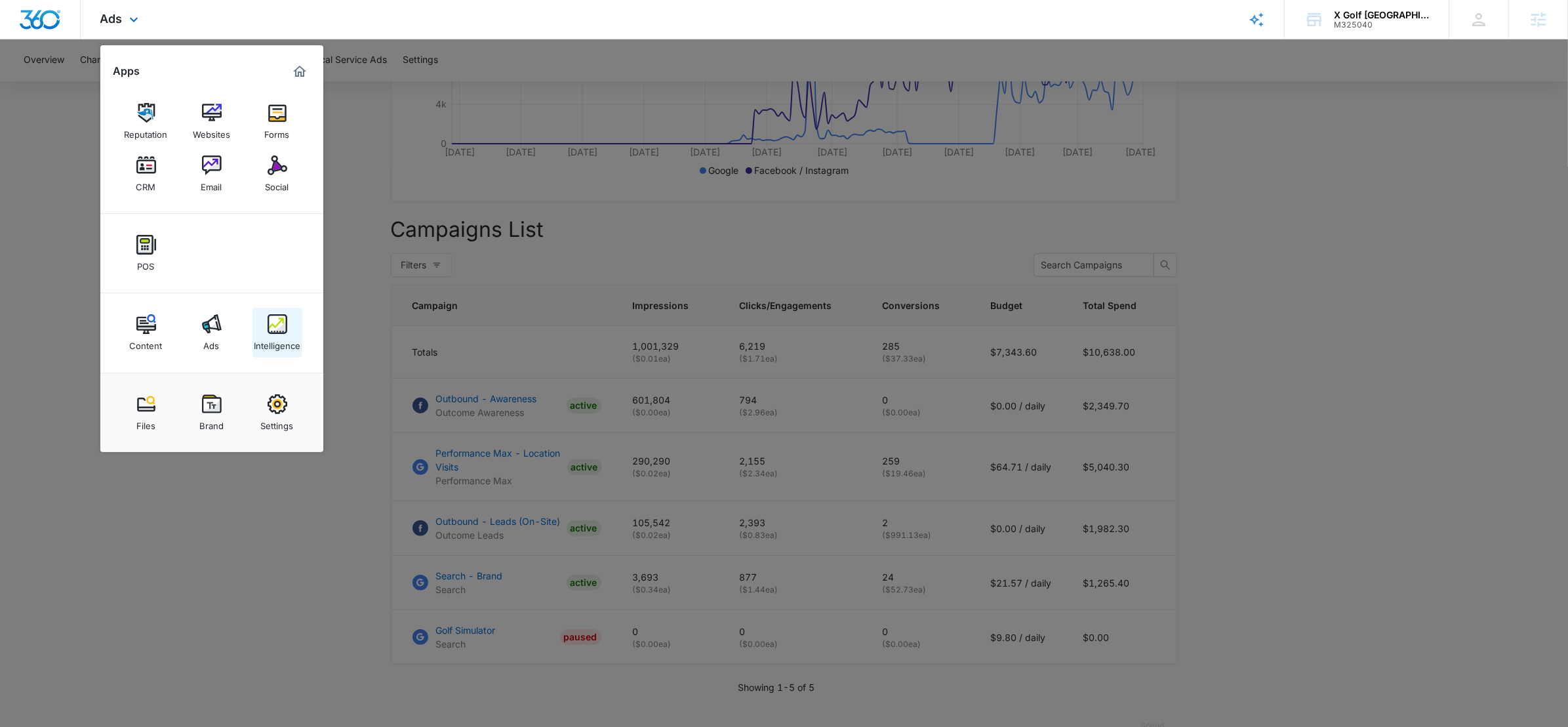
click at [277, 322] on img at bounding box center [277, 324] width 19 height 19
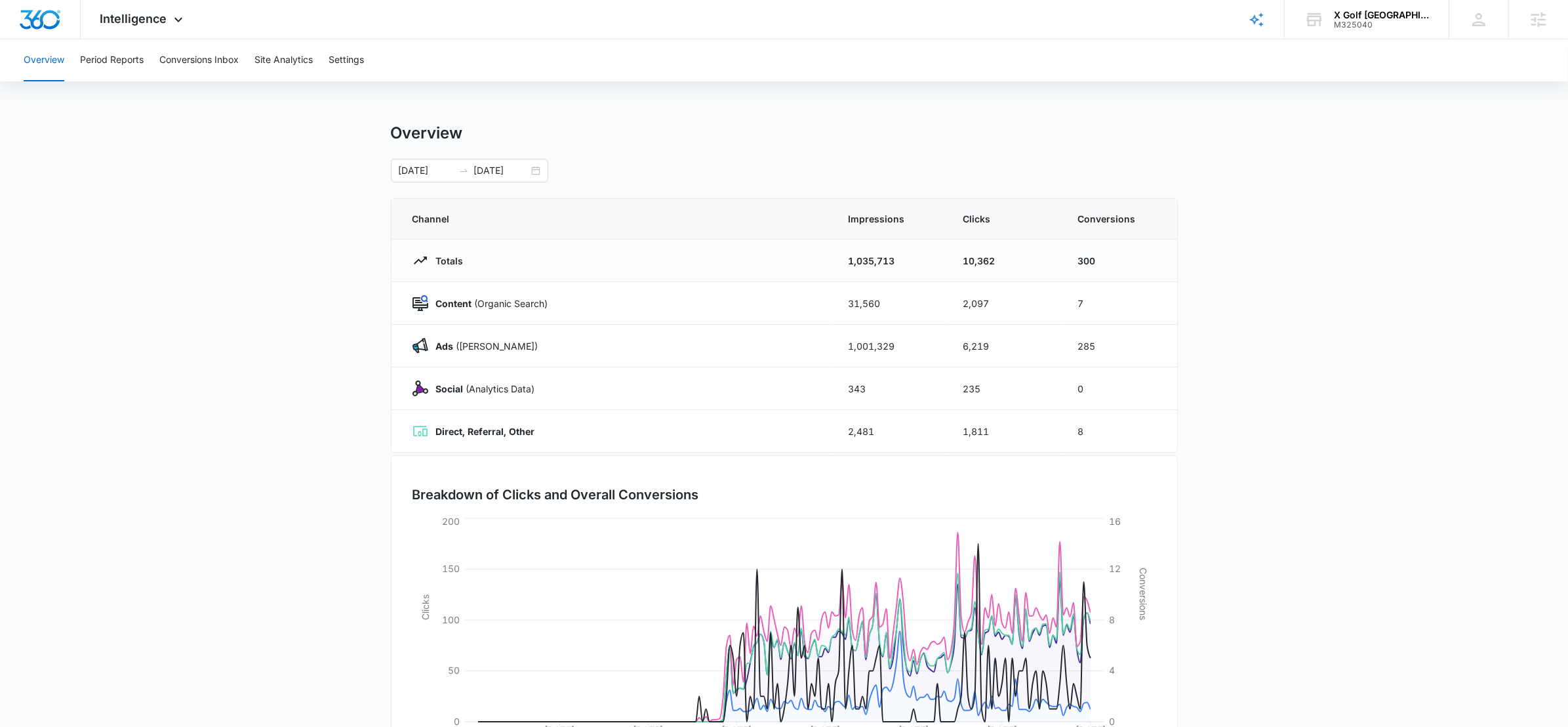
click at [1246, 351] on main "Overview 02/11/2025 08/10/2025 Channel Impressions Clicks Conversions Totals 1,…" at bounding box center [784, 468] width 1568 height 689
click at [156, 15] on span "Intelligence" at bounding box center [134, 18] width 67 height 14
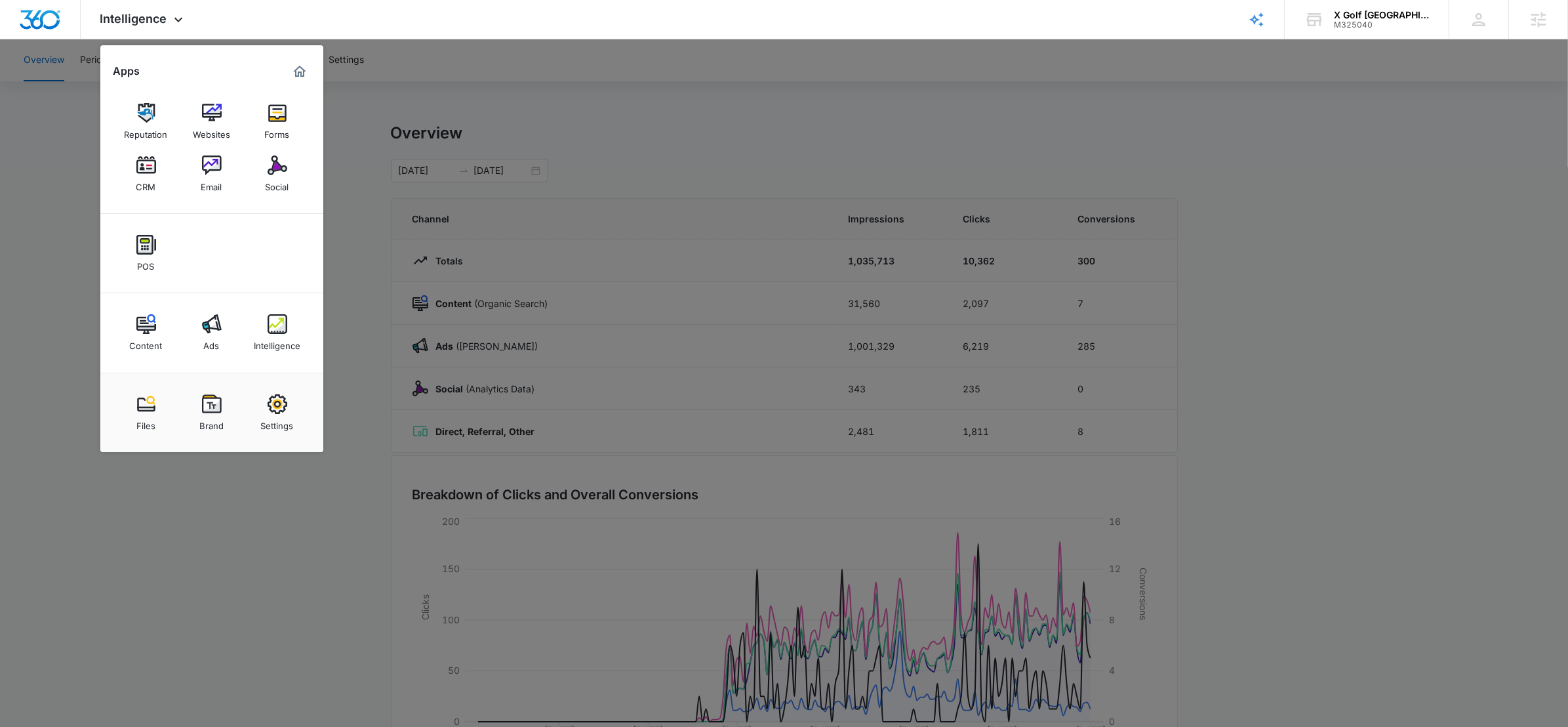
click at [94, 233] on div at bounding box center [784, 364] width 1568 height 727
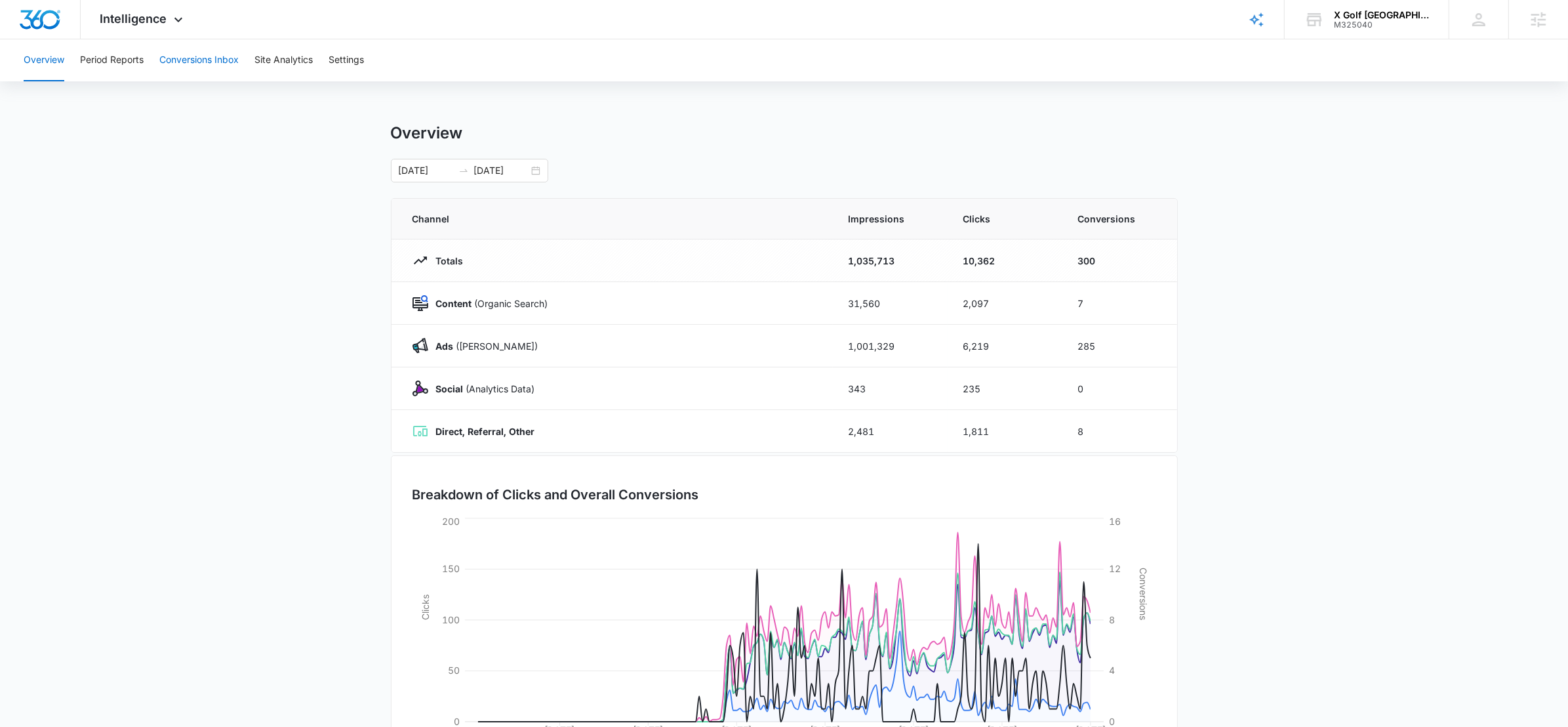
click at [207, 55] on button "Conversions Inbox" at bounding box center [199, 60] width 80 height 42
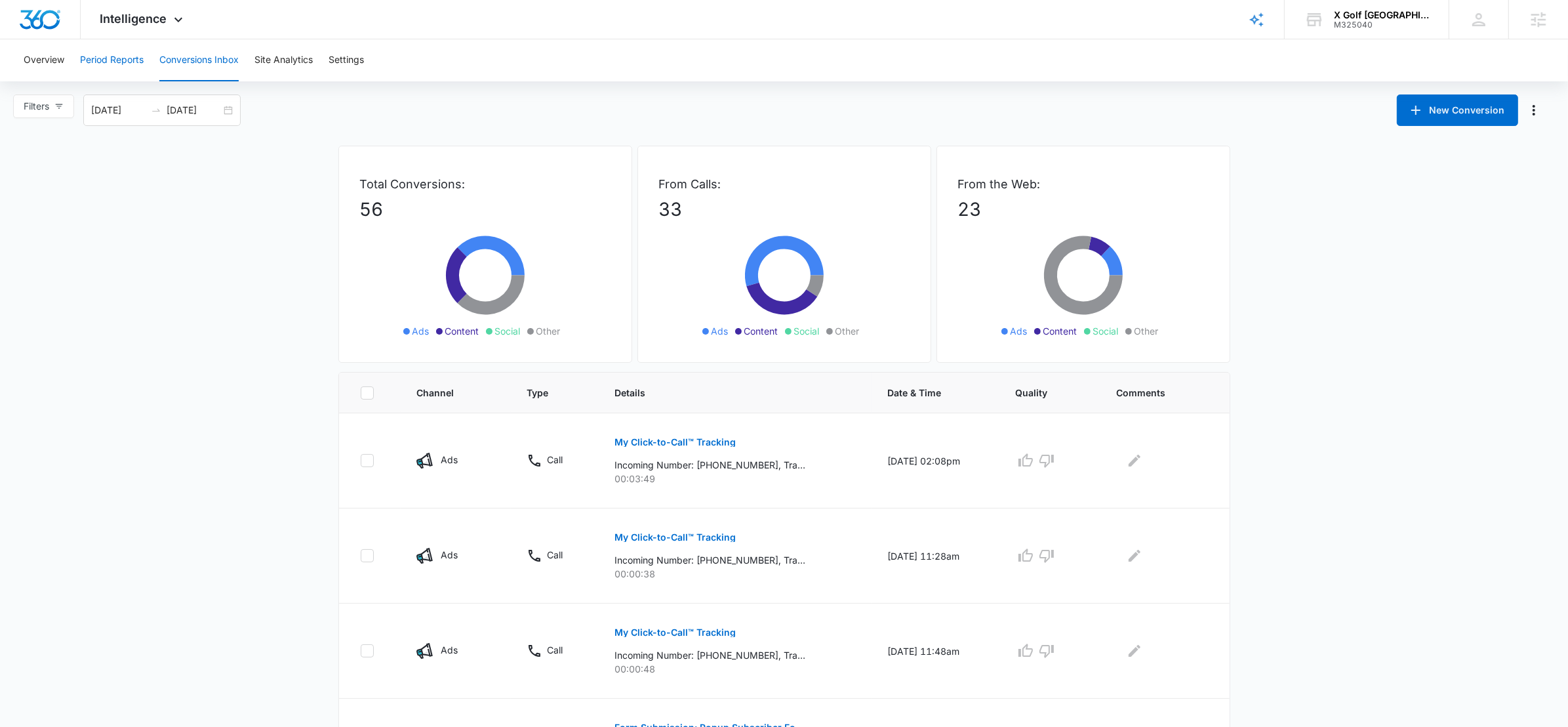
click at [135, 52] on button "Period Reports" at bounding box center [111, 60] width 64 height 42
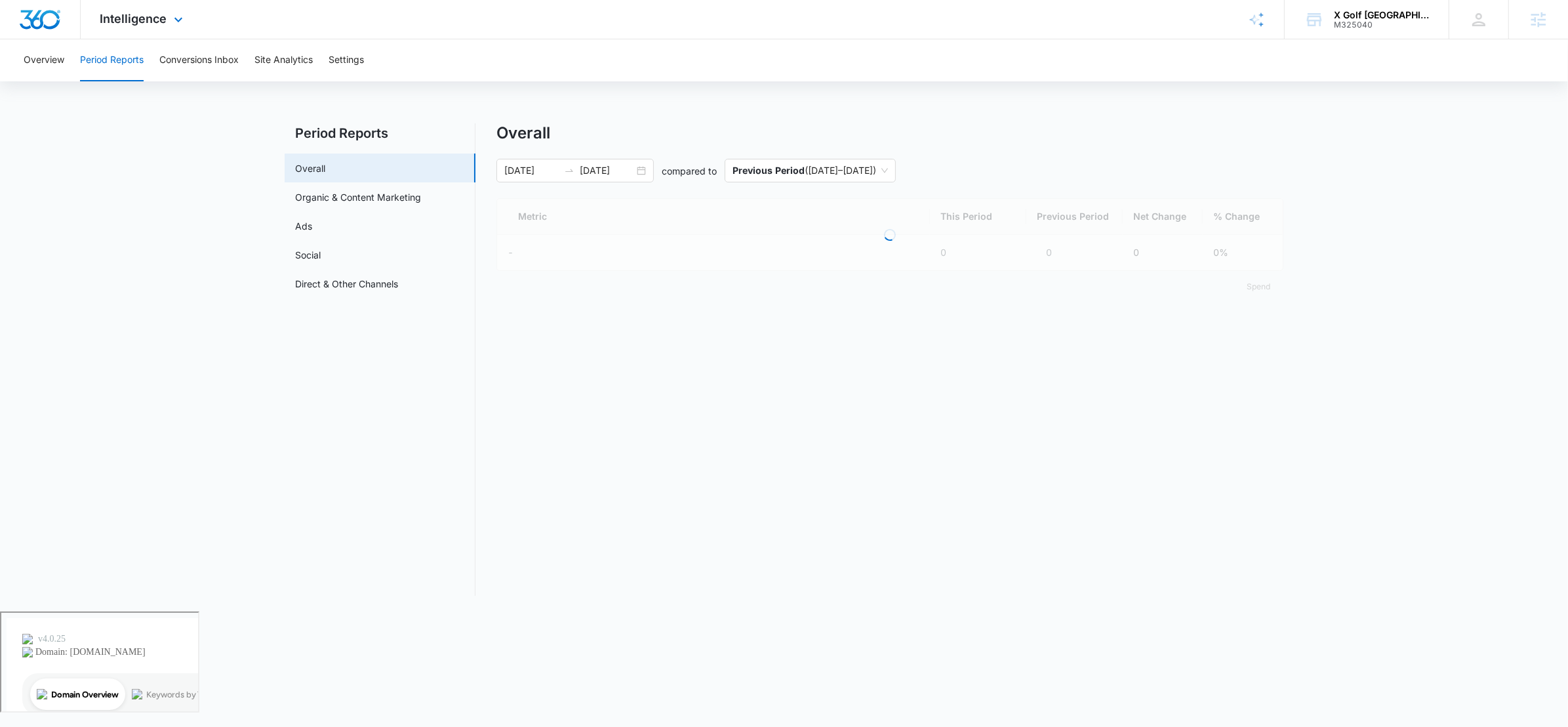
click at [177, 9] on div "Intelligence Apps Reputation Websites Forms CRM Email Social POS Content Ads In…" at bounding box center [143, 19] width 126 height 39
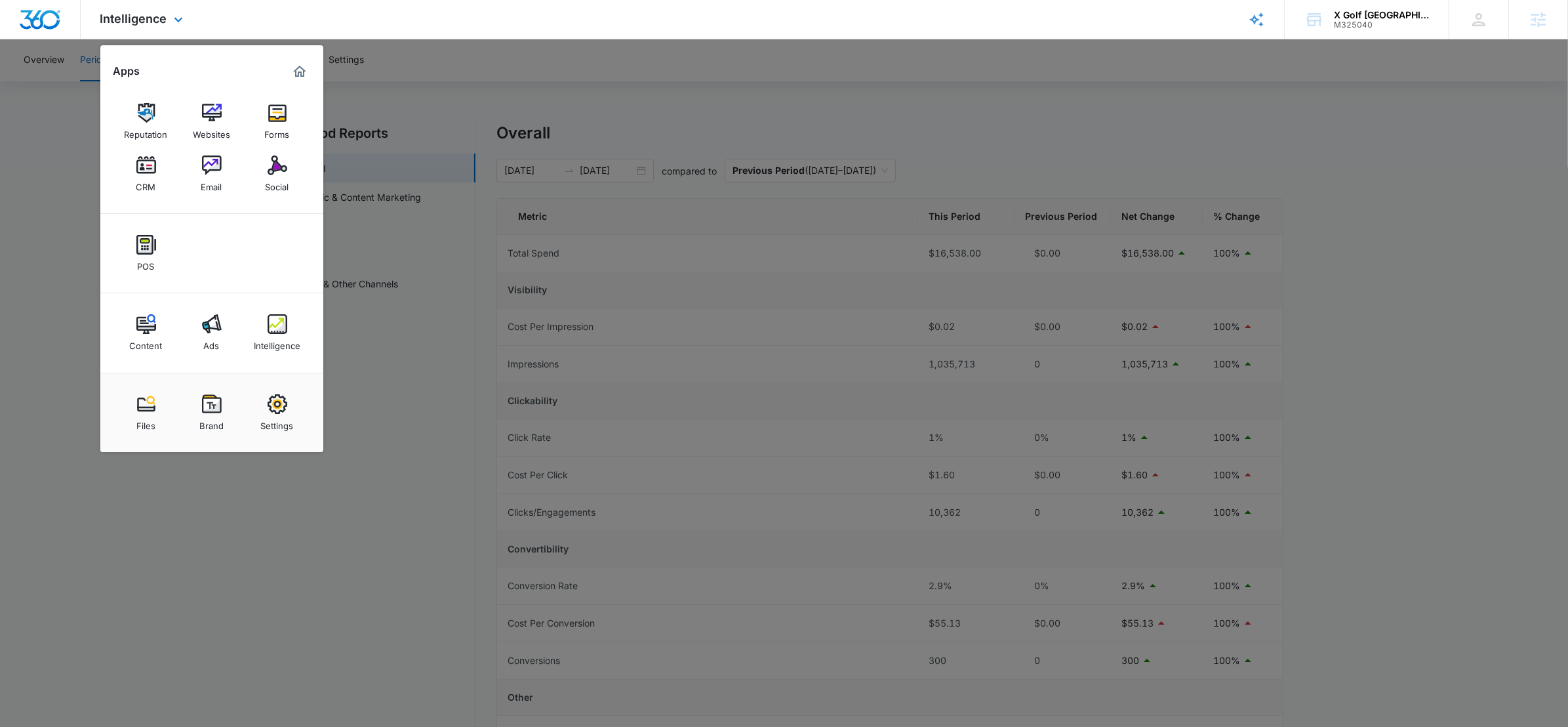
click at [246, 330] on div "Content Ads Intelligence" at bounding box center [212, 333] width 223 height 80
click at [263, 328] on link "Intelligence" at bounding box center [277, 332] width 50 height 50
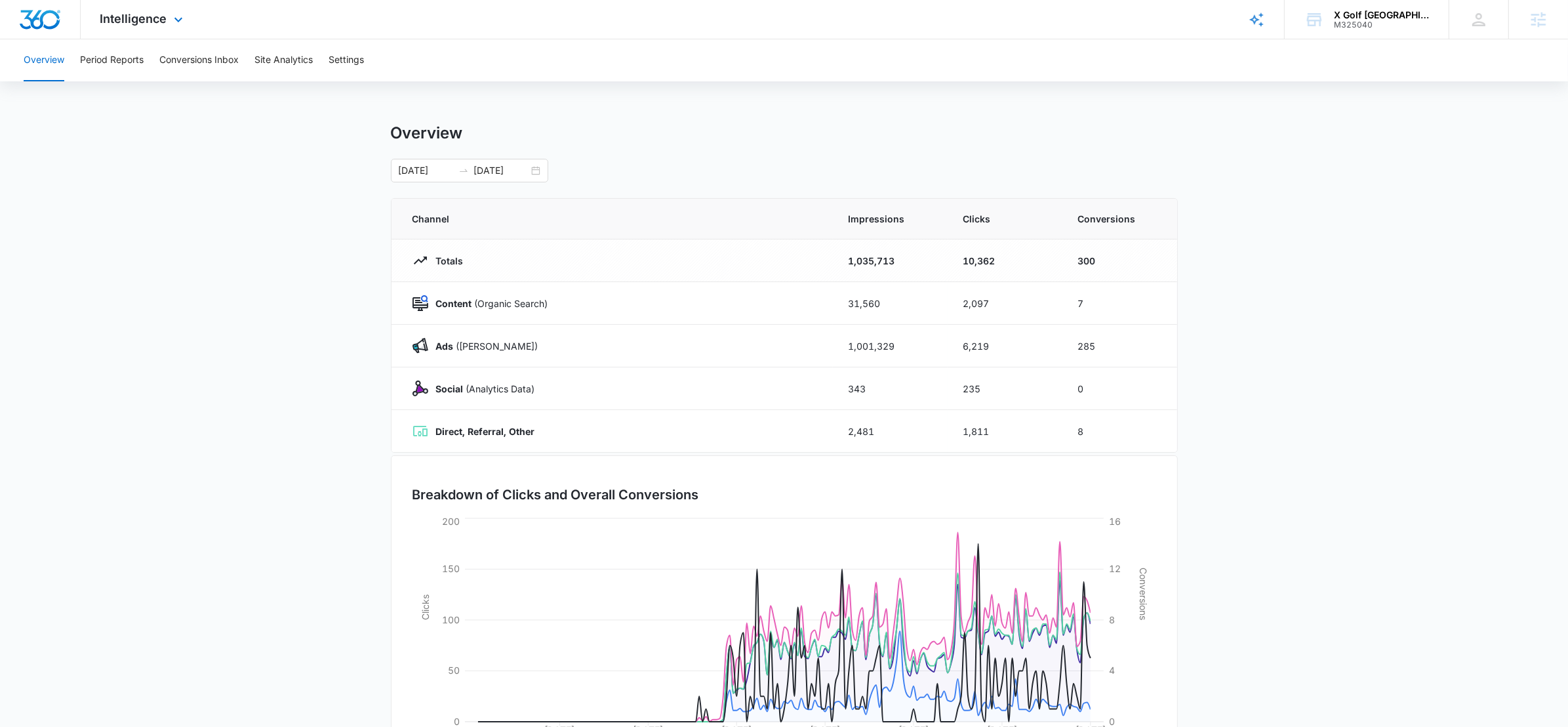
click at [177, 4] on div "Intelligence Apps Reputation Websites Forms CRM Email Social POS Content Ads In…" at bounding box center [143, 19] width 126 height 39
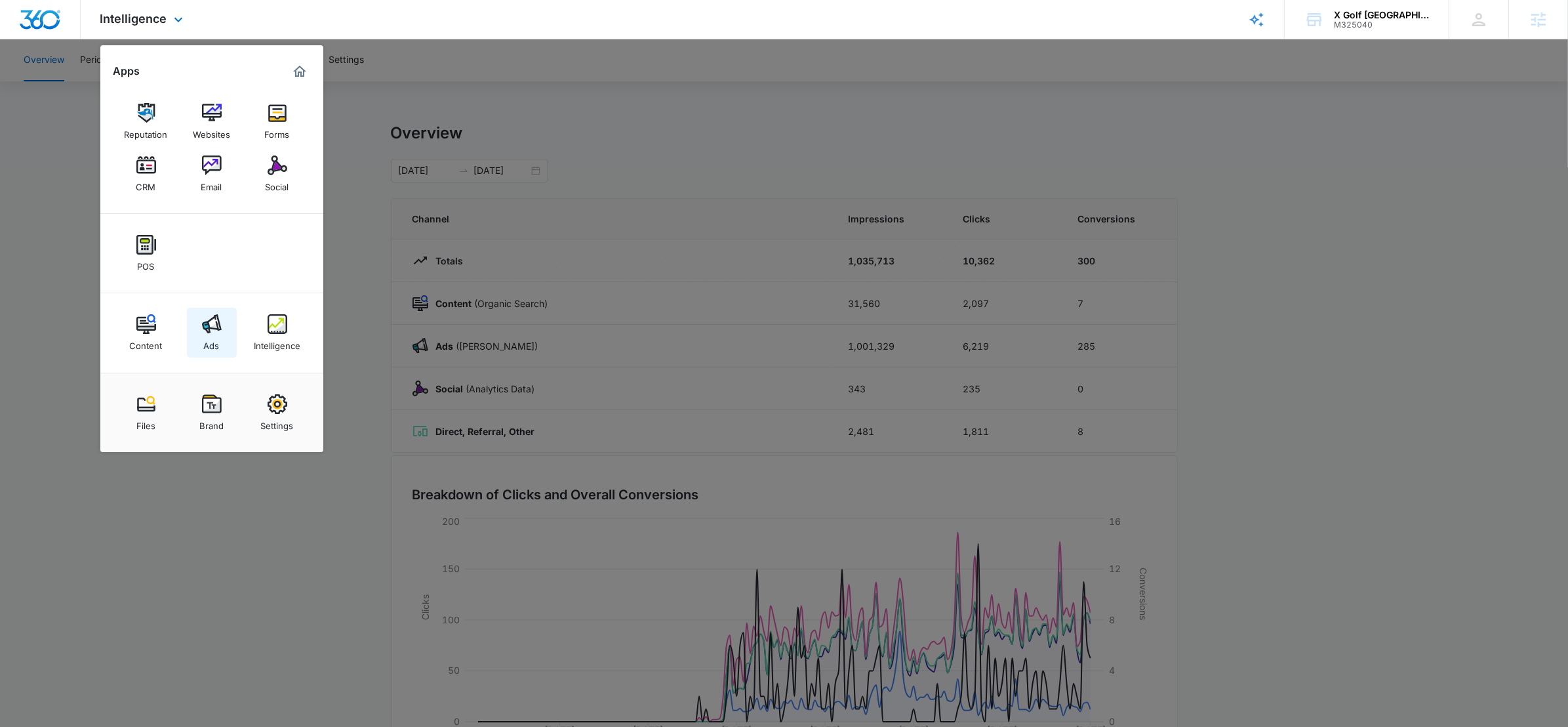
click at [220, 333] on img at bounding box center [211, 324] width 19 height 19
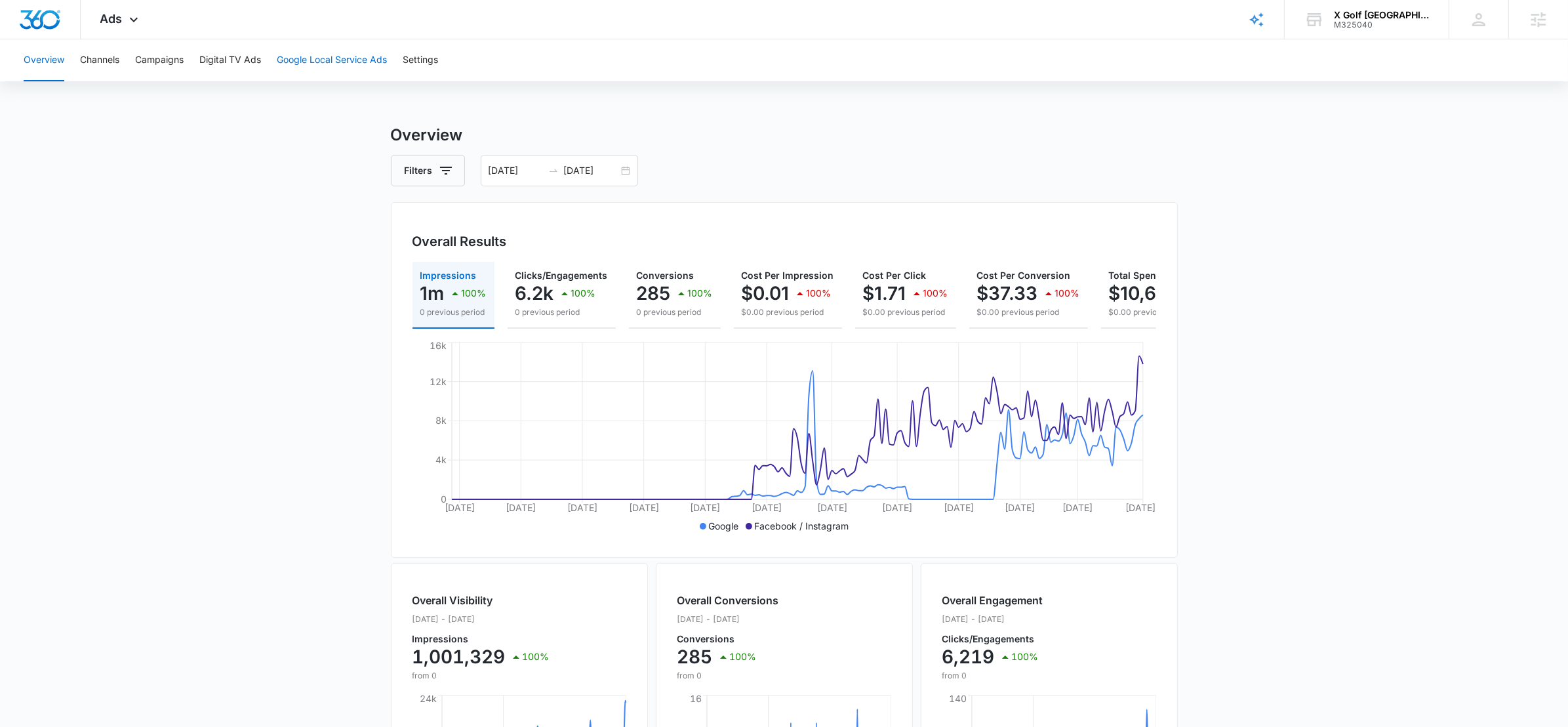
click at [323, 56] on button "Google Local Service Ads" at bounding box center [332, 60] width 110 height 42
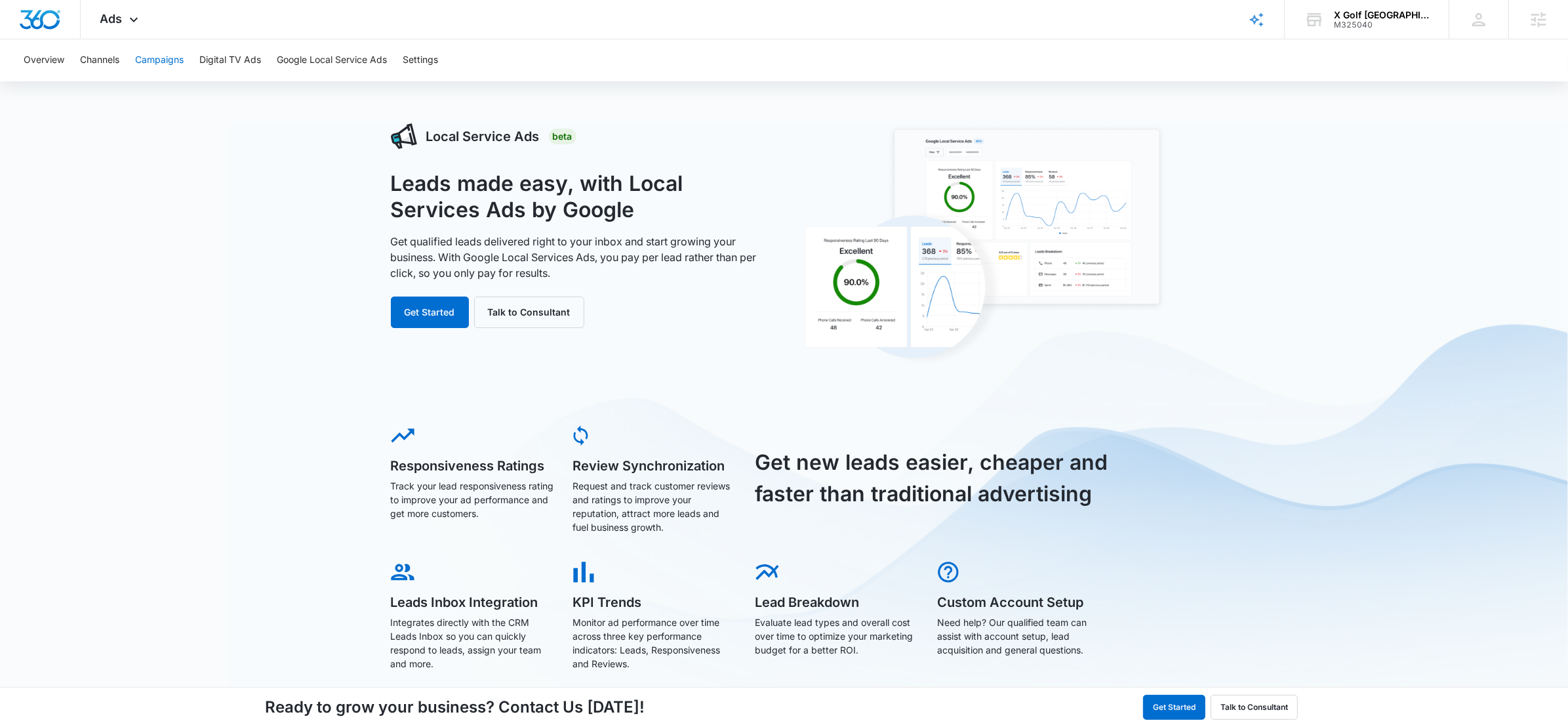
click at [140, 55] on button "Campaigns" at bounding box center [159, 60] width 49 height 42
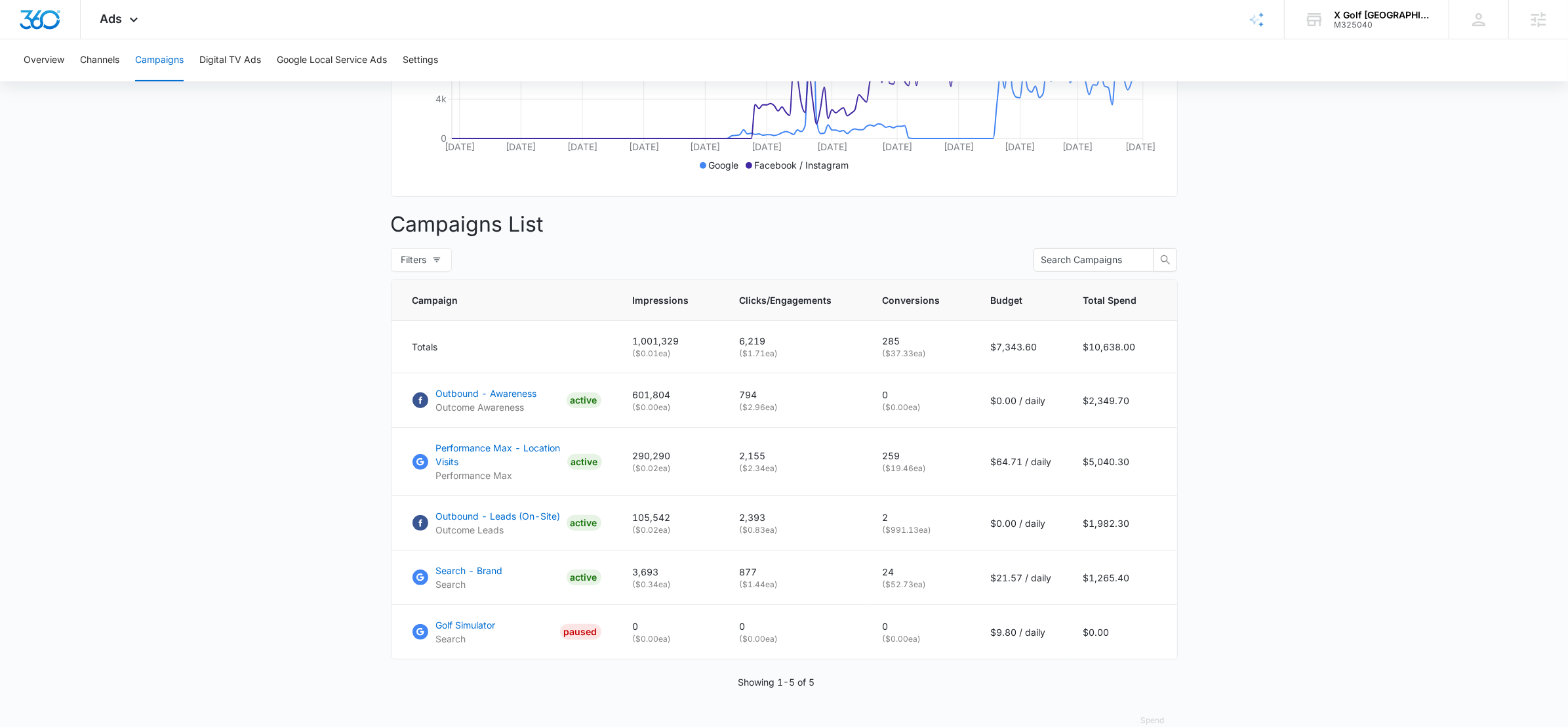
scroll to position [364, 0]
click at [224, 349] on main "Campaigns Filters 02/11/2025 08/10/2025 Overall Results Impressions 1m 100% 0 p…" at bounding box center [784, 254] width 1568 height 990
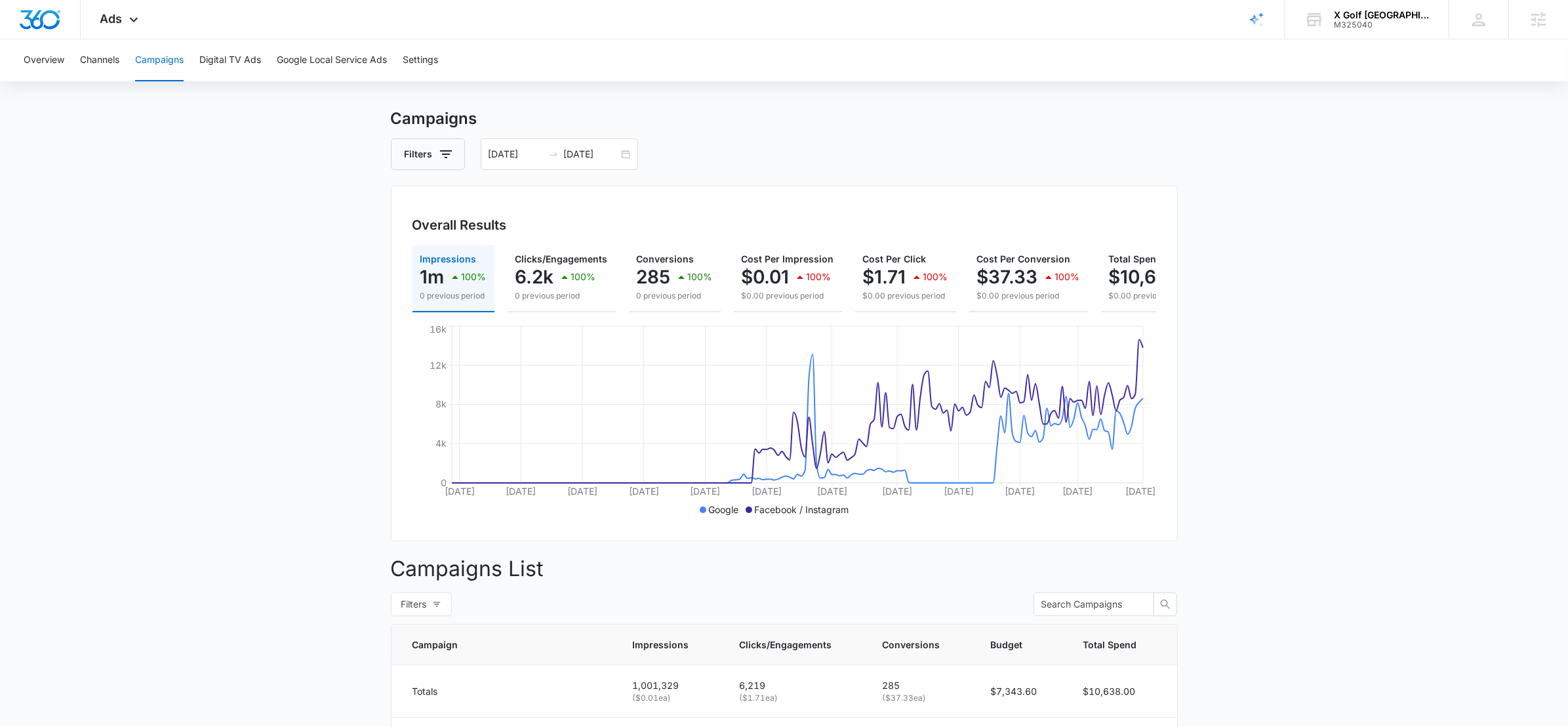
scroll to position [0, 0]
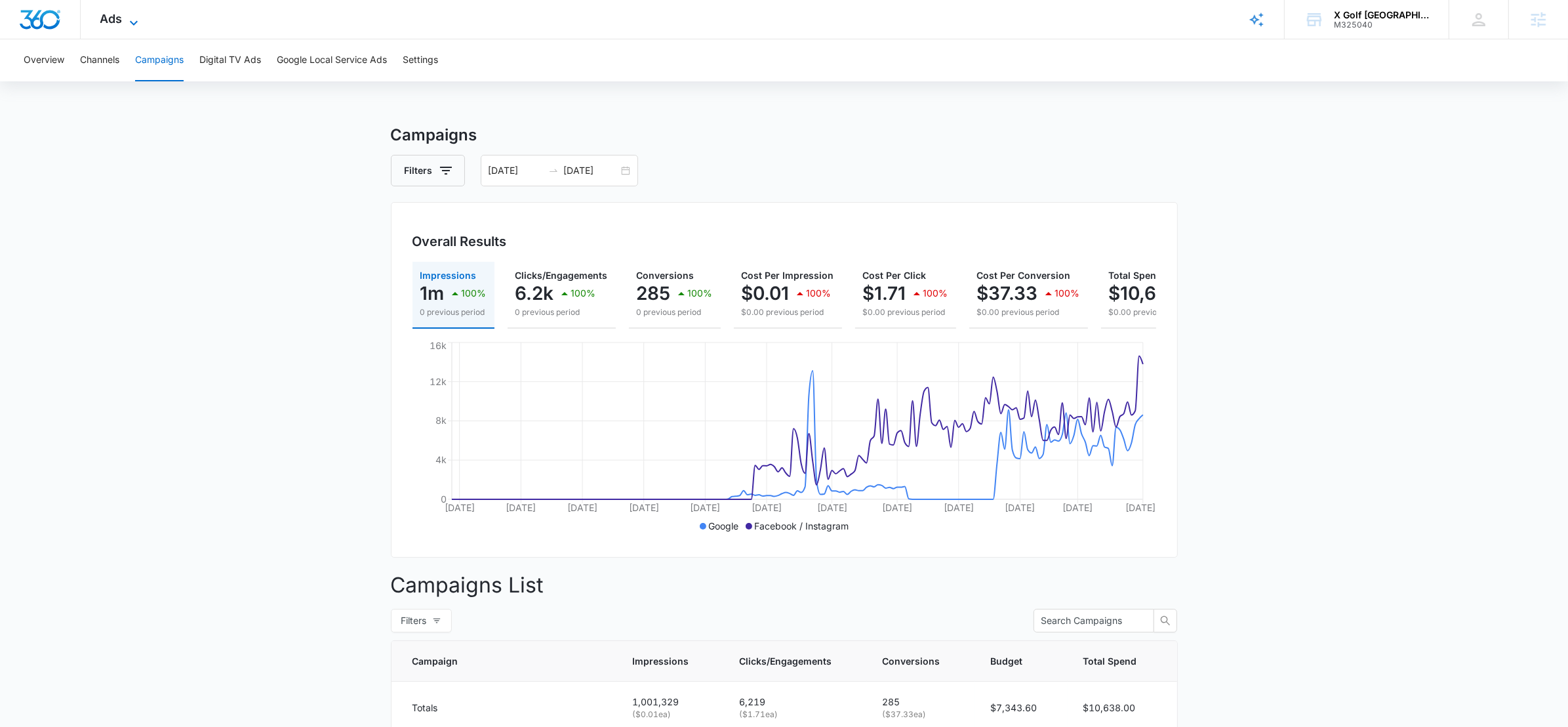
click at [124, 19] on div "Ads Apps Reputation Websites Forms CRM Email Social POS Content Ads Intelligenc…" at bounding box center [121, 19] width 80 height 39
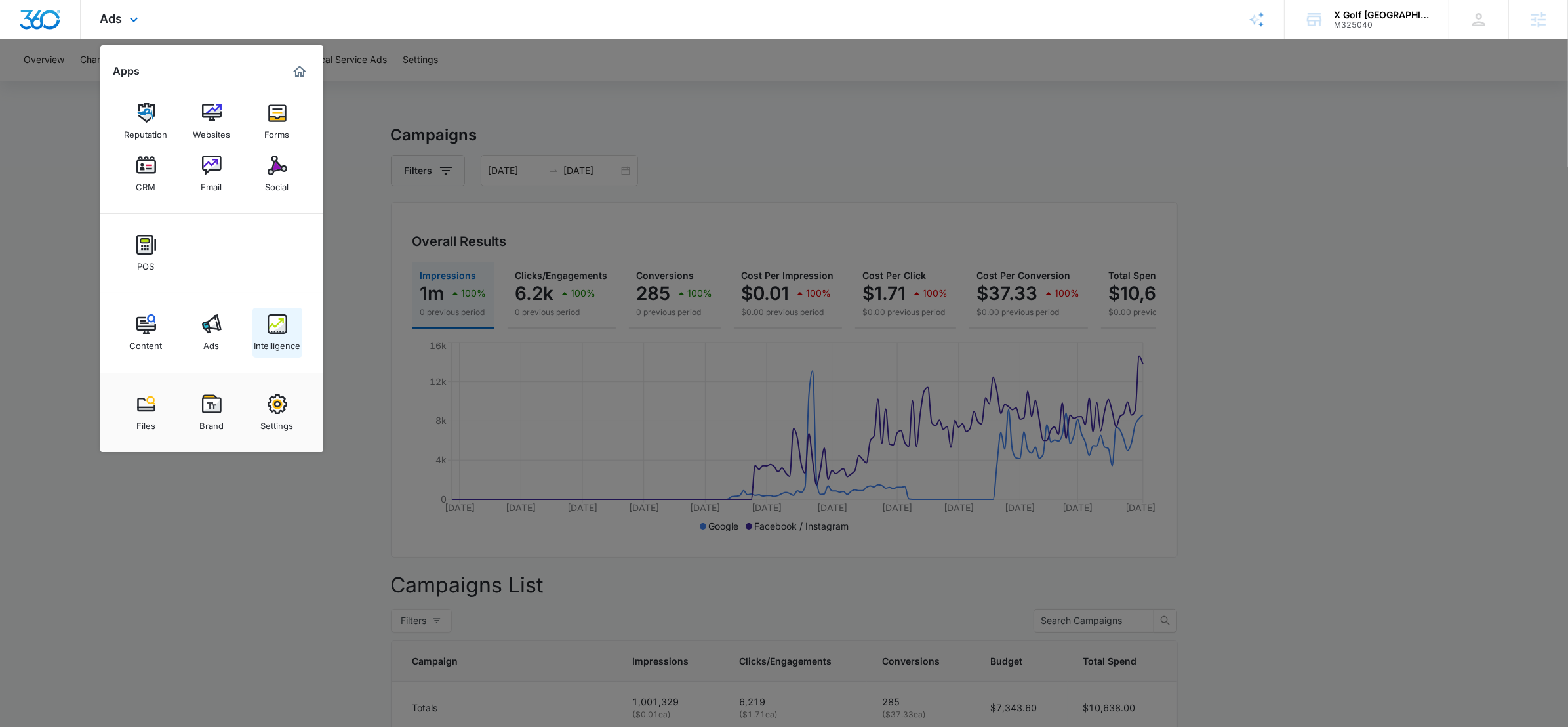
click at [276, 330] on img at bounding box center [277, 324] width 19 height 19
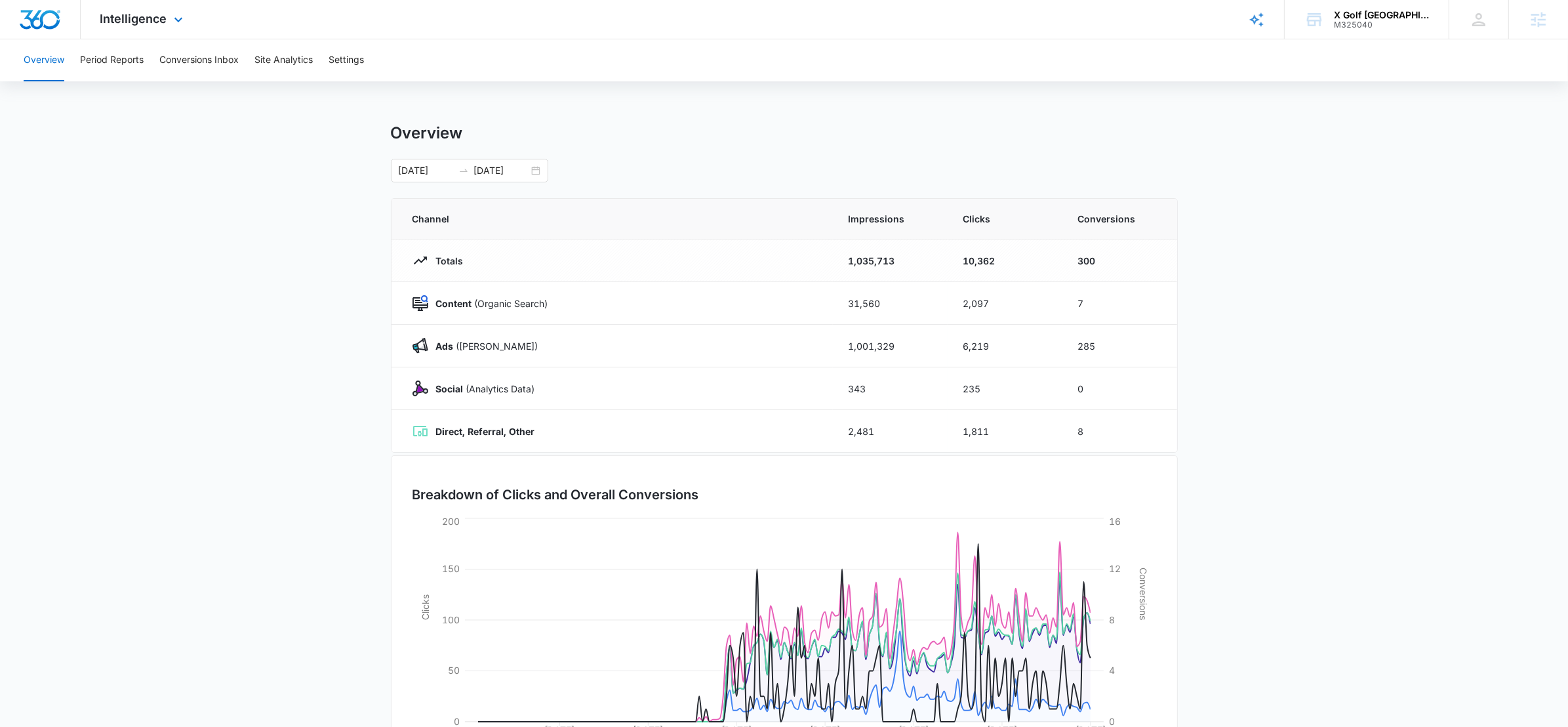
click at [142, 27] on div "Intelligence Apps Reputation Websites Forms CRM Email Social POS Content Ads In…" at bounding box center [143, 19] width 126 height 39
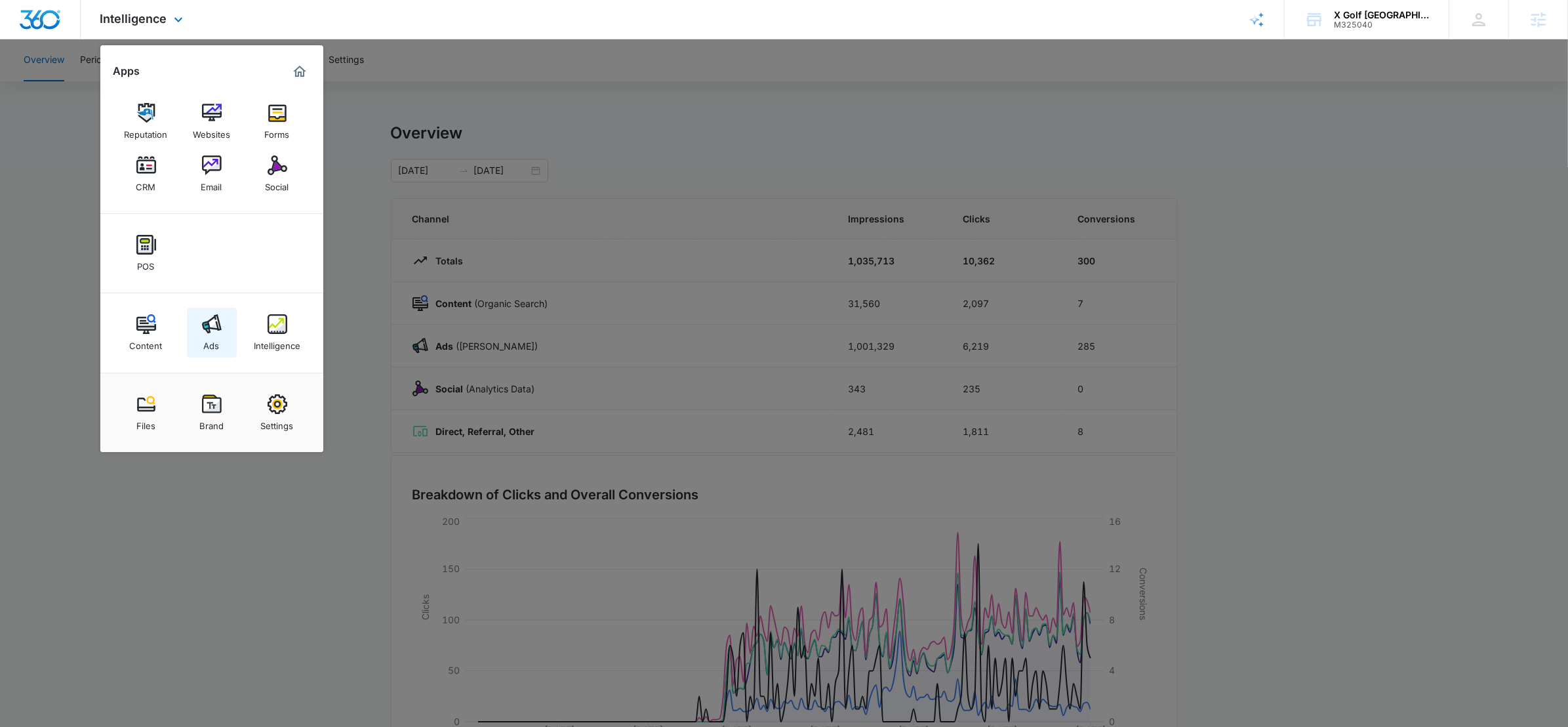
click at [223, 333] on link "Ads" at bounding box center [211, 332] width 50 height 50
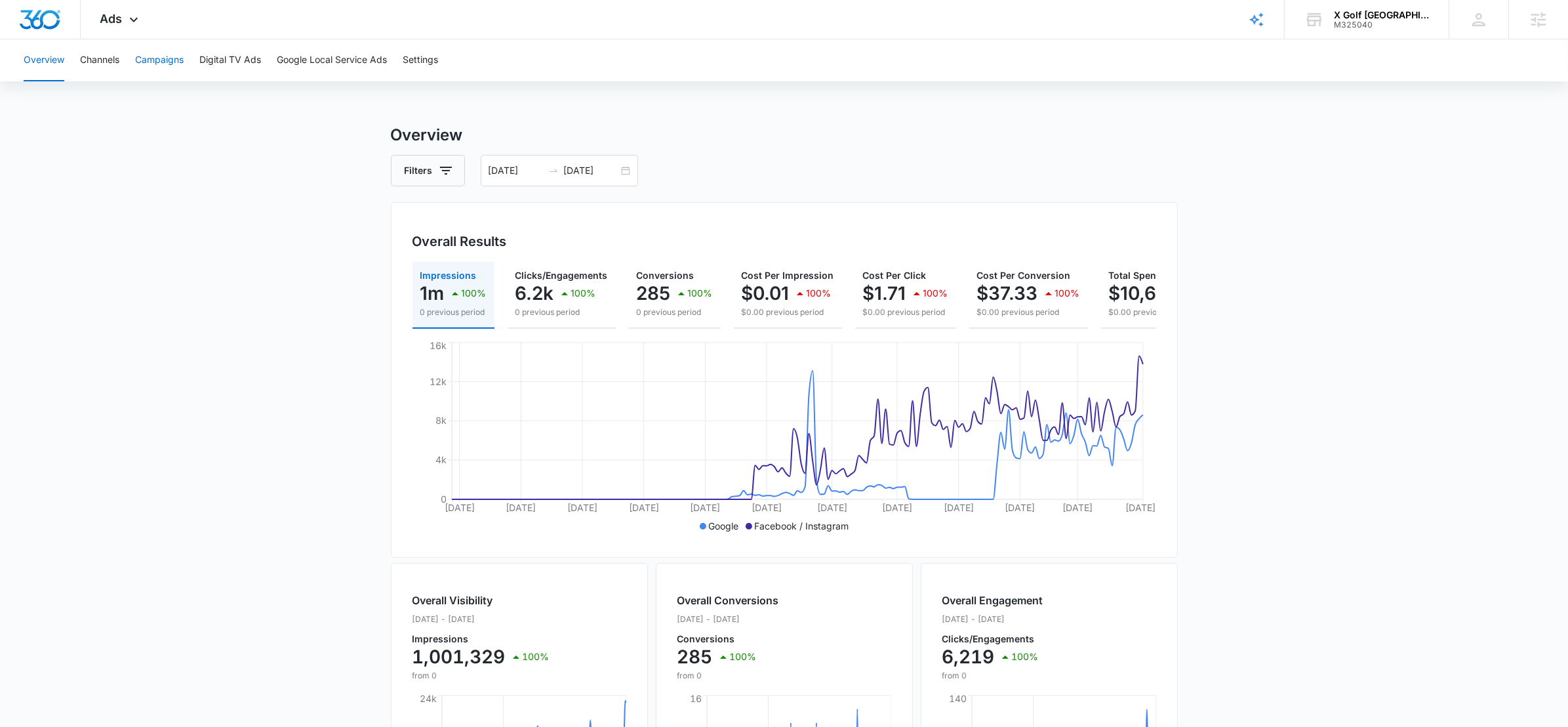
click at [156, 59] on button "Campaigns" at bounding box center [159, 60] width 49 height 42
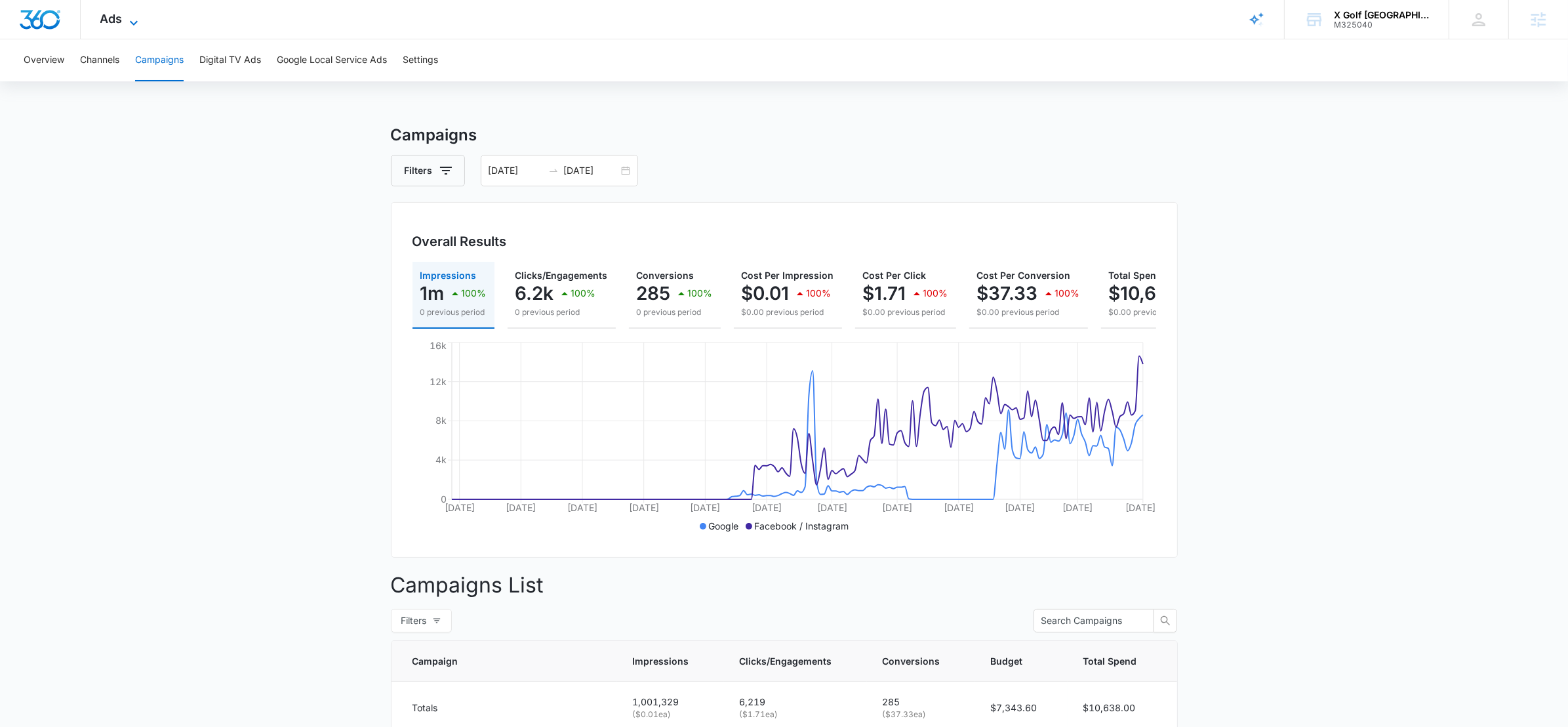
click at [127, 27] on icon at bounding box center [134, 23] width 16 height 16
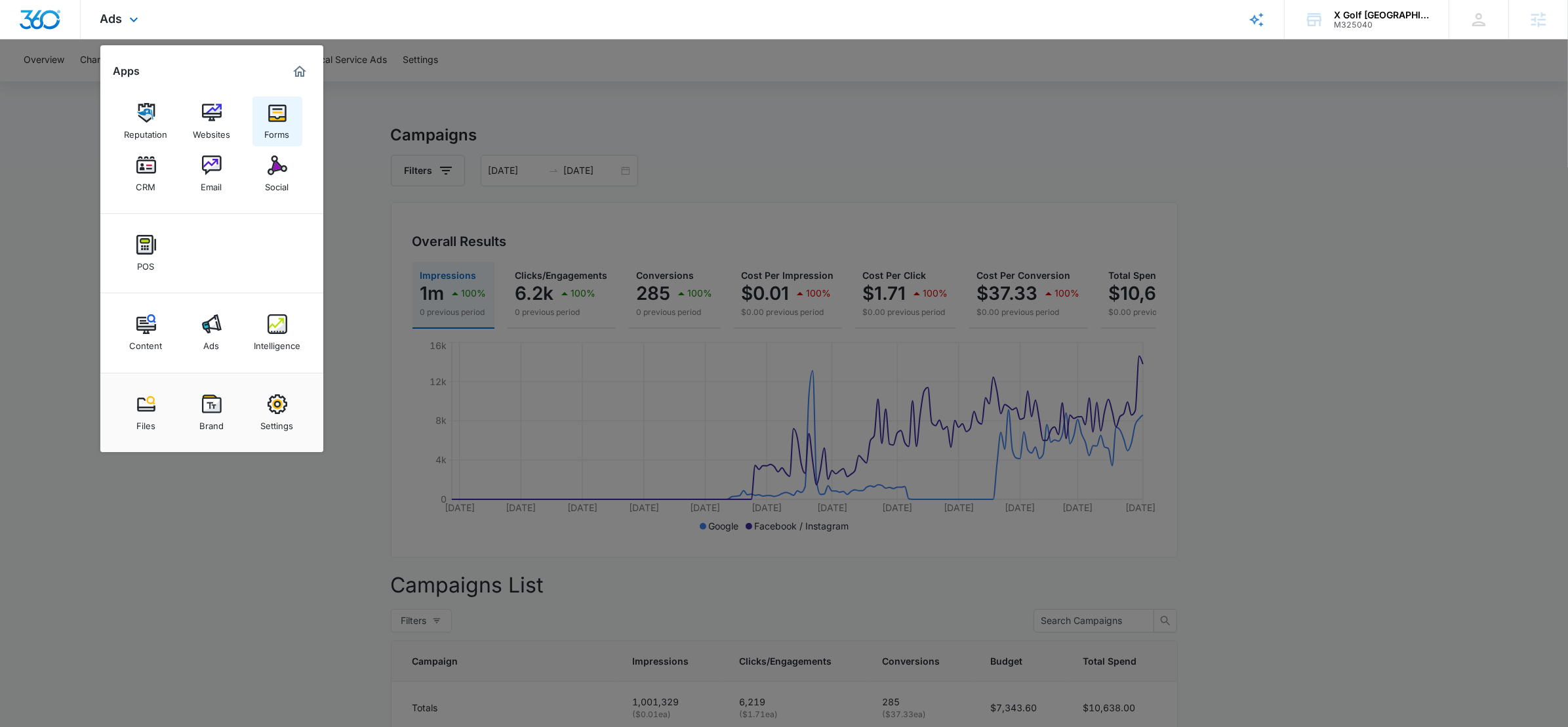
click at [279, 121] on img at bounding box center [277, 112] width 19 height 19
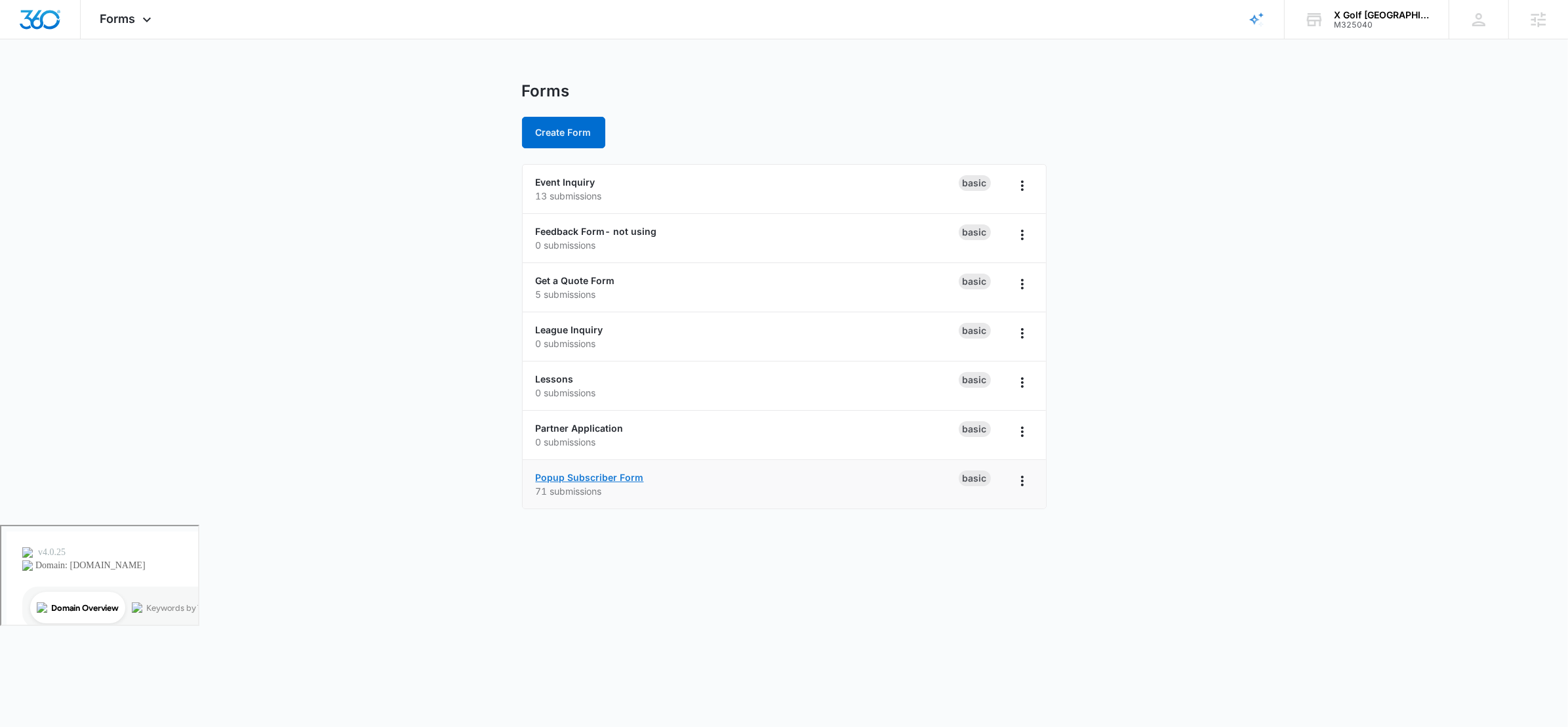
click at [548, 478] on link "Popup Subscriber Form" at bounding box center [589, 478] width 108 height 11
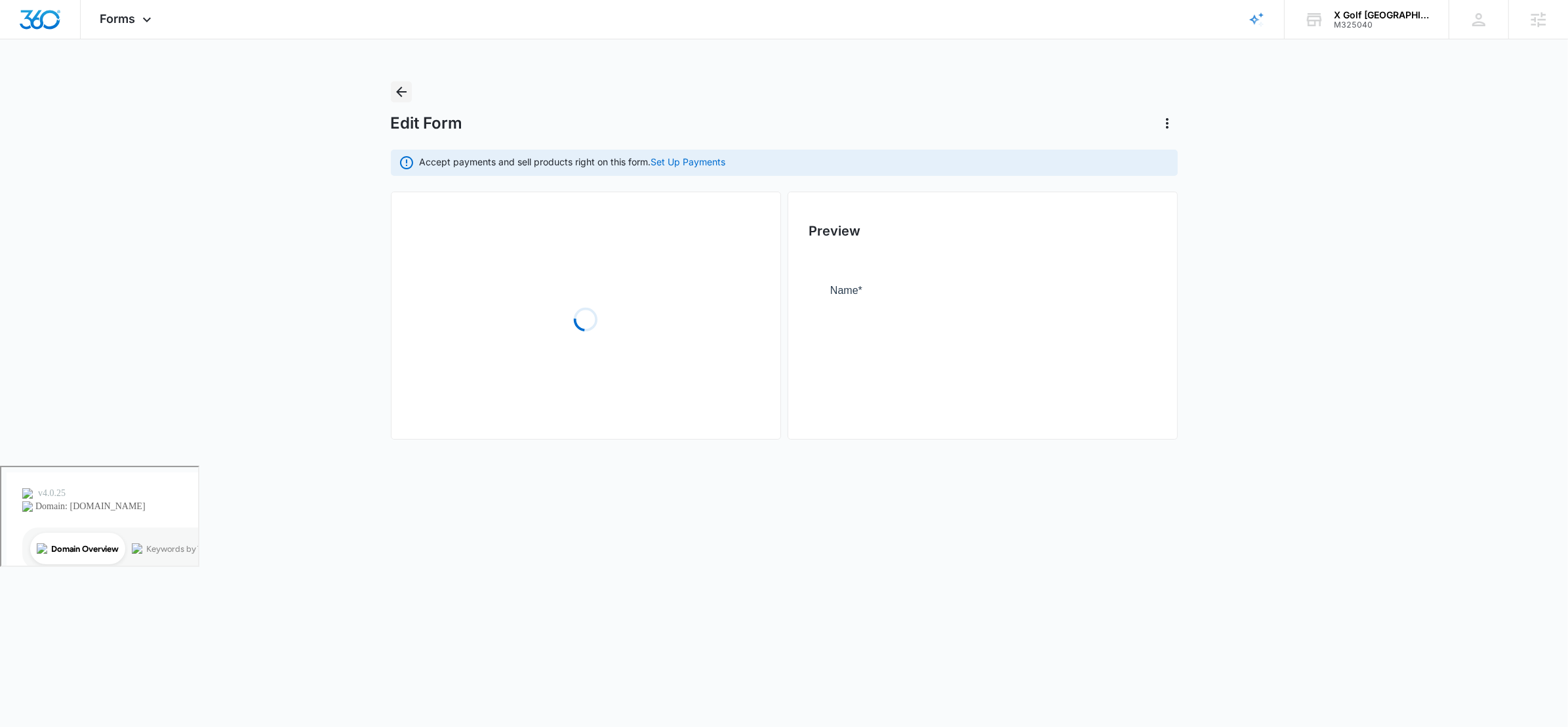
click at [394, 91] on icon "Back" at bounding box center [401, 92] width 16 height 16
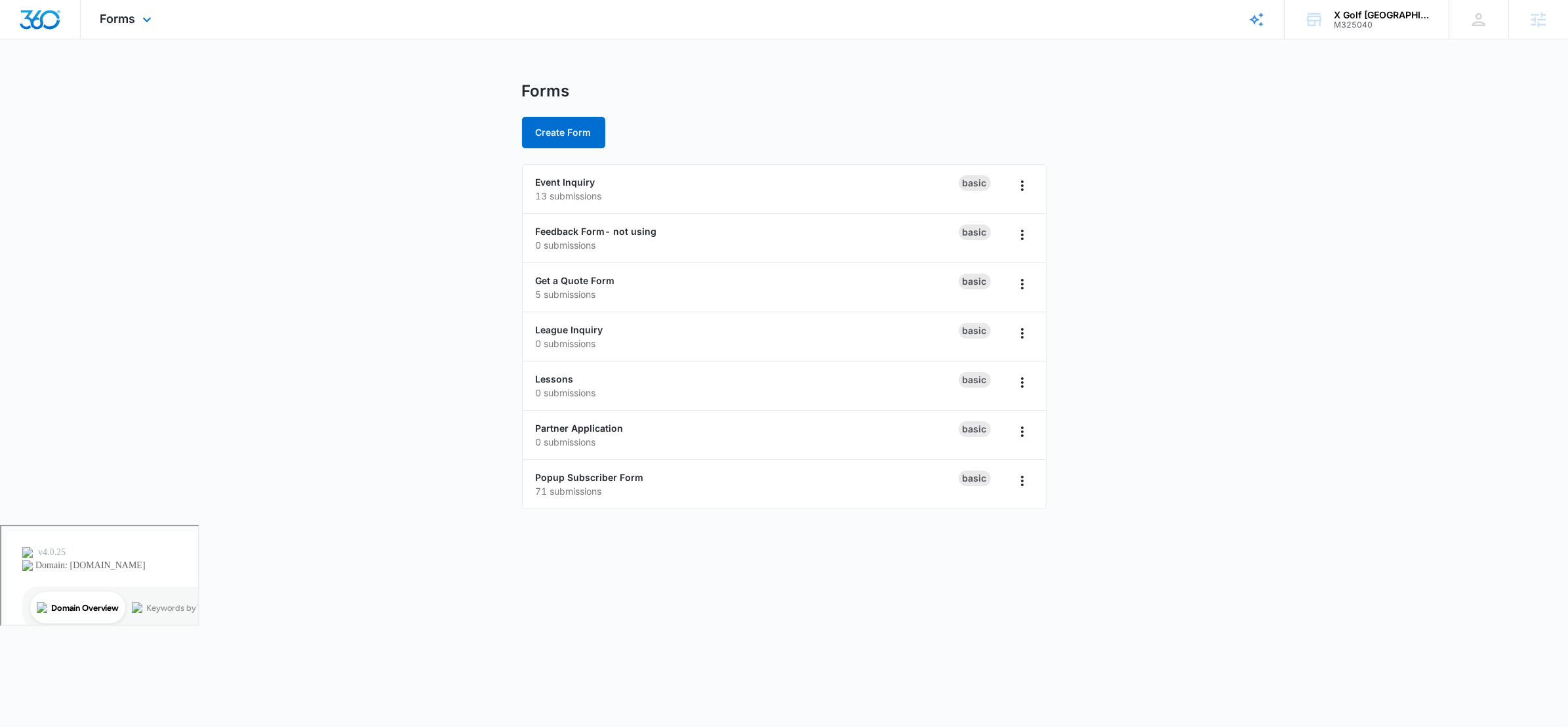
click at [139, 10] on div "Forms Apps Reputation Websites Forms CRM Email Social POS Content Ads Intellige…" at bounding box center [127, 19] width 94 height 39
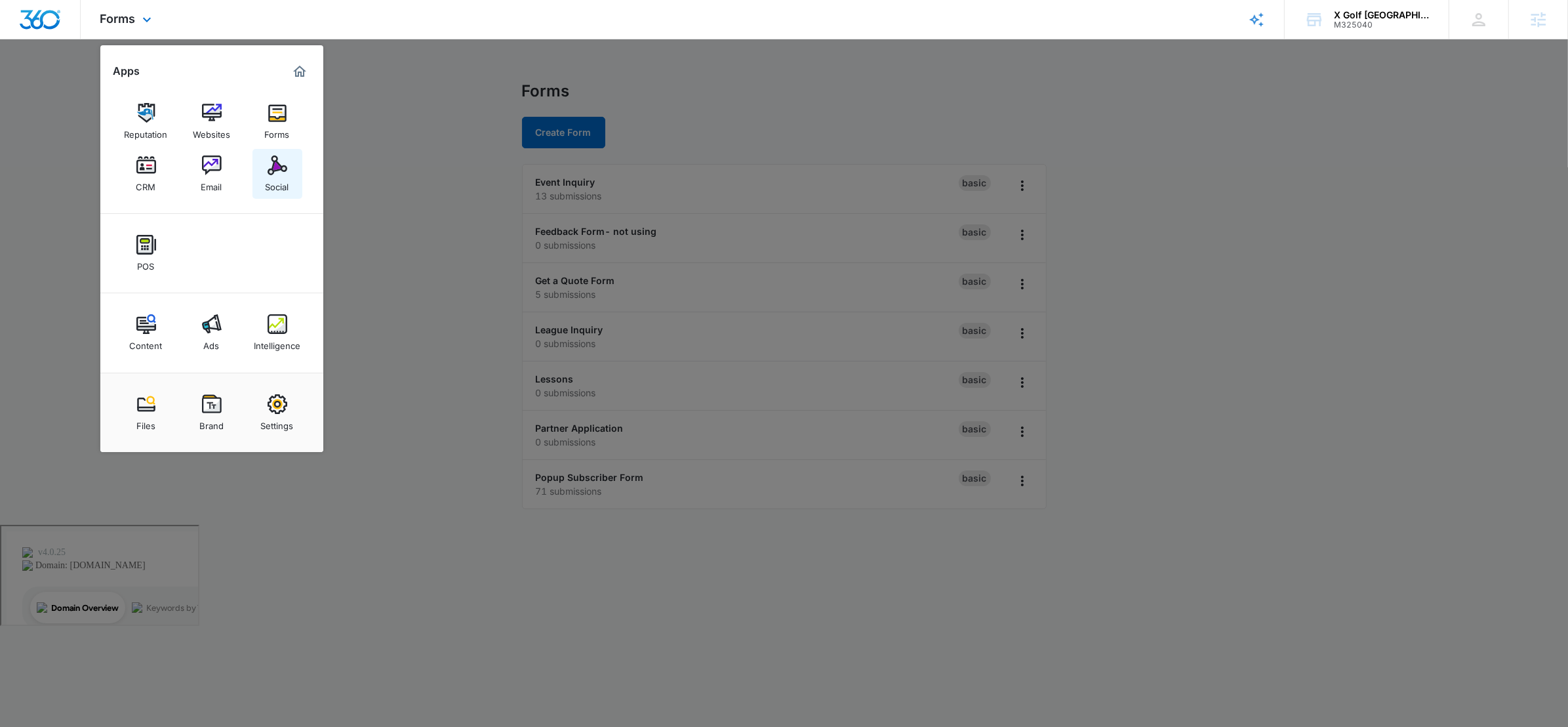
click at [280, 173] on img at bounding box center [277, 165] width 19 height 19
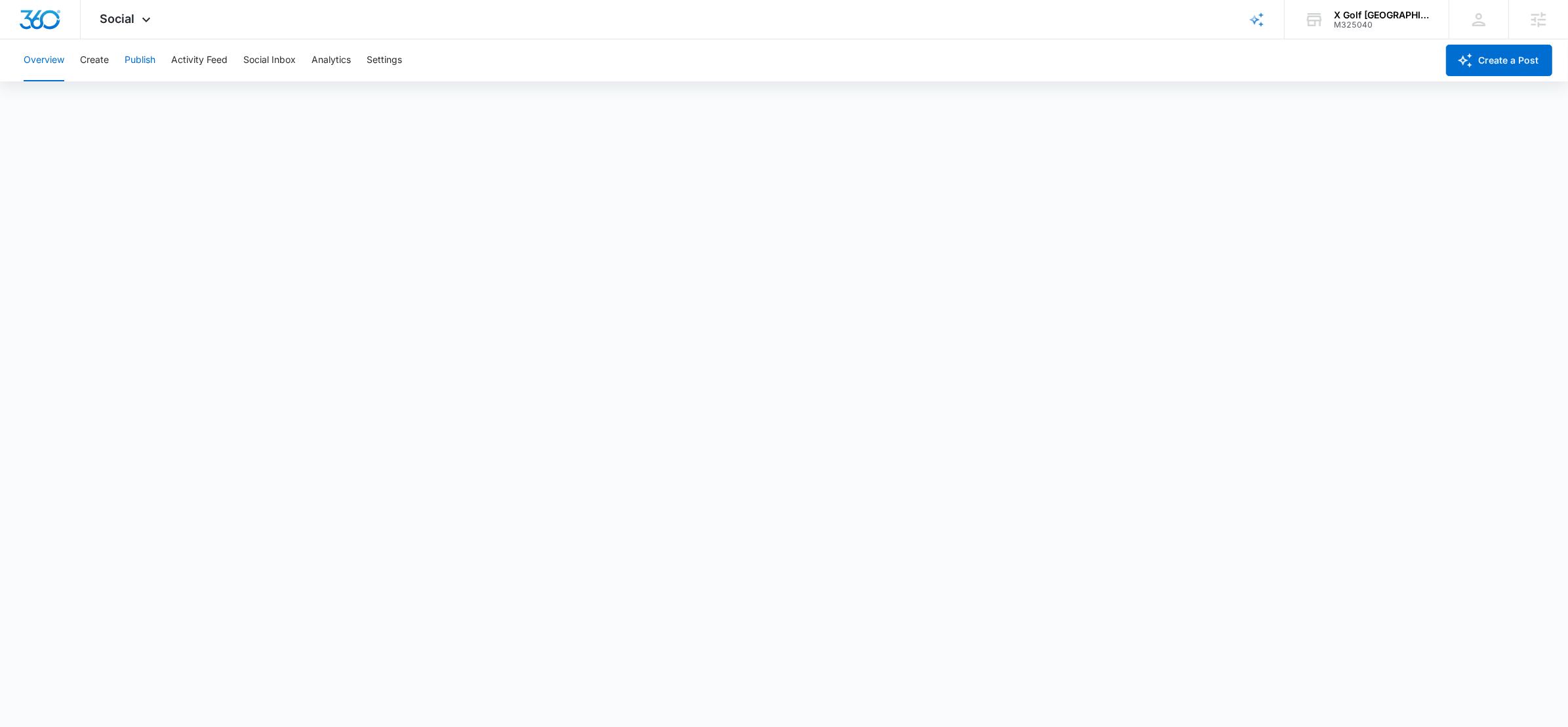
click at [147, 73] on button "Publish" at bounding box center [140, 60] width 31 height 42
click at [349, 61] on button "Analytics" at bounding box center [331, 60] width 39 height 42
click at [88, 60] on button "Create" at bounding box center [94, 60] width 29 height 42
click at [125, 13] on span "Social" at bounding box center [118, 18] width 34 height 14
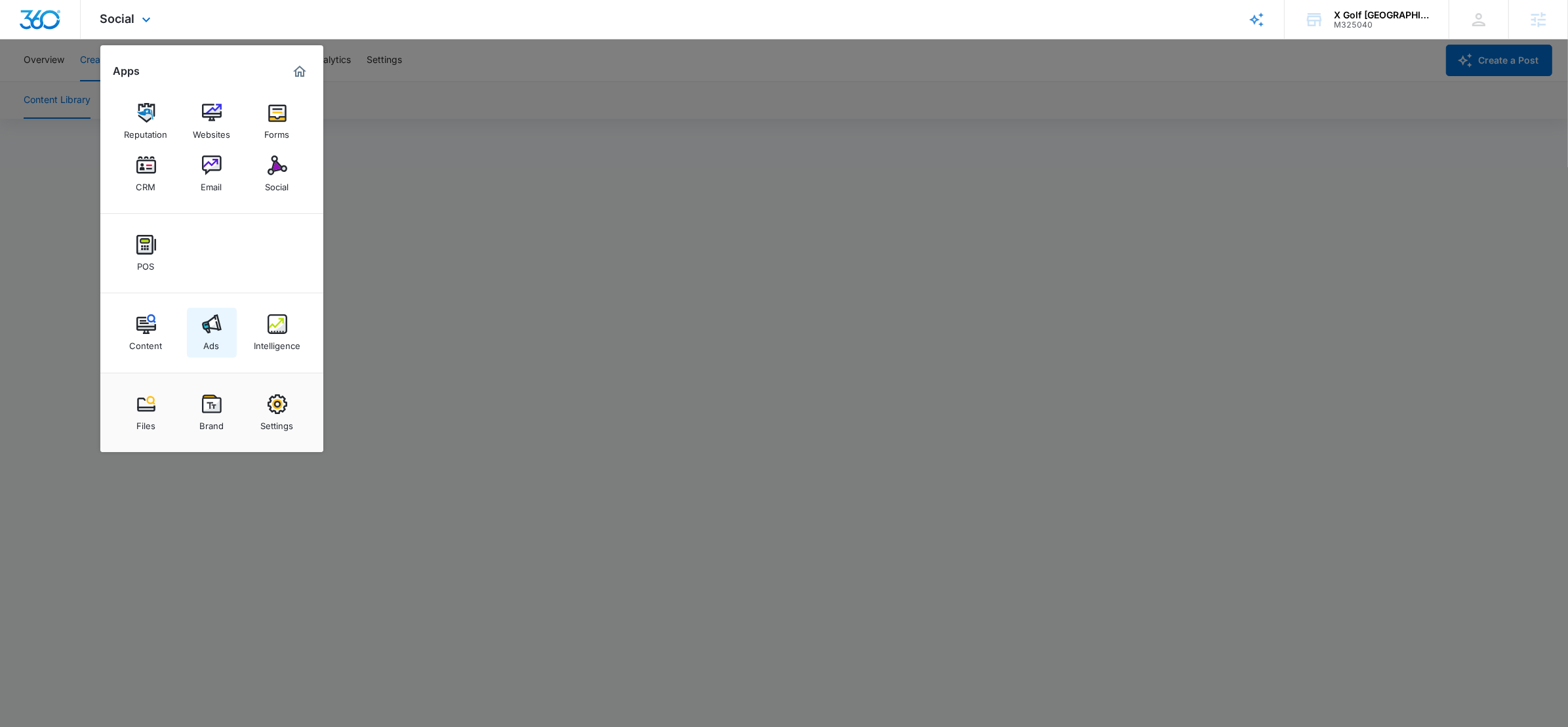
click at [211, 320] on img at bounding box center [211, 324] width 19 height 19
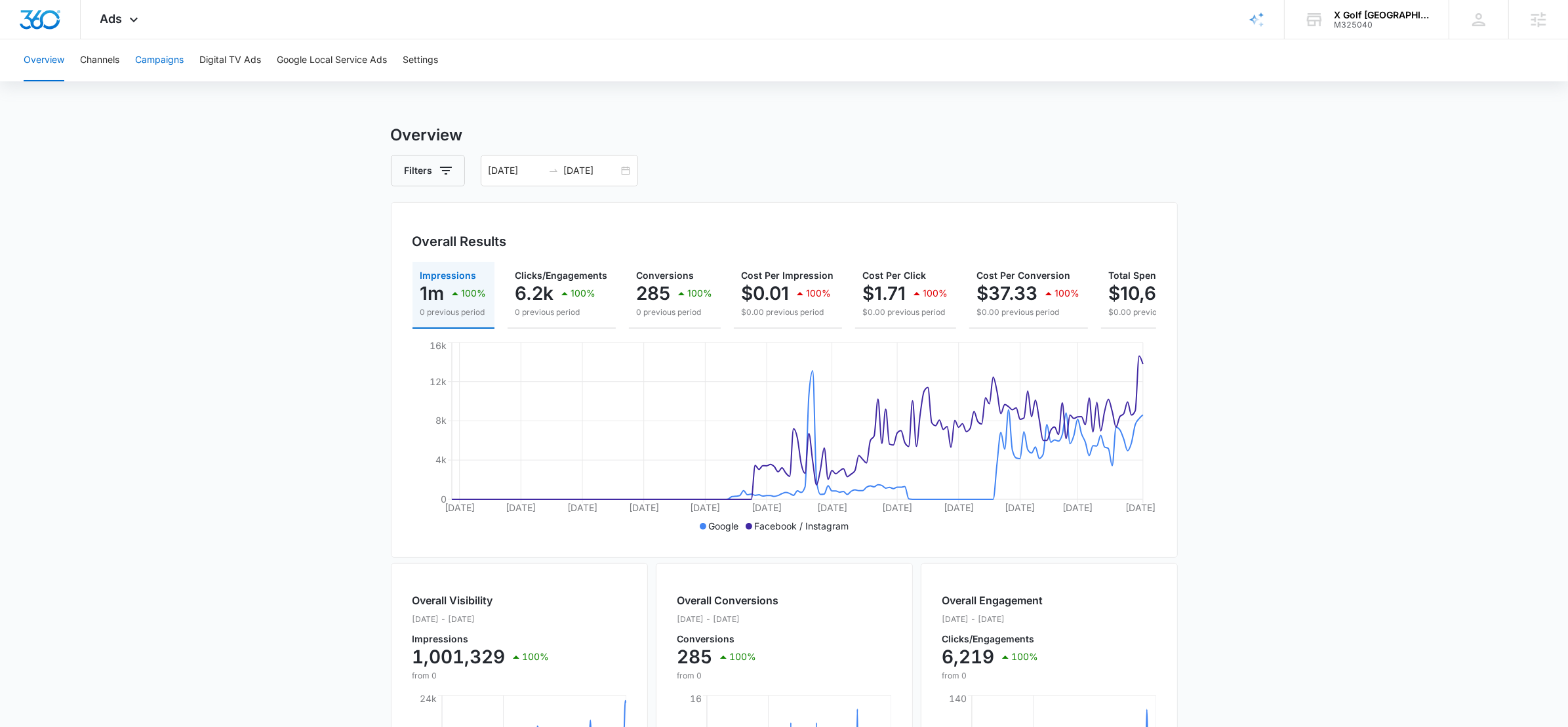
click at [154, 63] on button "Campaigns" at bounding box center [159, 60] width 49 height 42
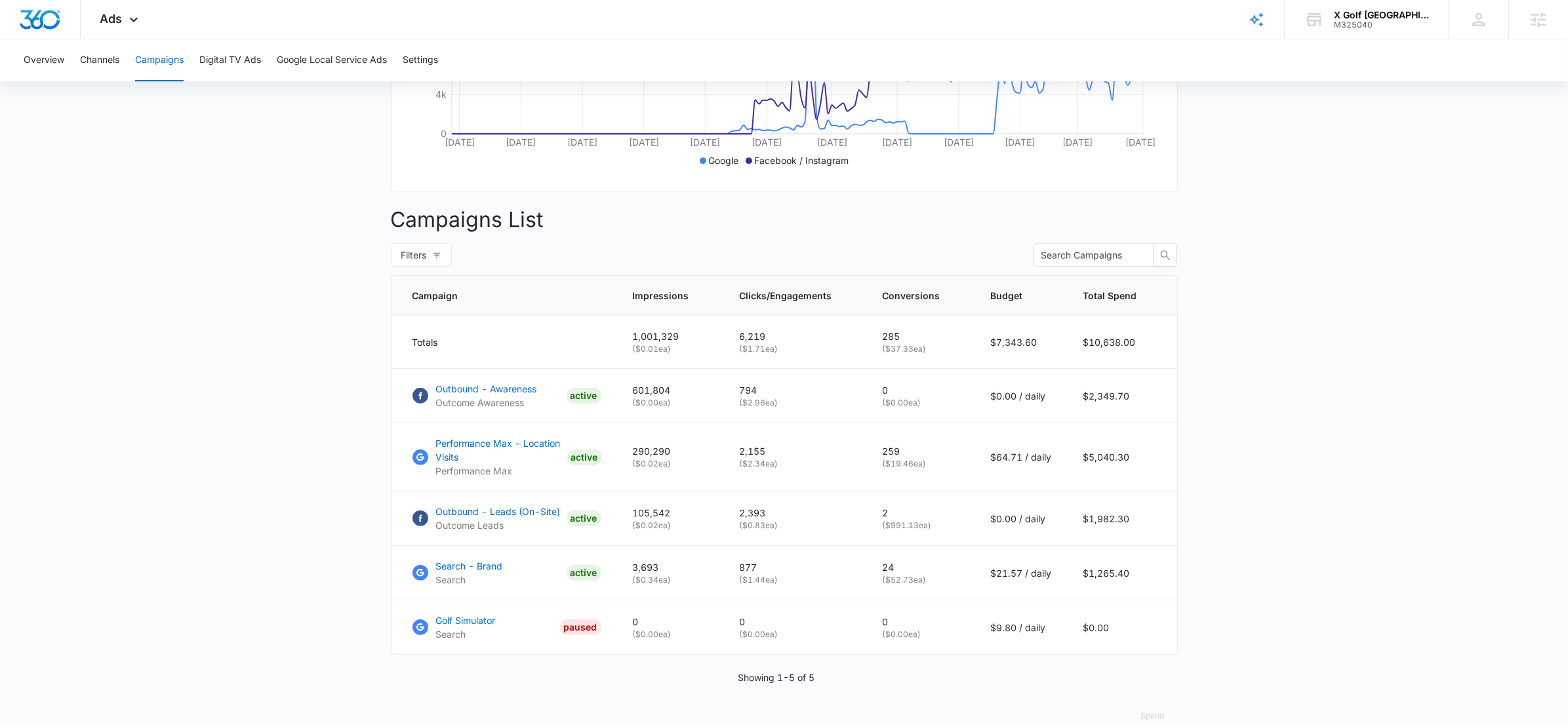
scroll to position [386, 0]
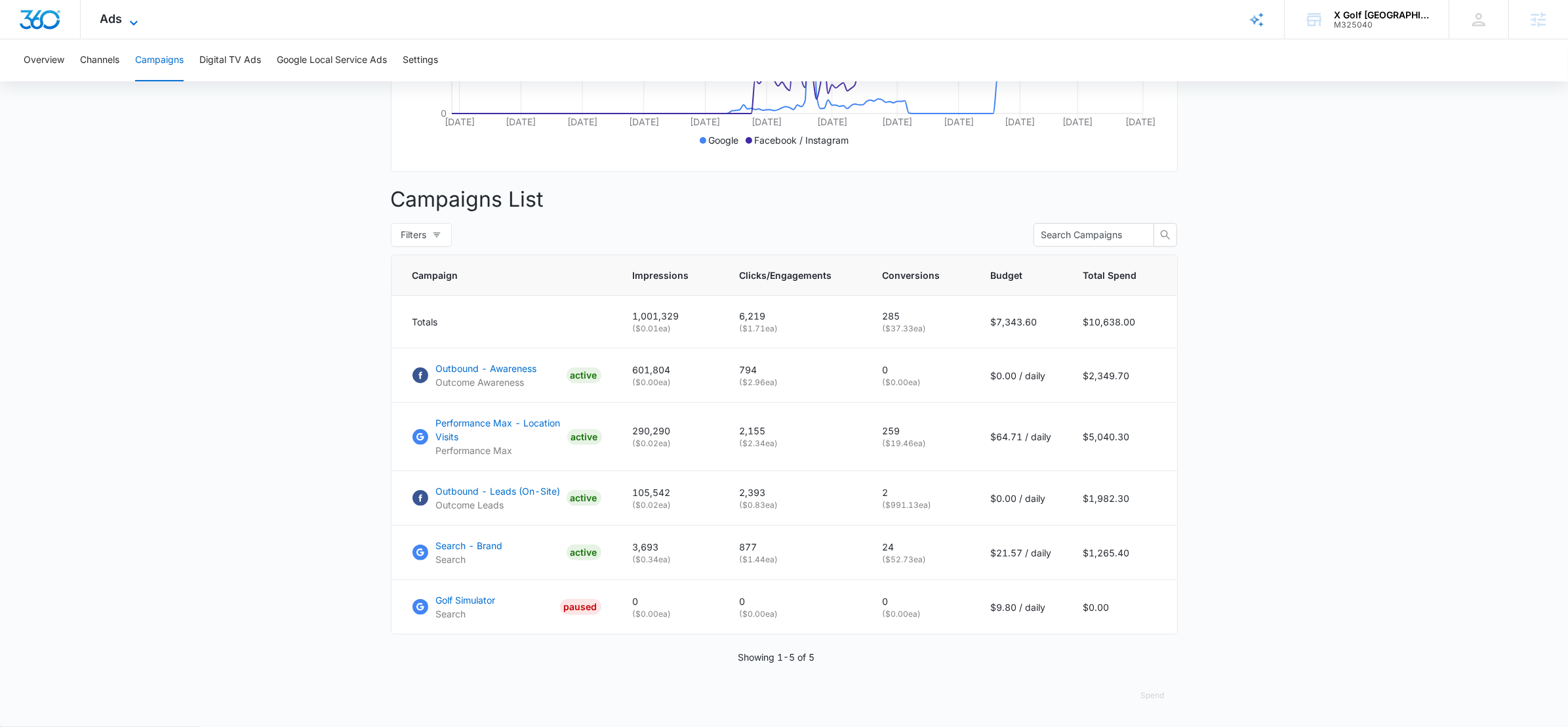
click at [120, 24] on span "Ads" at bounding box center [111, 18] width 22 height 14
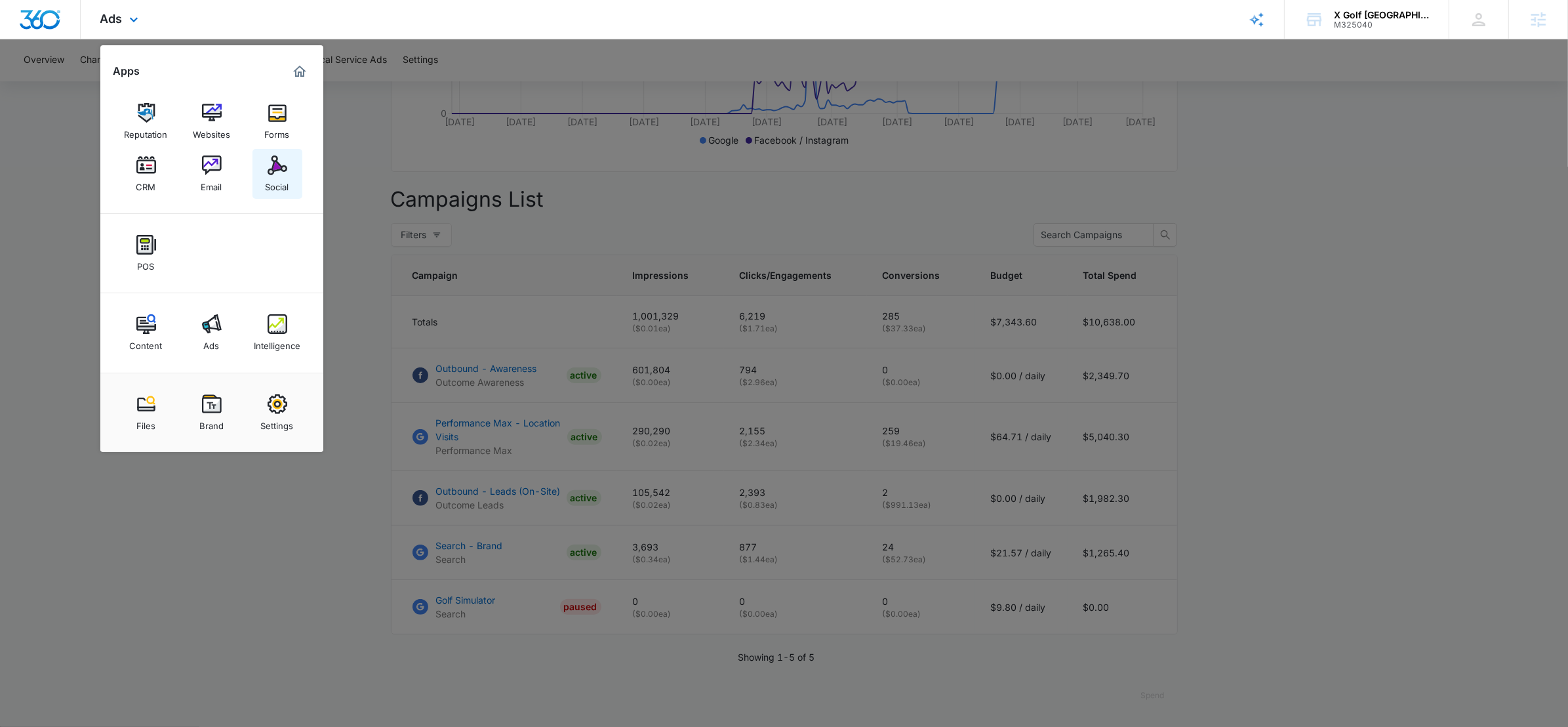
click at [281, 157] on img at bounding box center [277, 165] width 19 height 19
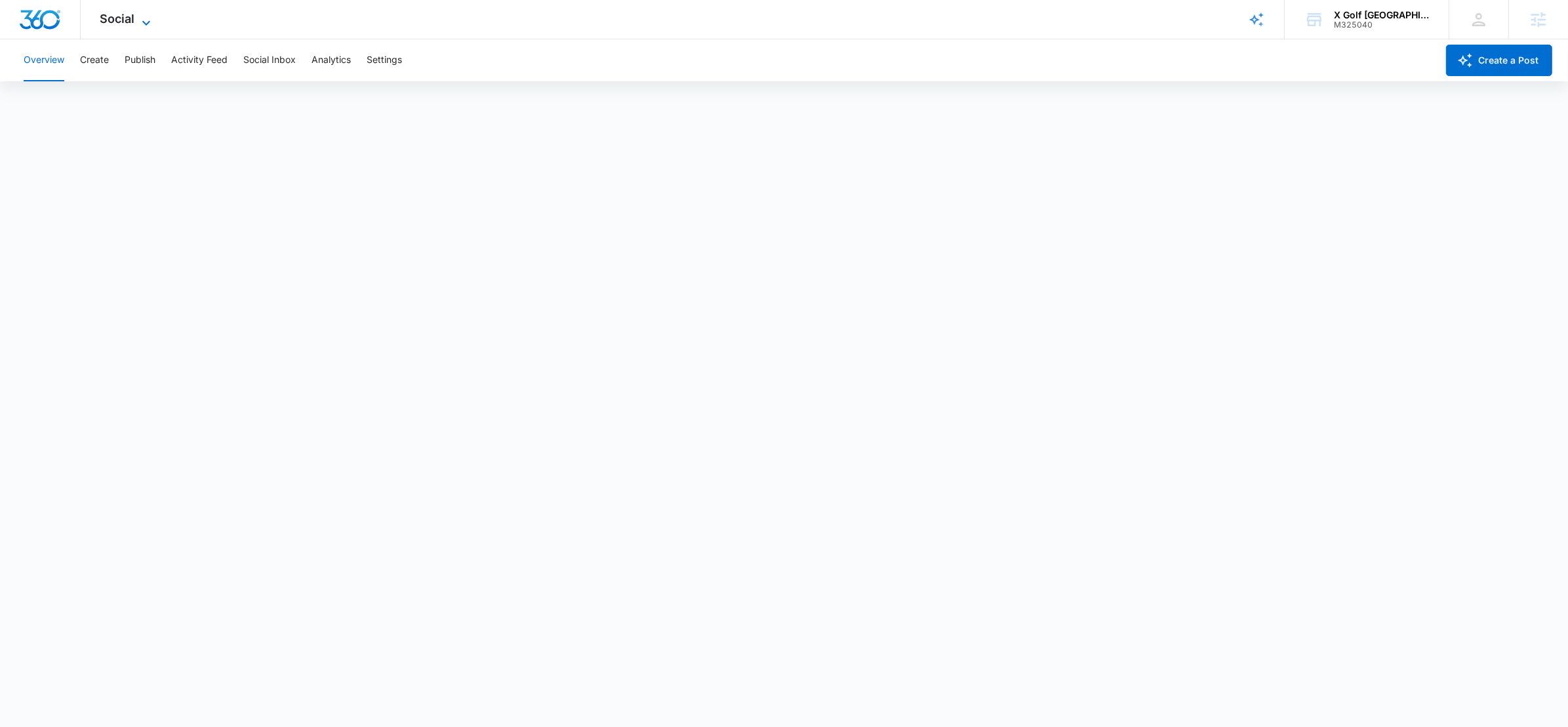
click at [141, 19] on icon at bounding box center [146, 23] width 16 height 16
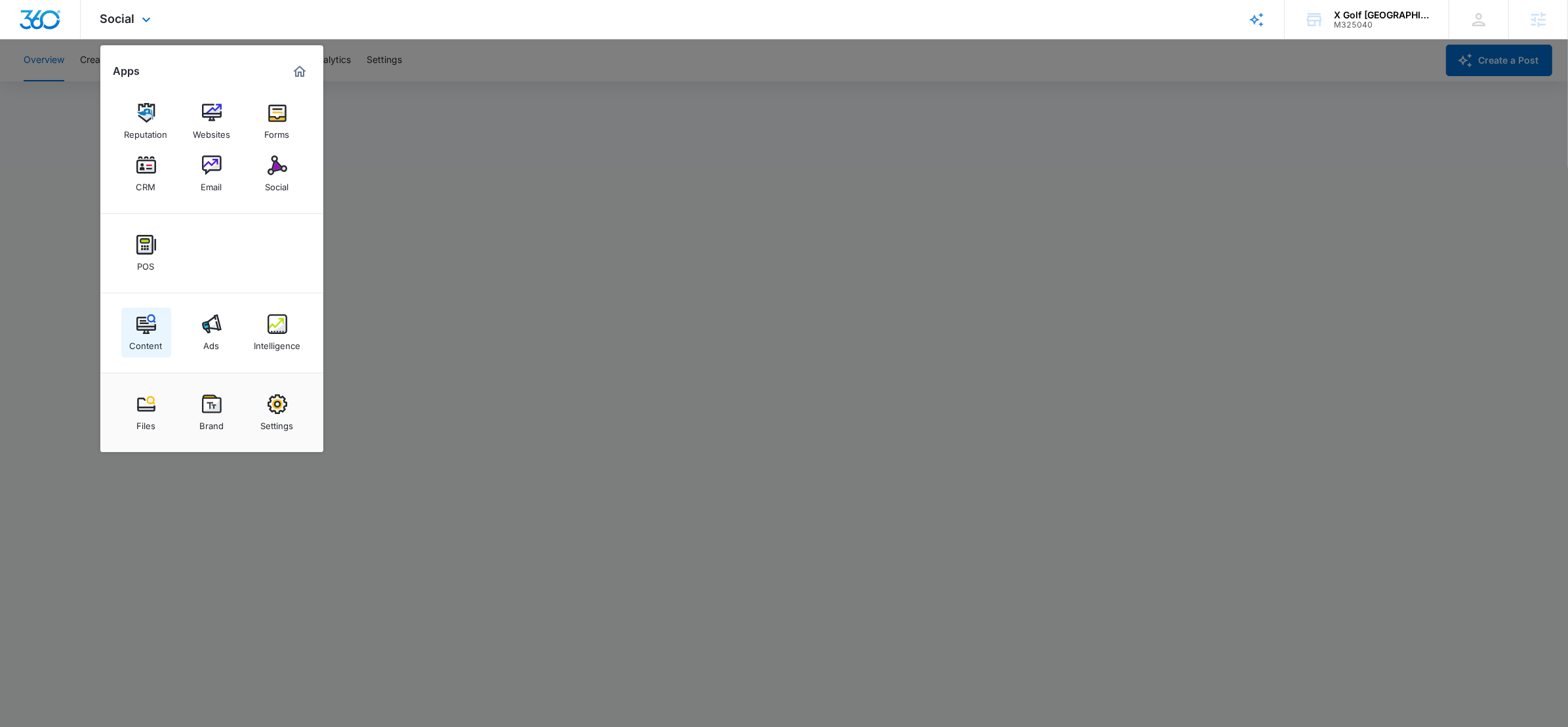
click at [143, 315] on img at bounding box center [146, 324] width 19 height 19
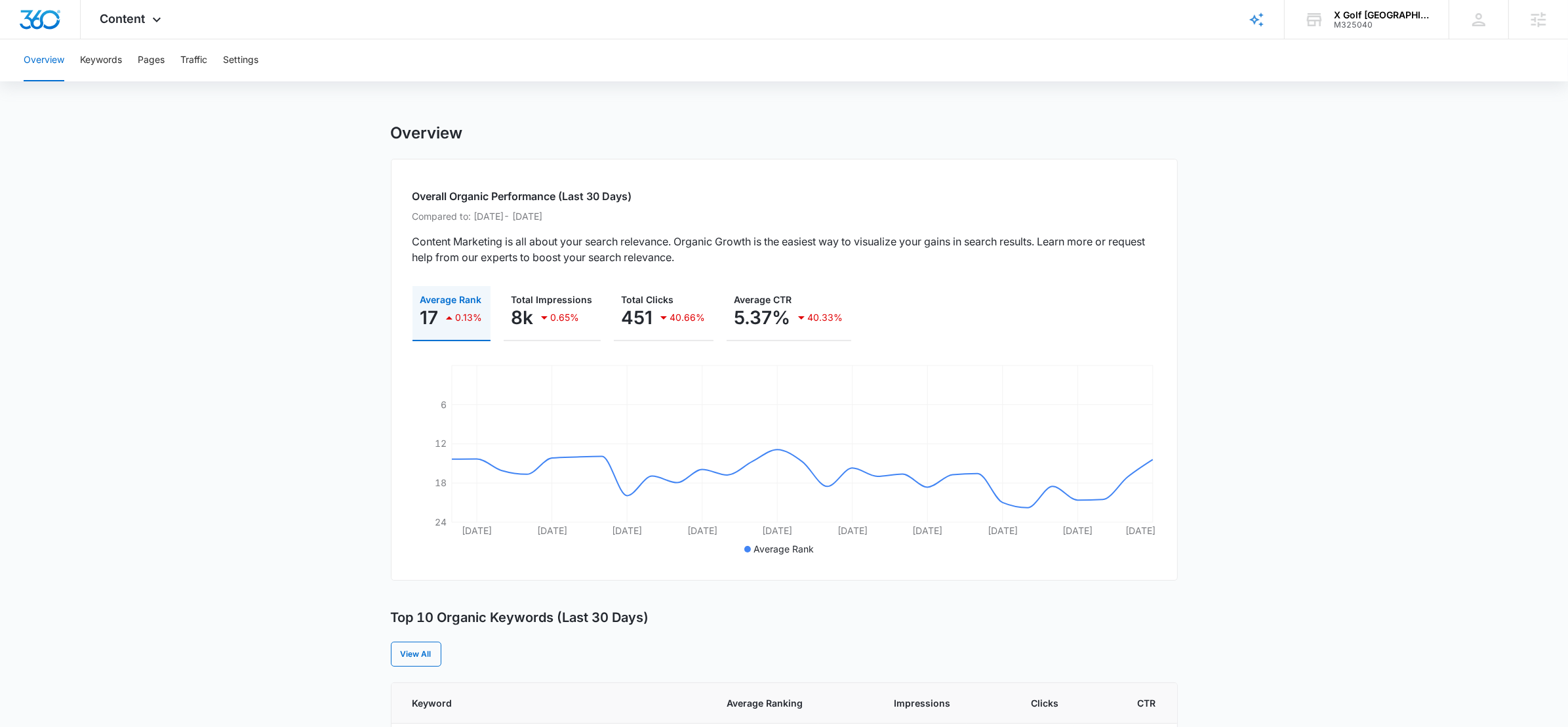
click at [123, 63] on div "Overview Keywords Pages Traffic Settings" at bounding box center [784, 60] width 1537 height 42
click at [98, 62] on button "Keywords" at bounding box center [101, 60] width 42 height 42
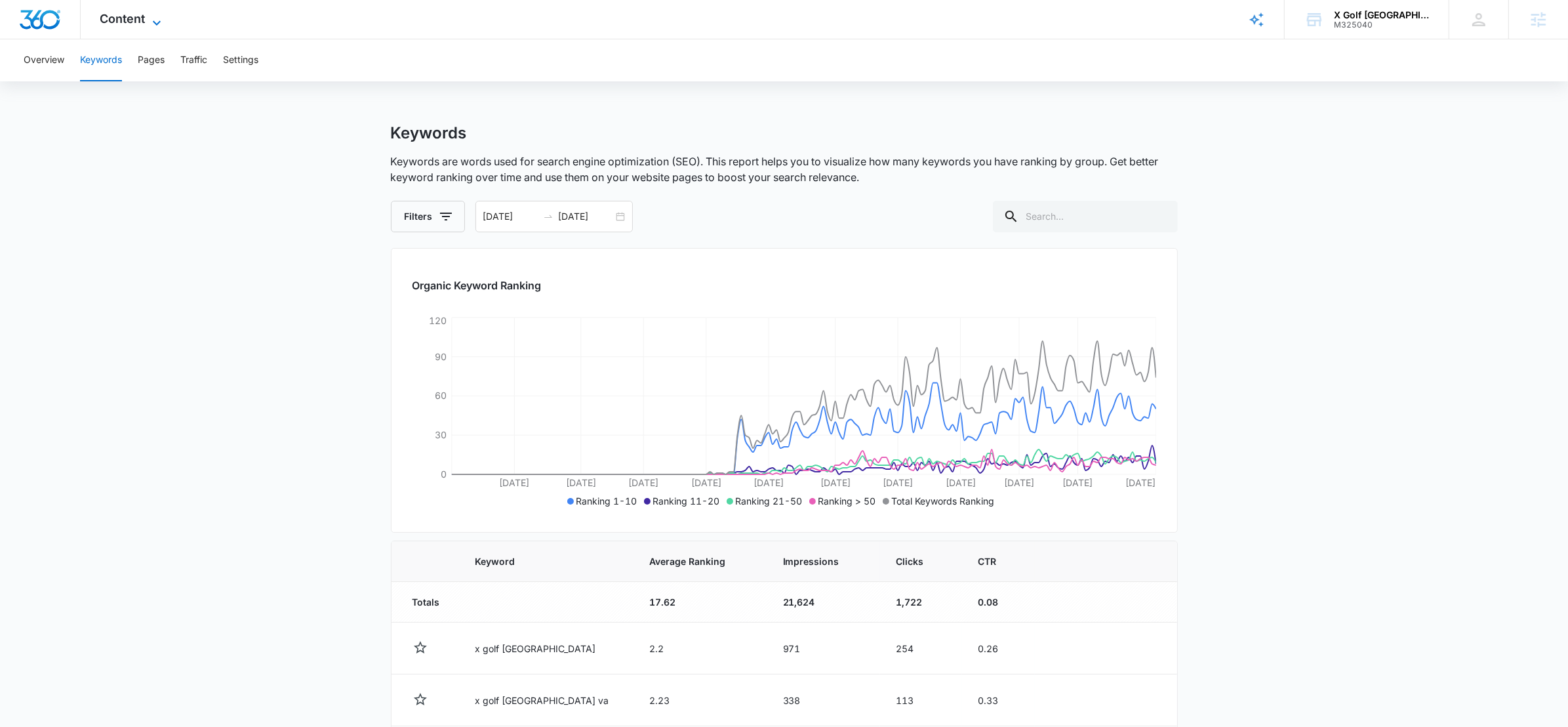
click at [130, 21] on span "Content" at bounding box center [123, 18] width 45 height 14
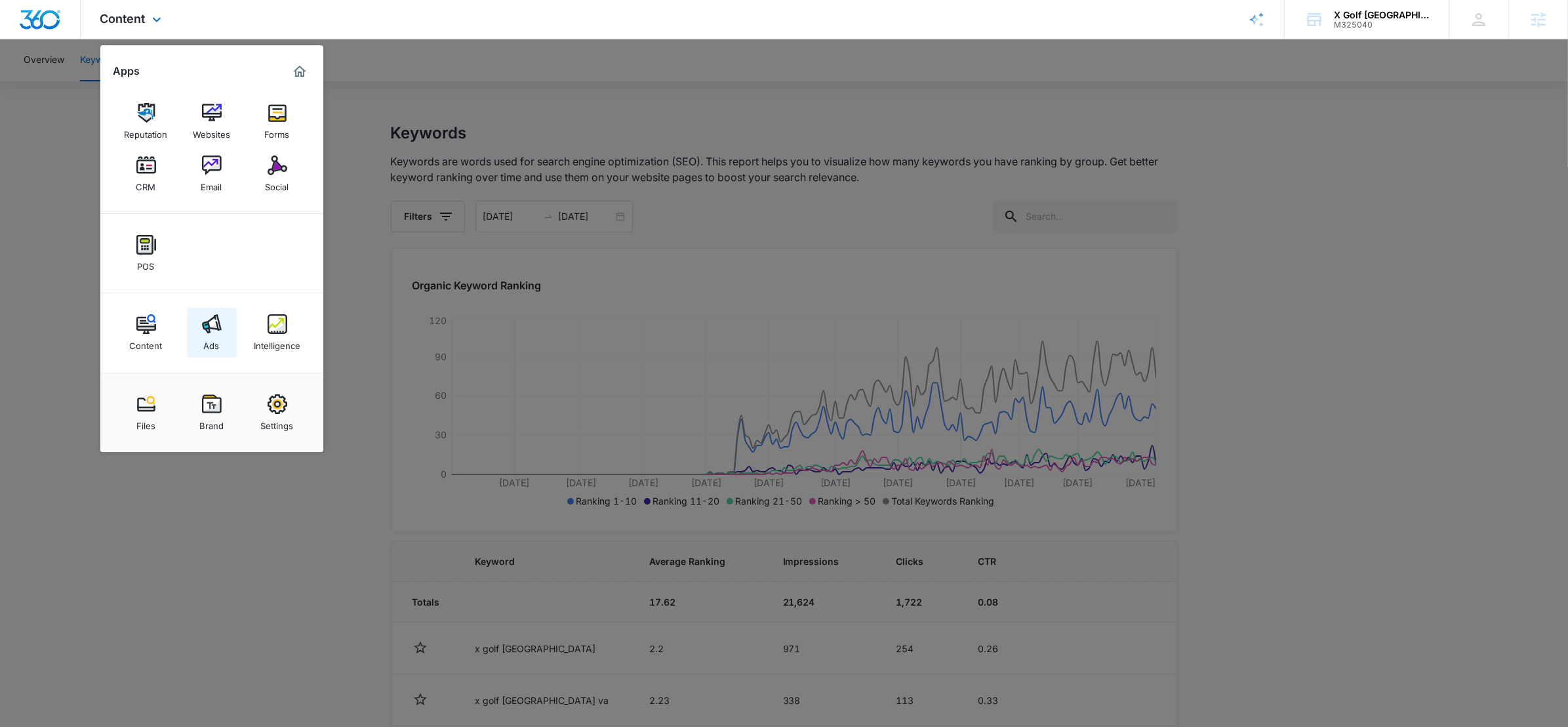
click at [200, 336] on link "Ads" at bounding box center [211, 332] width 50 height 50
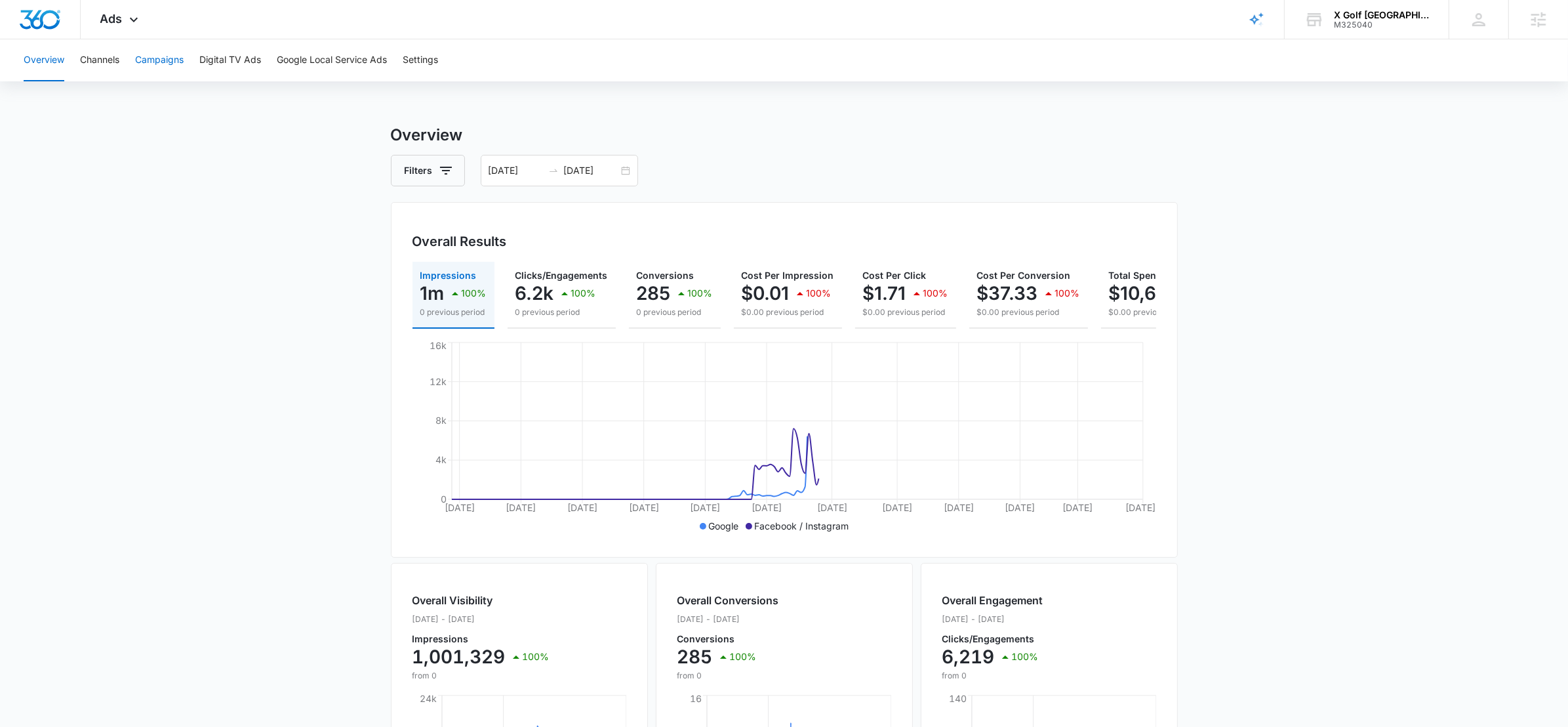
click at [177, 48] on button "Campaigns" at bounding box center [159, 60] width 49 height 42
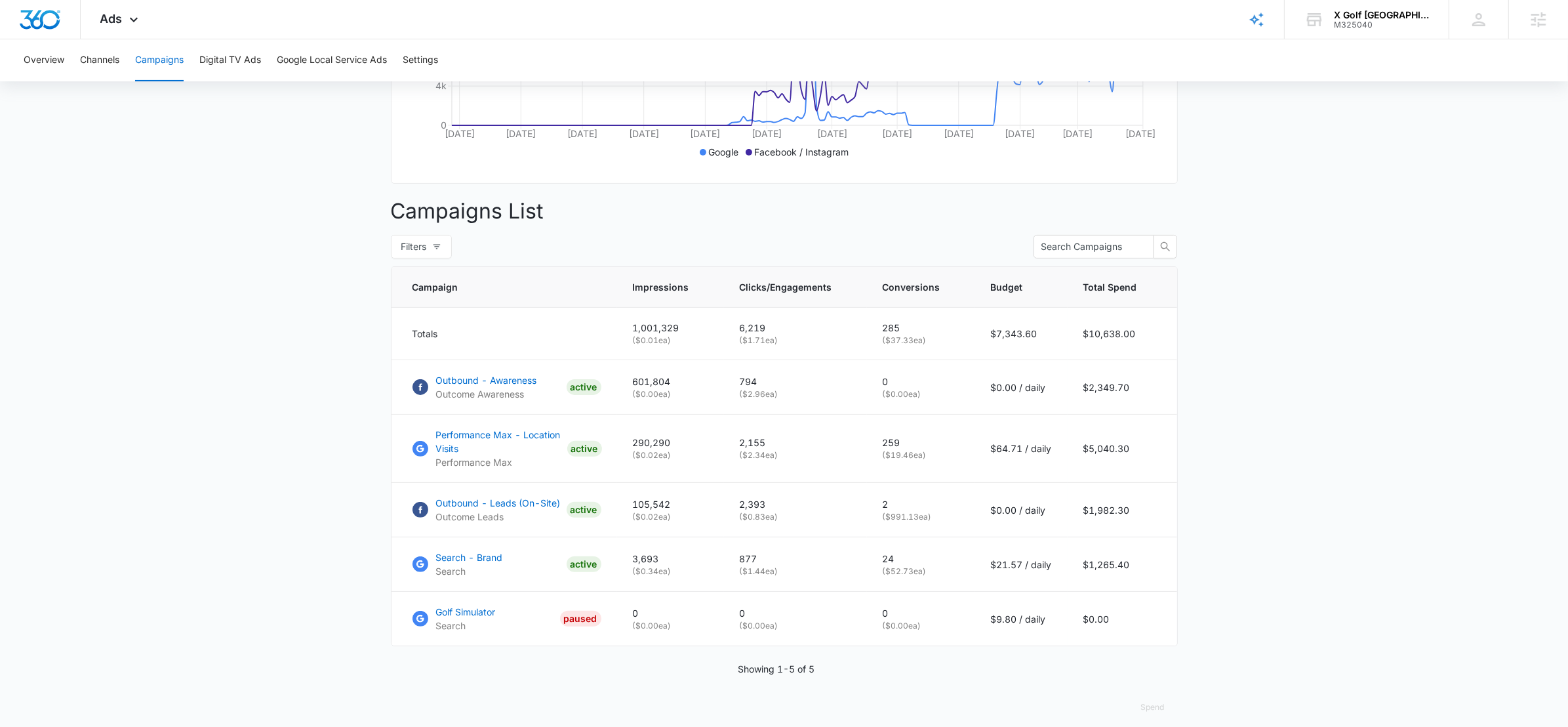
scroll to position [377, 0]
click at [455, 381] on p "Outbound - Awareness" at bounding box center [487, 376] width 101 height 14
click at [455, 499] on p "Outbound - Leads (On-Site)" at bounding box center [499, 499] width 125 height 14
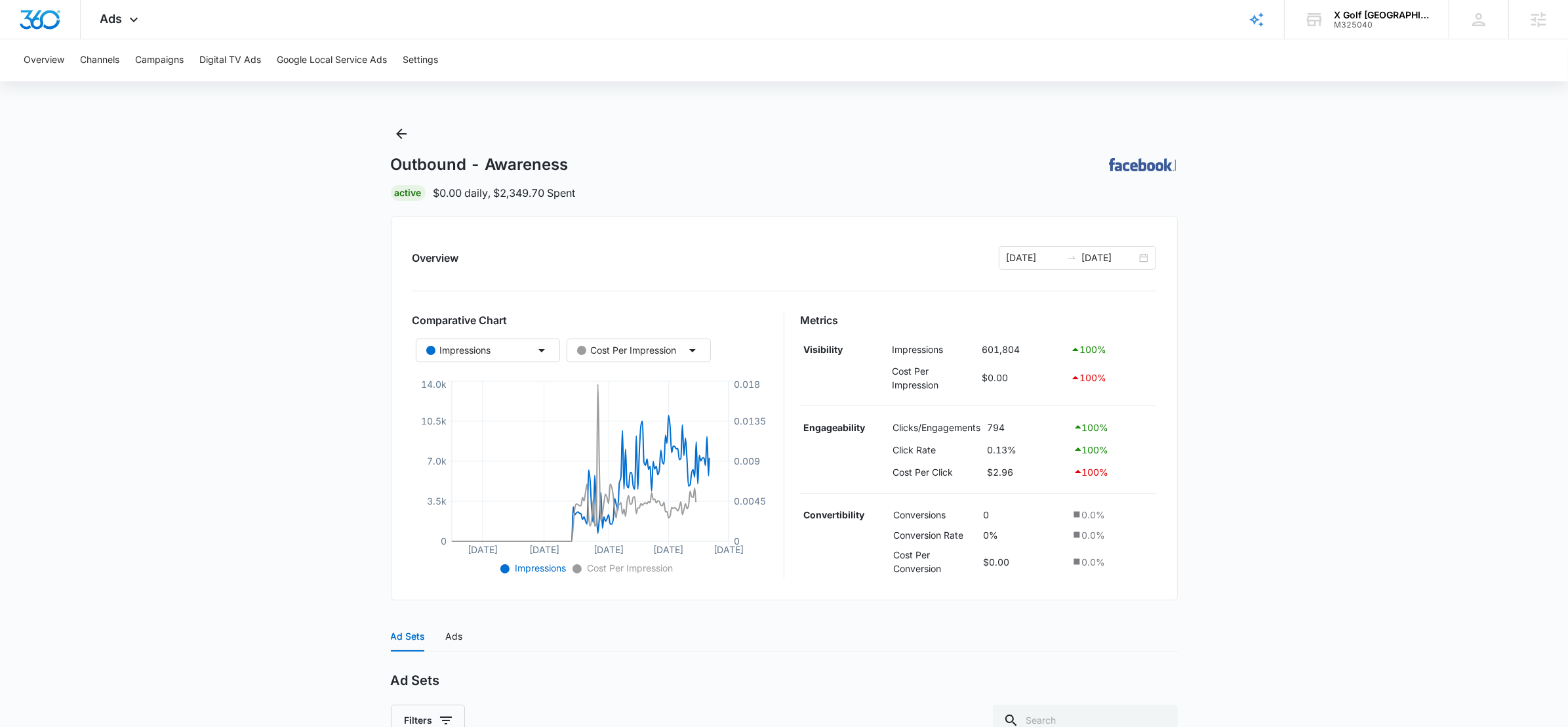
scroll to position [292, 0]
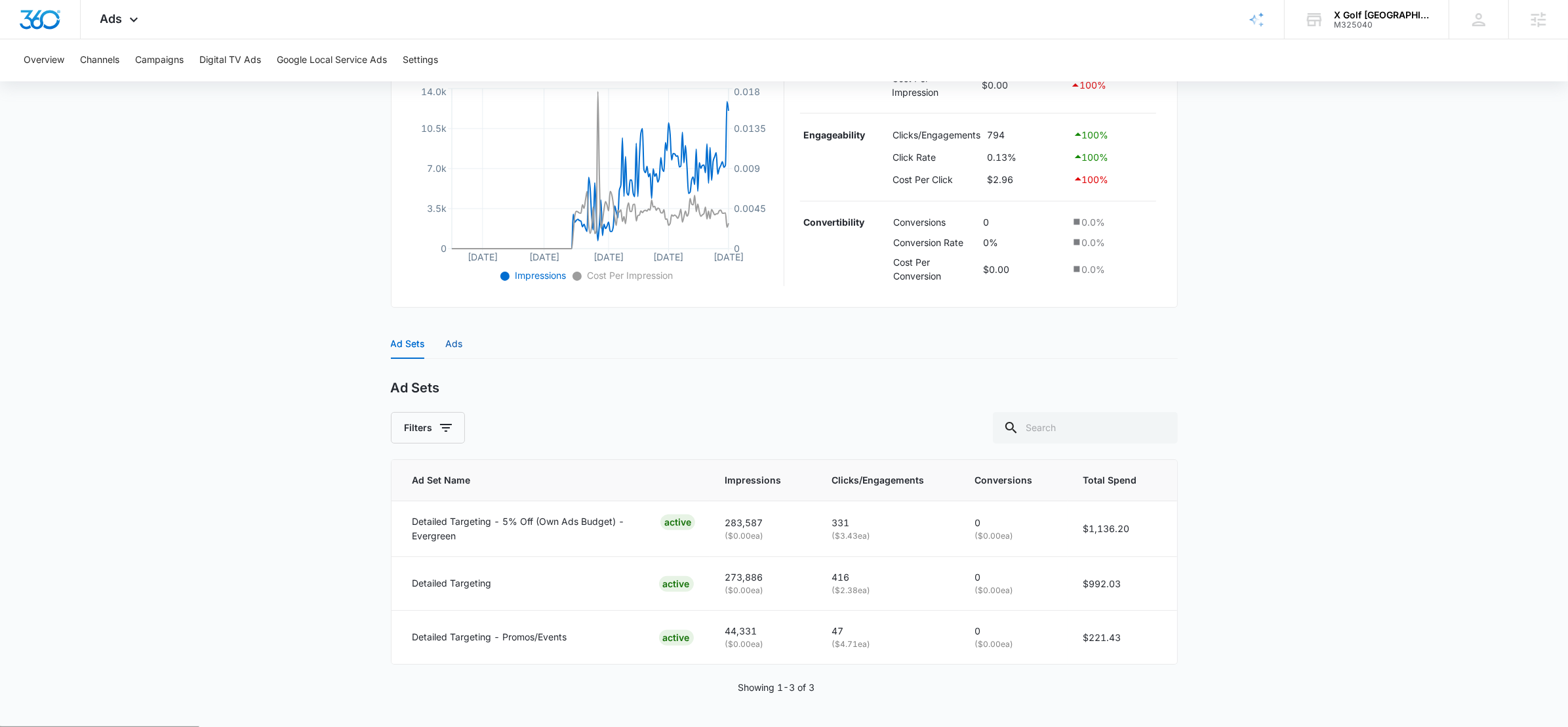
click at [451, 340] on div "Ads" at bounding box center [454, 344] width 17 height 14
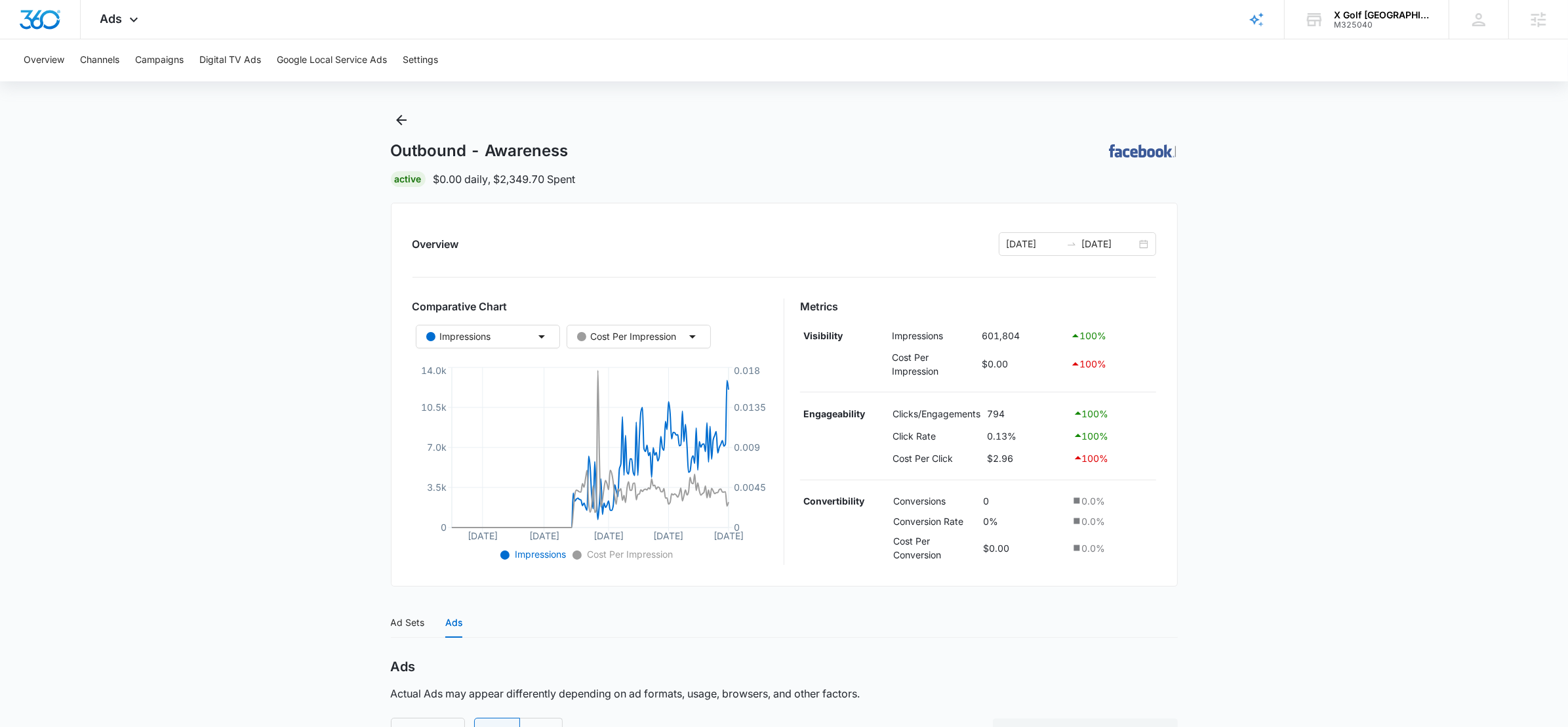
scroll to position [0, 0]
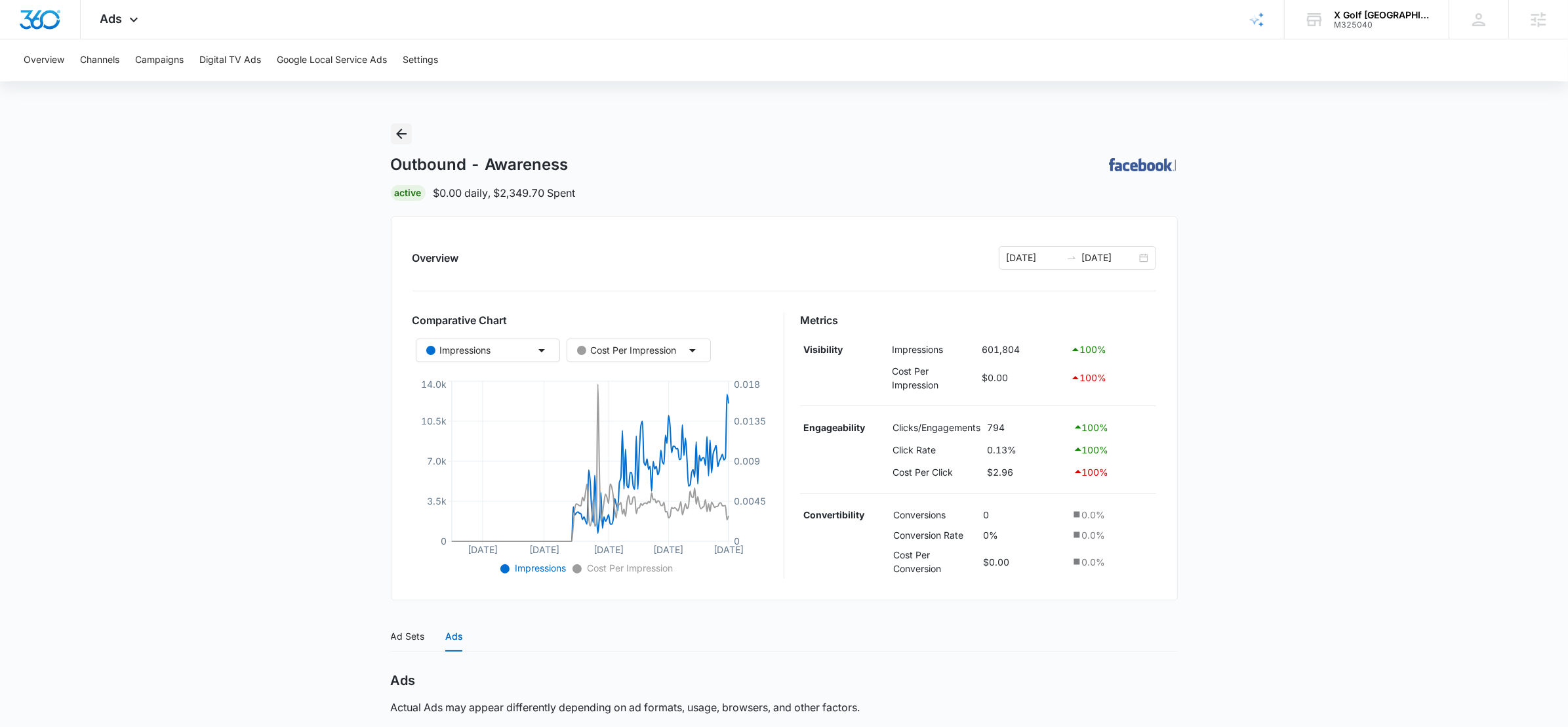
click at [398, 135] on icon "Back" at bounding box center [401, 134] width 11 height 11
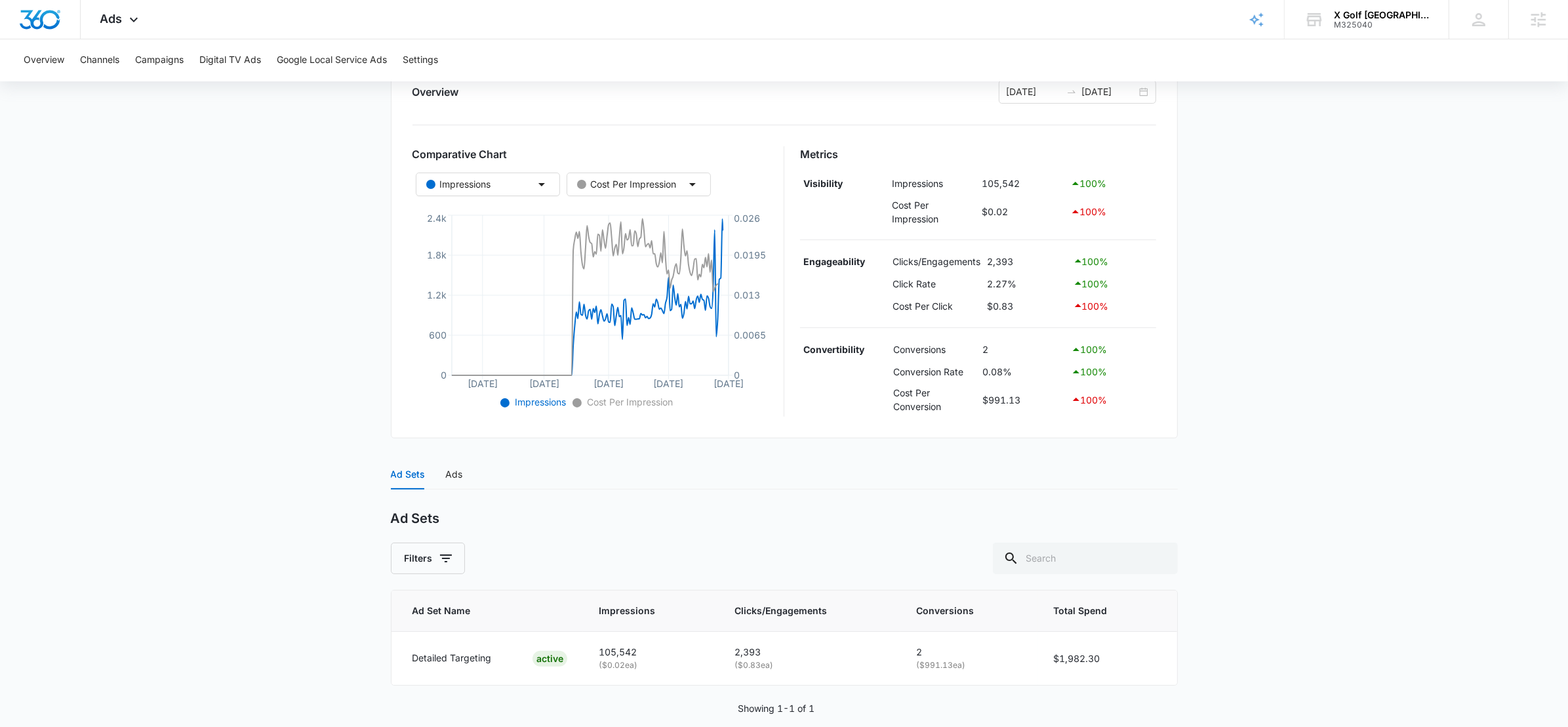
scroll to position [187, 0]
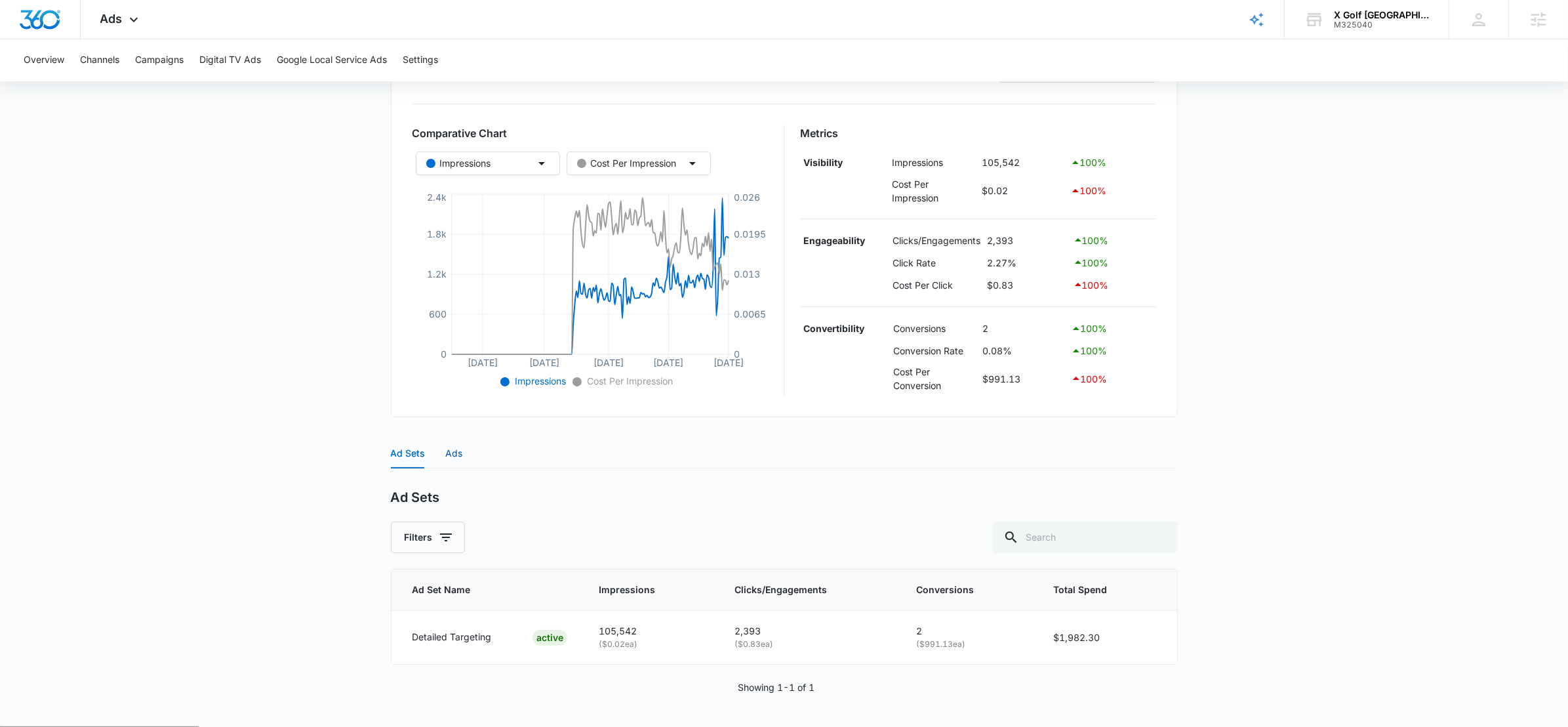
click at [450, 455] on div "Ads" at bounding box center [454, 453] width 17 height 14
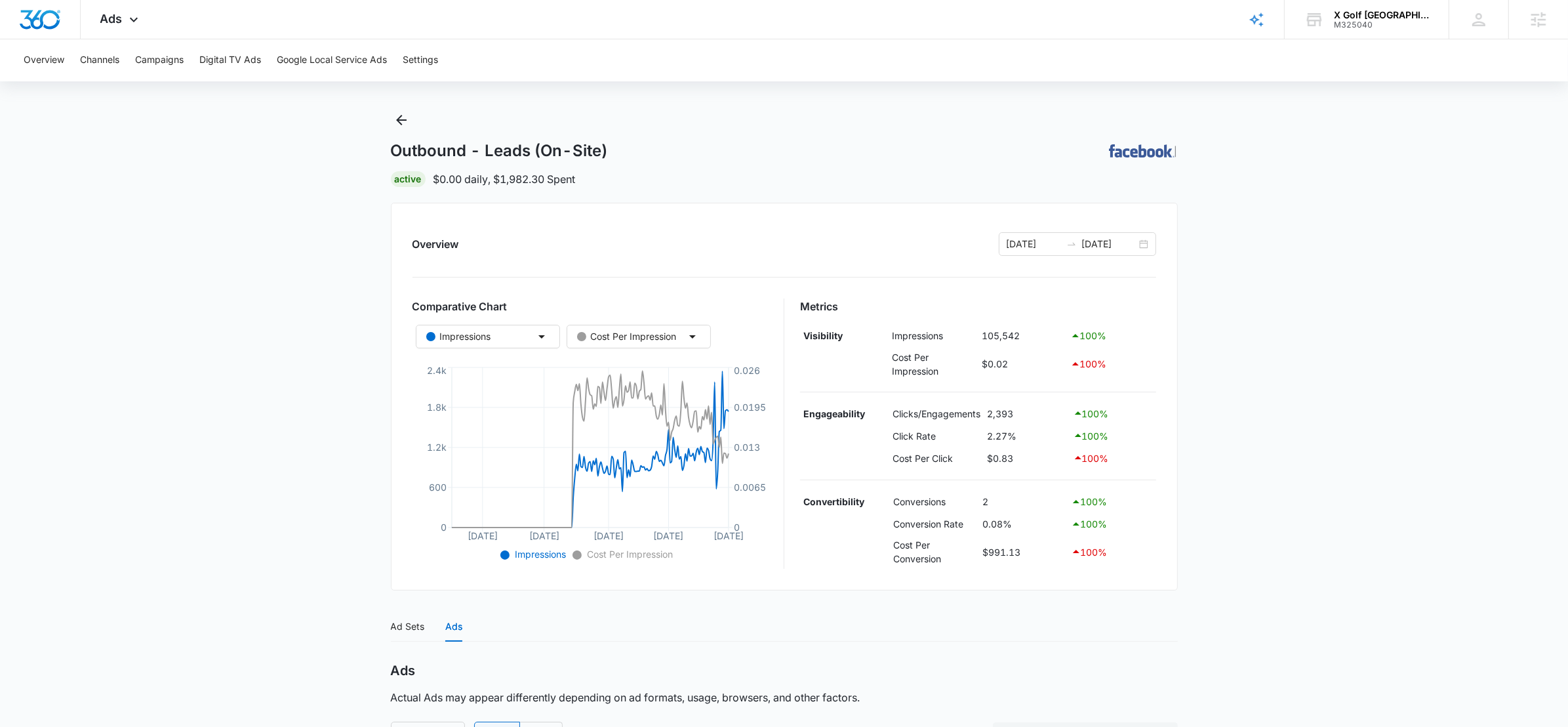
scroll to position [0, 0]
